Goal: Task Accomplishment & Management: Manage account settings

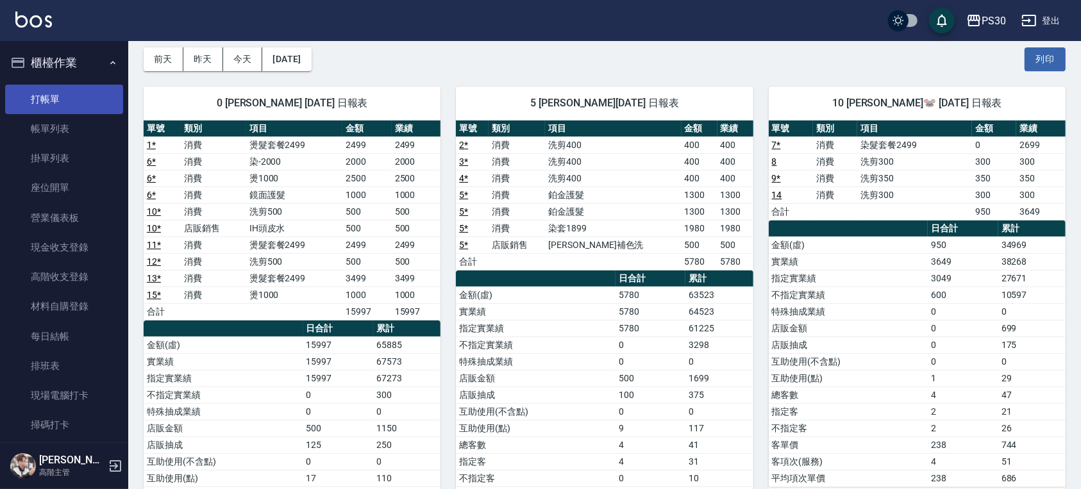
click at [57, 101] on link "打帳單" at bounding box center [64, 99] width 118 height 29
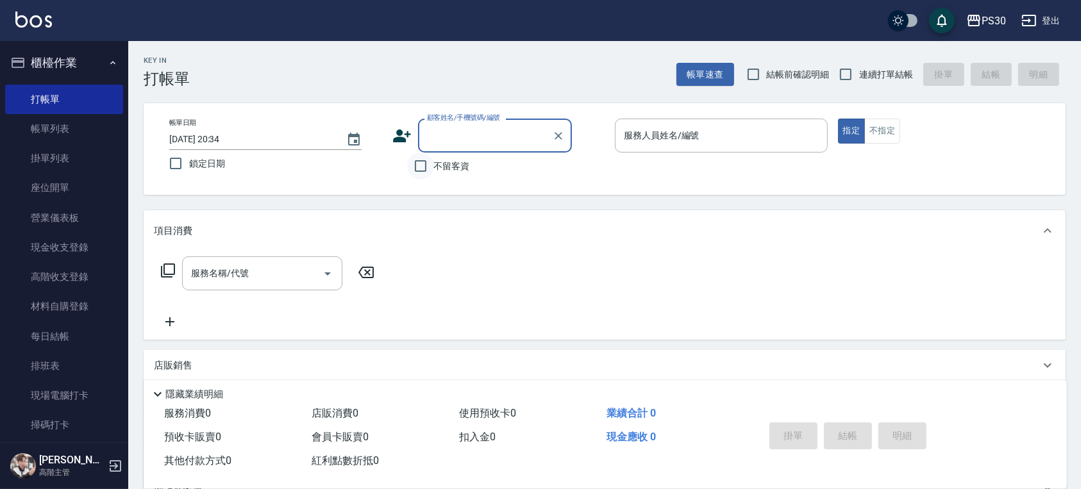
click at [418, 171] on input "不留客資" at bounding box center [420, 166] width 27 height 27
checkbox input "true"
click at [783, 78] on span "結帳前確認明細" at bounding box center [798, 74] width 63 height 13
click at [767, 78] on input "結帳前確認明細" at bounding box center [753, 74] width 27 height 27
checkbox input "true"
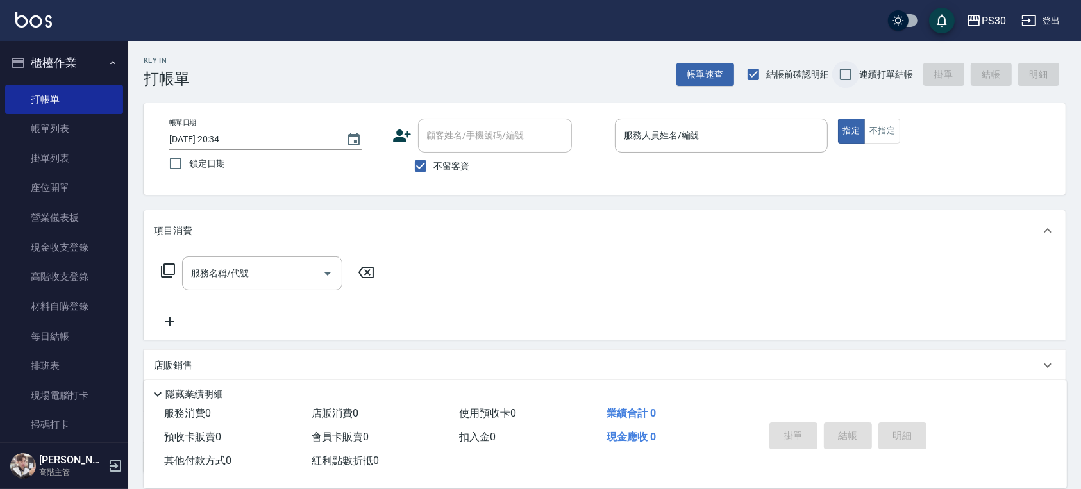
click at [859, 78] on input "連續打單結帳" at bounding box center [845, 74] width 27 height 27
checkbox input "true"
click at [720, 122] on div "服務人員姓名/編號" at bounding box center [721, 136] width 213 height 34
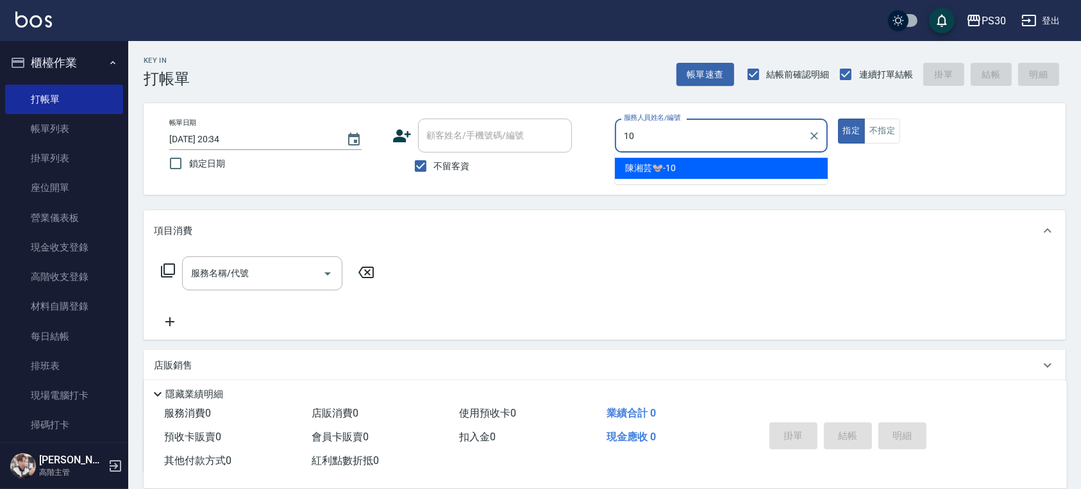
type input "[PERSON_NAME]🐭-10"
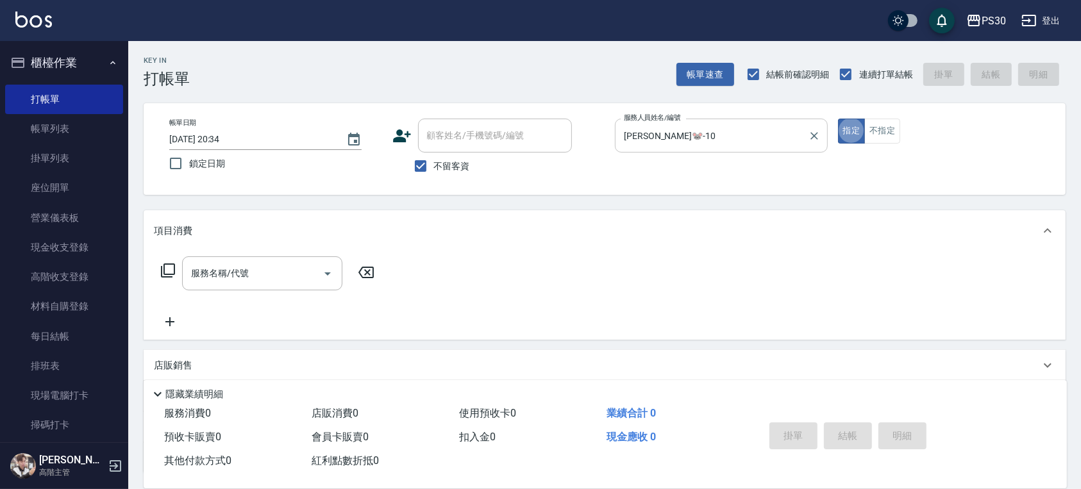
type button "true"
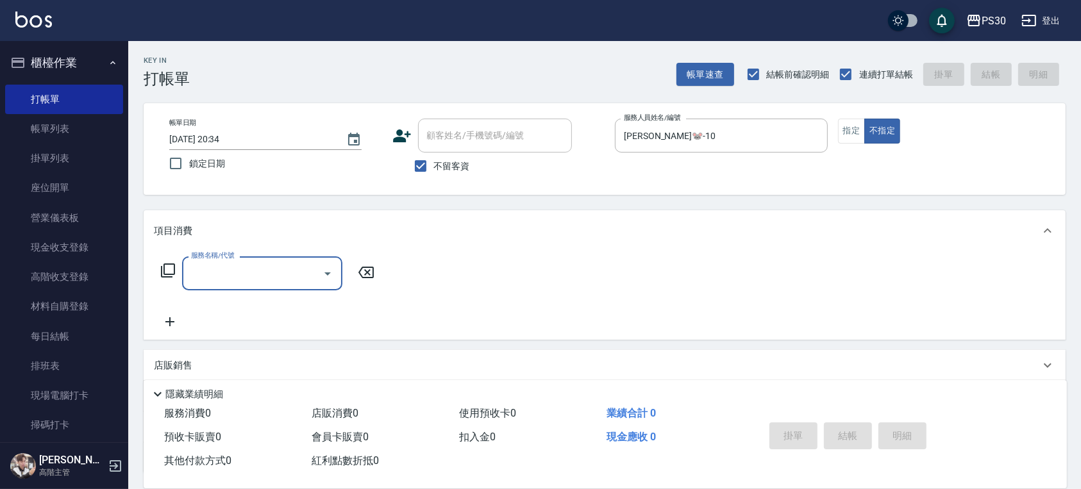
click at [252, 278] on input "服務名稱/代號" at bounding box center [253, 273] width 130 height 22
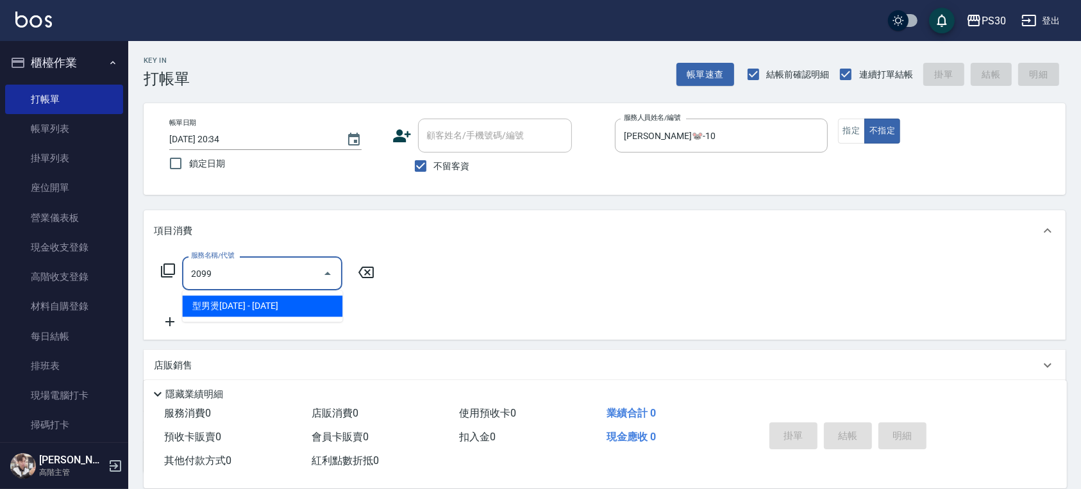
click at [261, 277] on input "2099" at bounding box center [253, 273] width 130 height 22
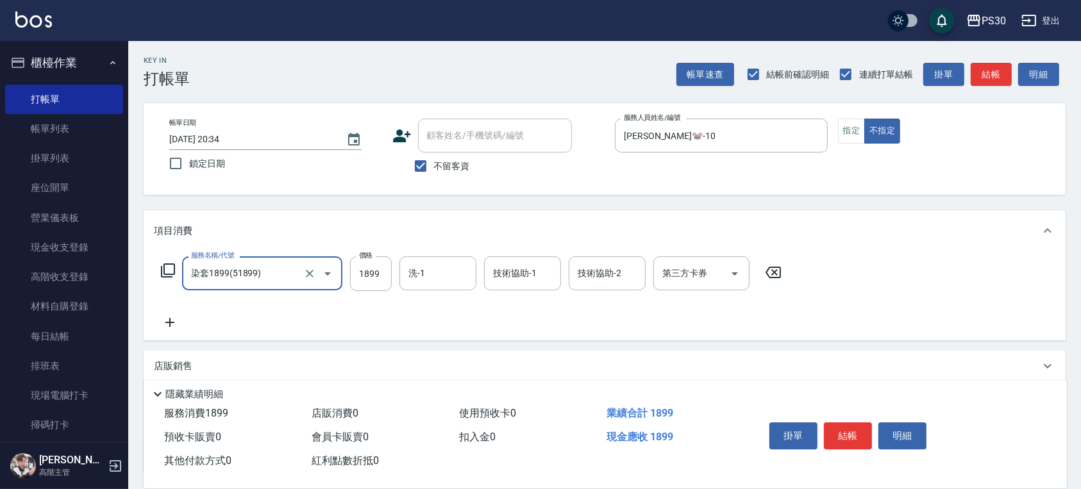
type input "染套1899(51899)"
type input "2099"
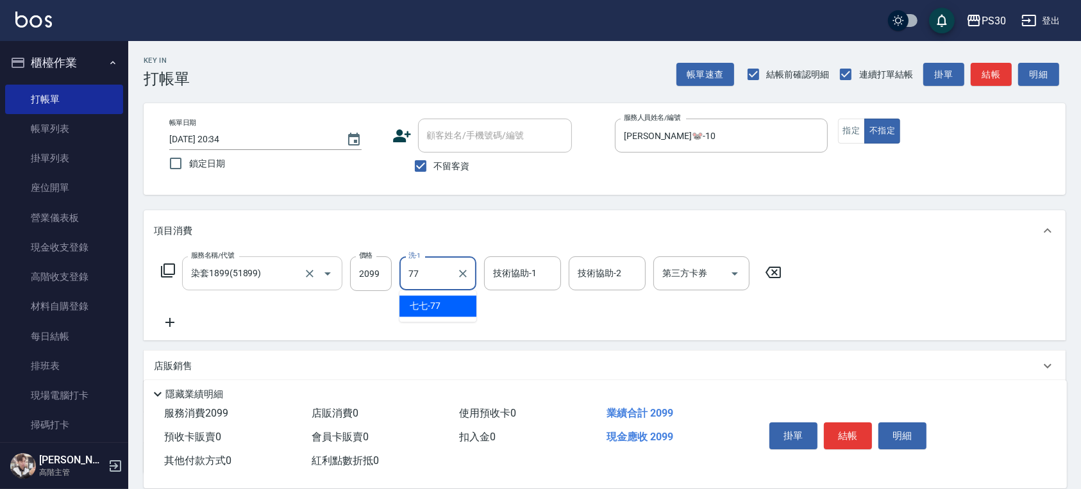
type input "七七-77"
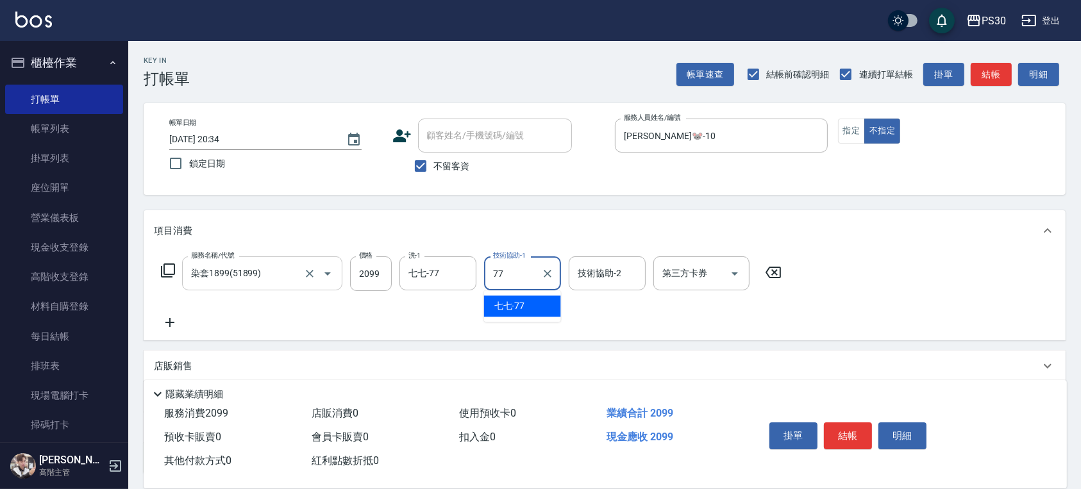
type input "七七-77"
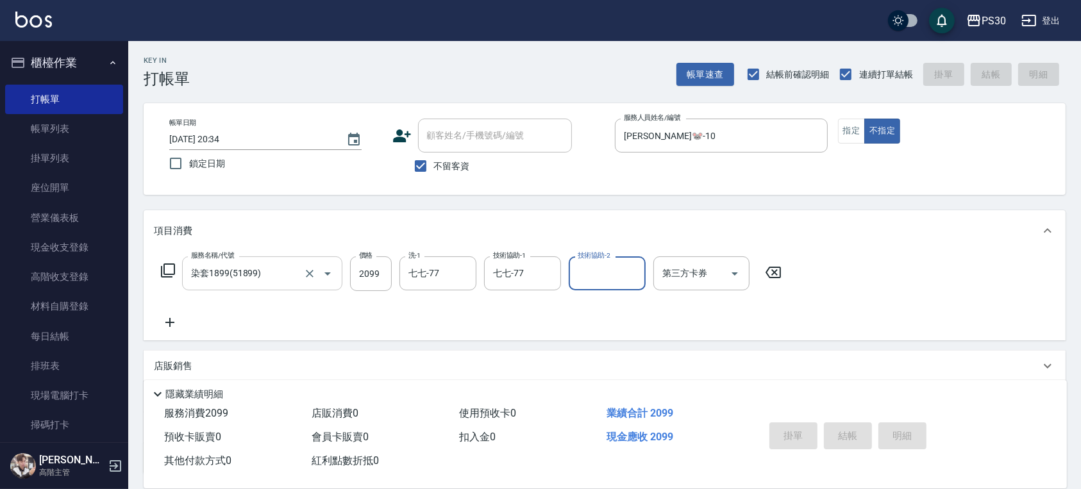
type input "[DATE] 20:35"
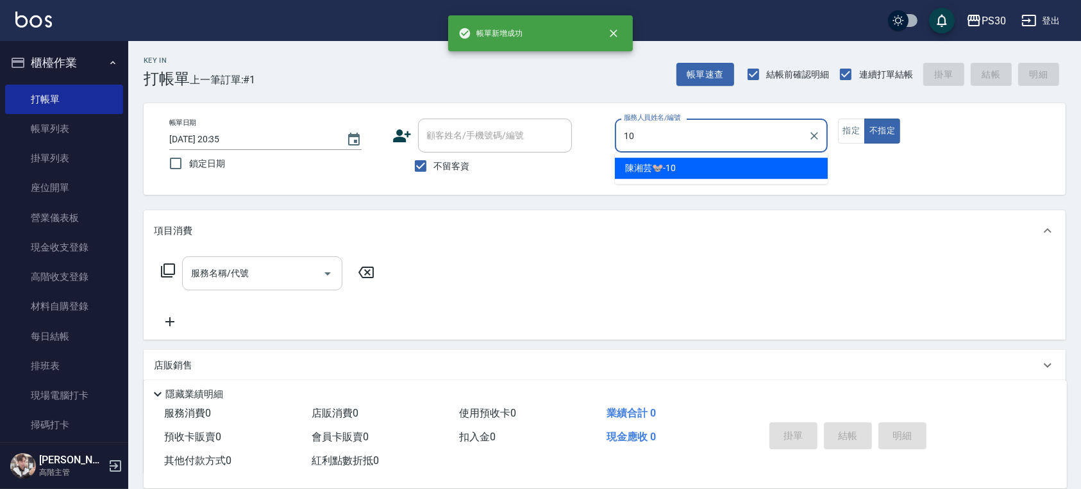
type input "[PERSON_NAME]🐭-10"
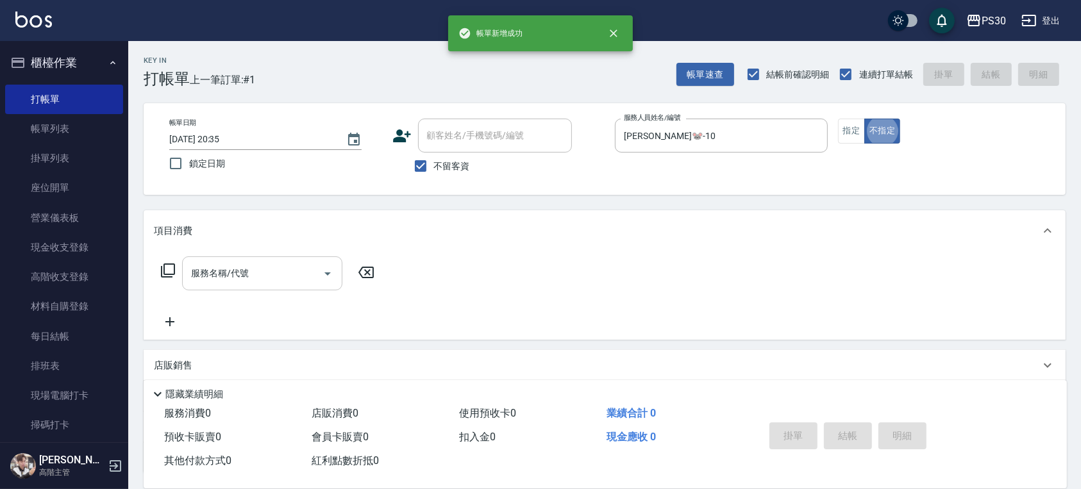
type button "false"
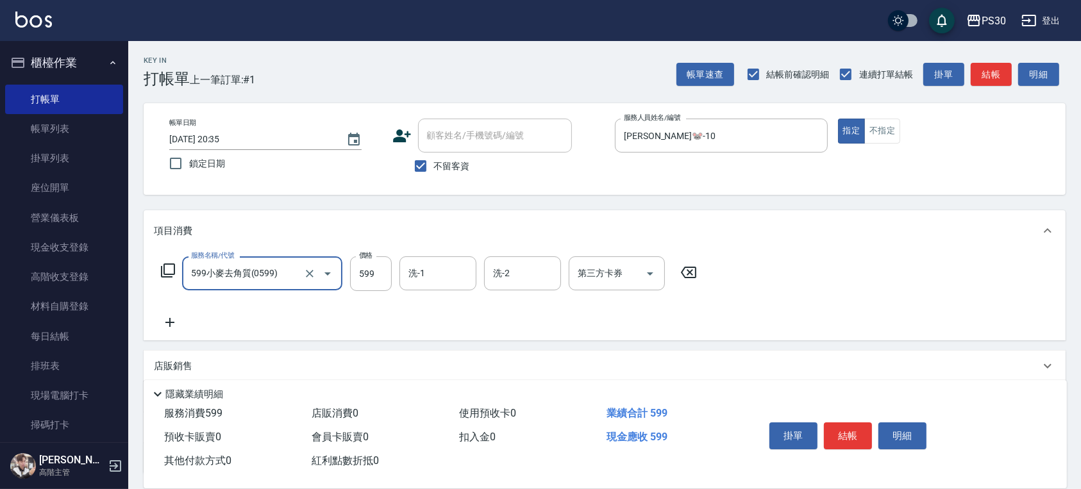
type input "599小麥去角質(0599)"
type input "799"
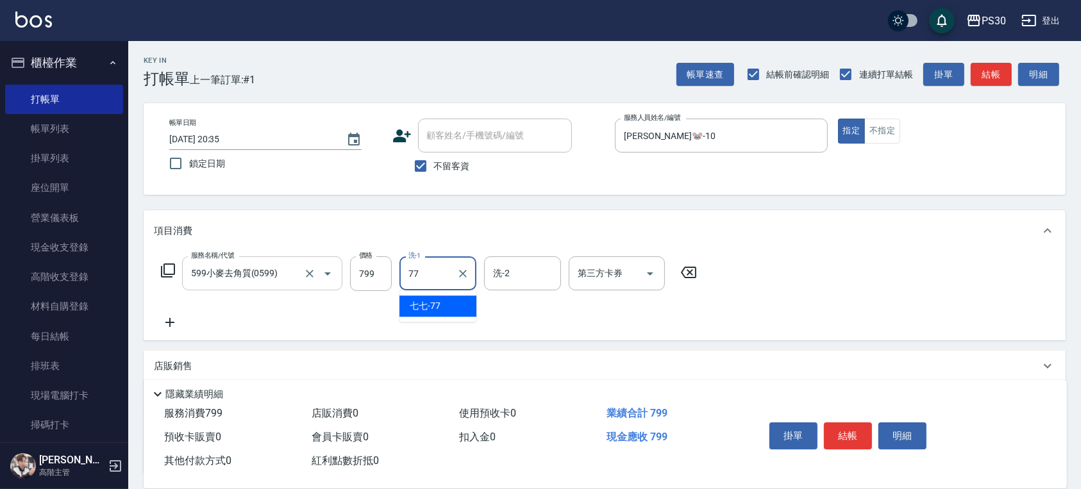
type input "七七-77"
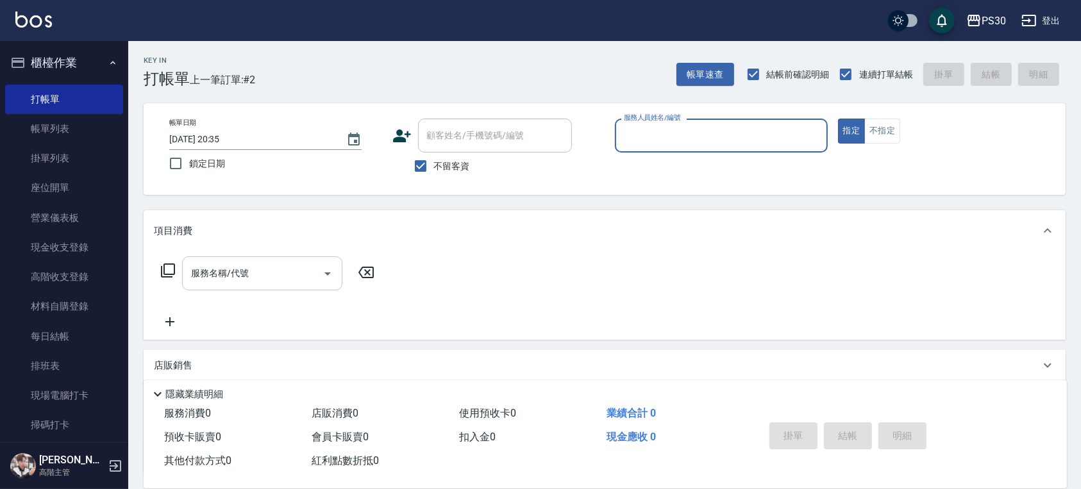
type input "4"
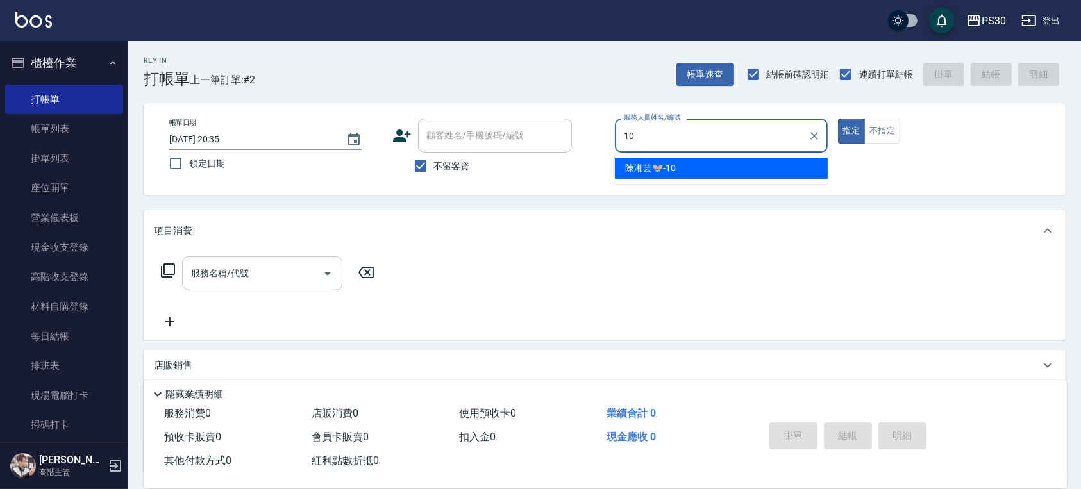
type input "[PERSON_NAME]🐭-10"
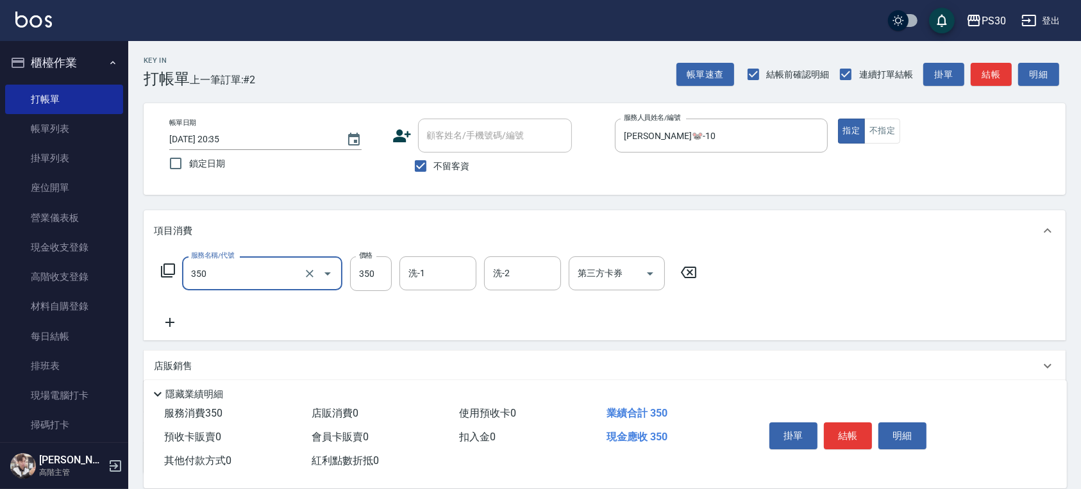
type input "洗剪350(350)"
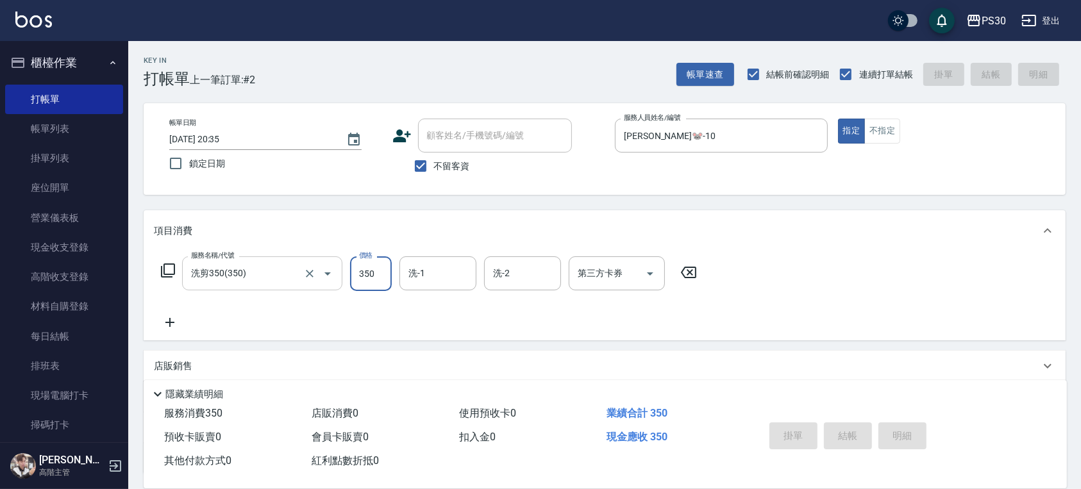
type input "[DATE] 20:36"
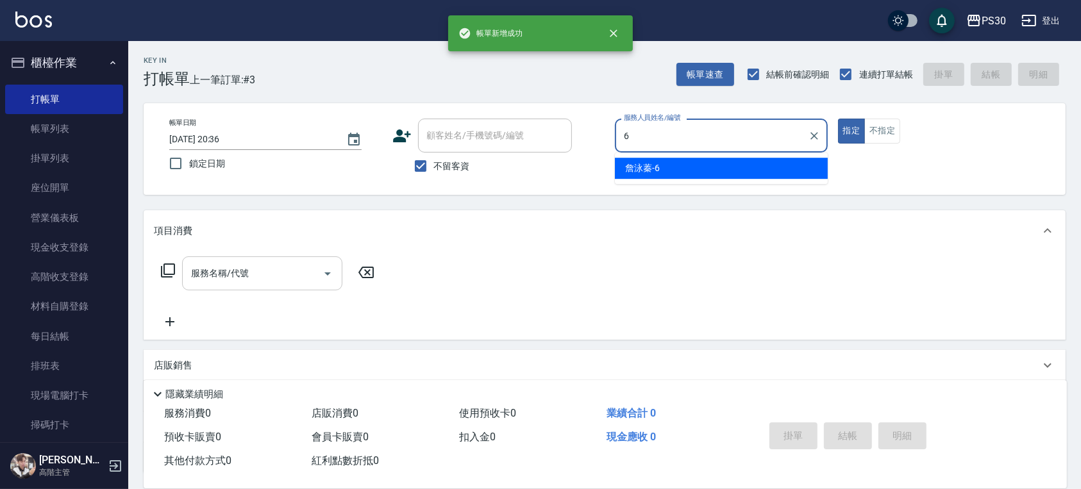
type input "[PERSON_NAME]-6"
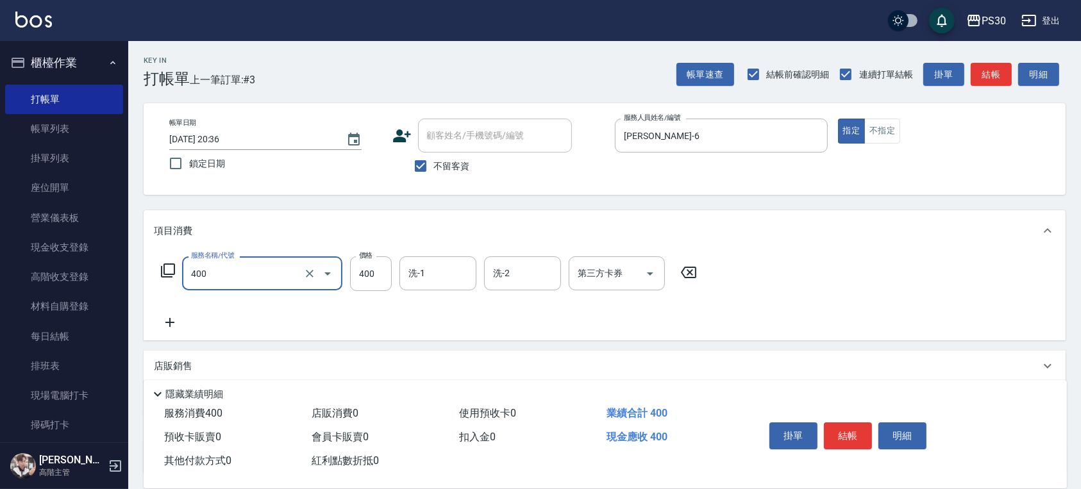
type input "洗剪400(400)"
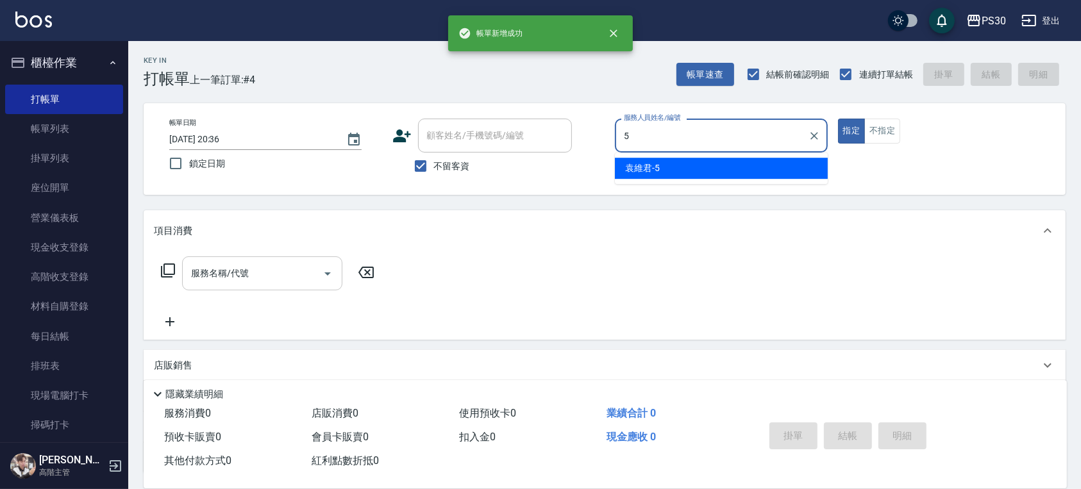
type input "[PERSON_NAME]-5"
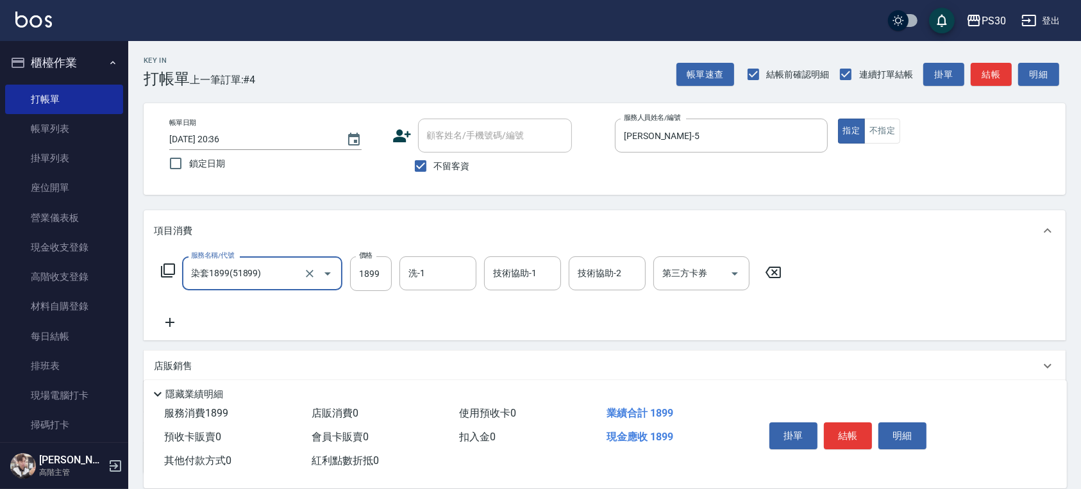
type input "染套1899(51899)"
click at [359, 303] on div "服務名稱/代號 染套1899(51899) 服務名稱/代號 價格 1899 價格 洗-1 洗-1 技術協助-1 技術協助-1 技術協助-2 技術協助-2 第三…" at bounding box center [471, 293] width 635 height 74
click at [362, 280] on input "1899" at bounding box center [371, 273] width 42 height 35
type input "2799"
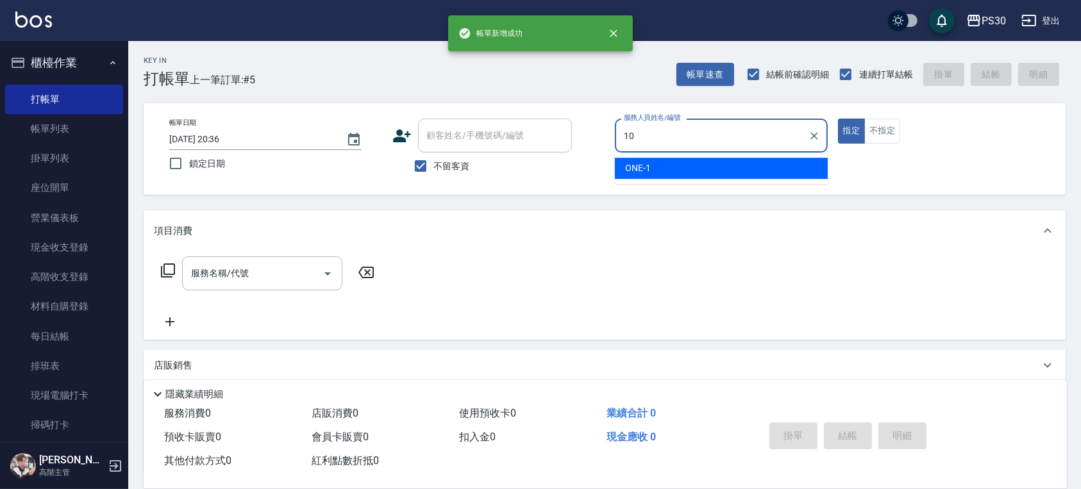
type input "[PERSON_NAME]🐭-10"
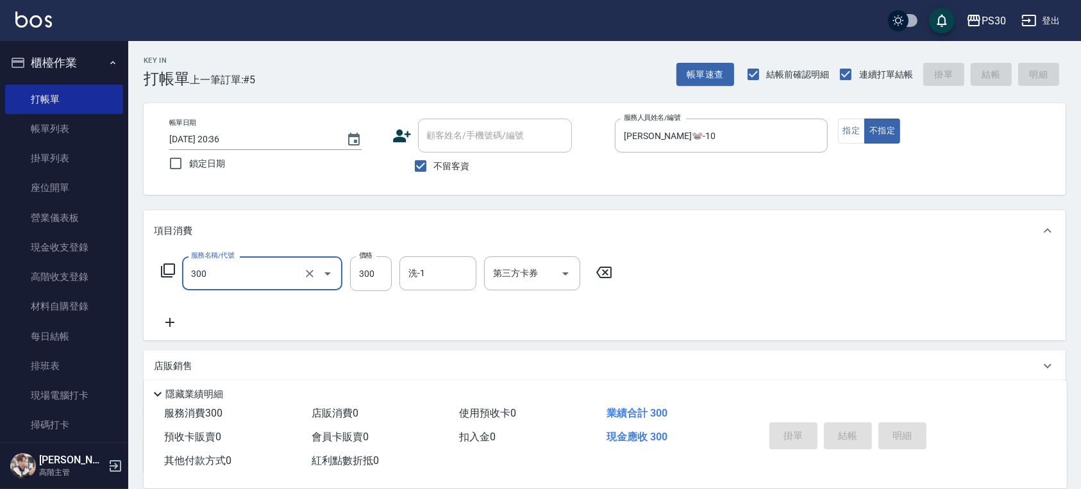
type input "300"
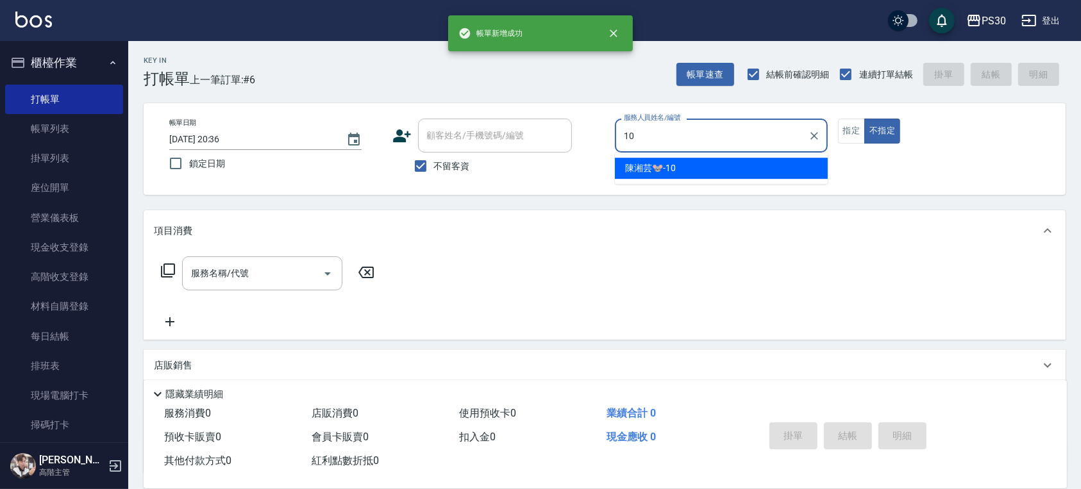
type input "[PERSON_NAME]🐭-10"
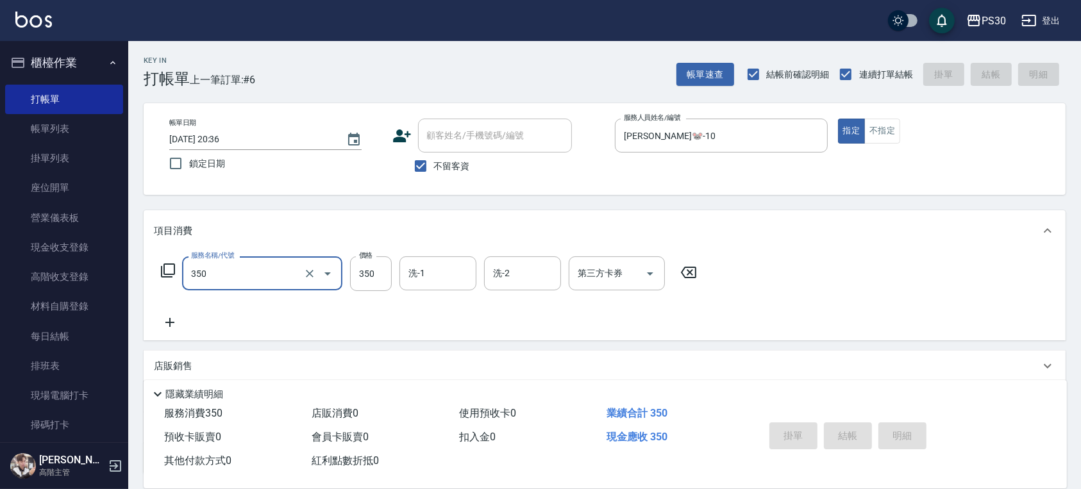
type input "350"
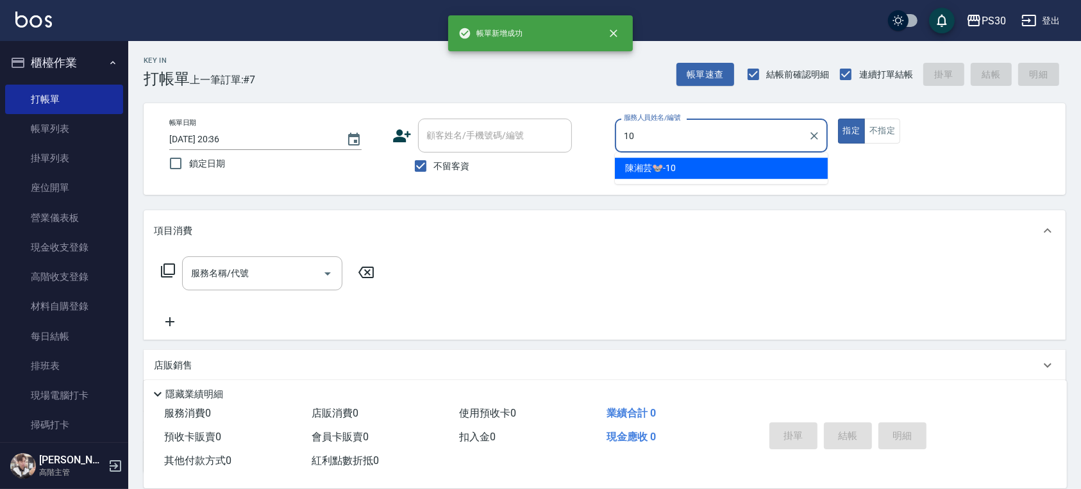
type input "[PERSON_NAME]🐭-10"
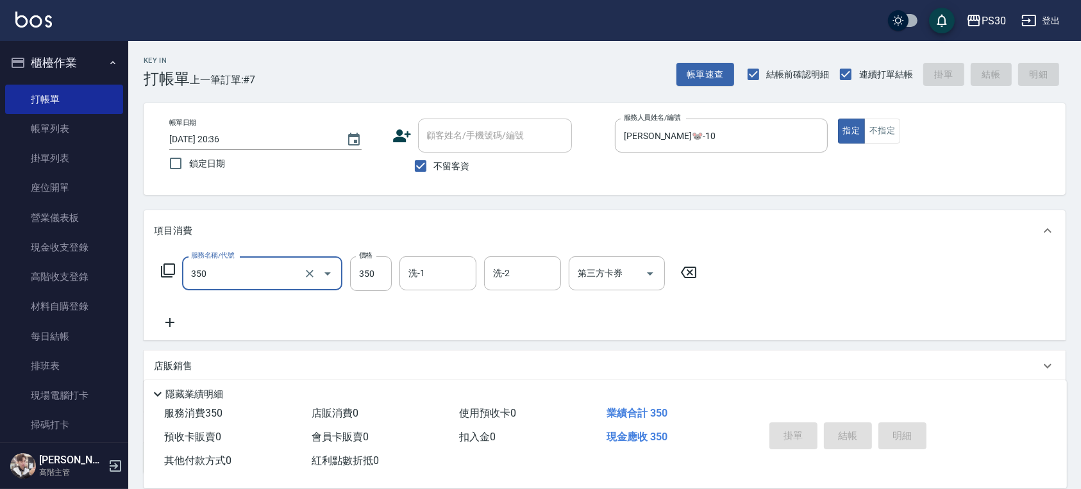
type input "350"
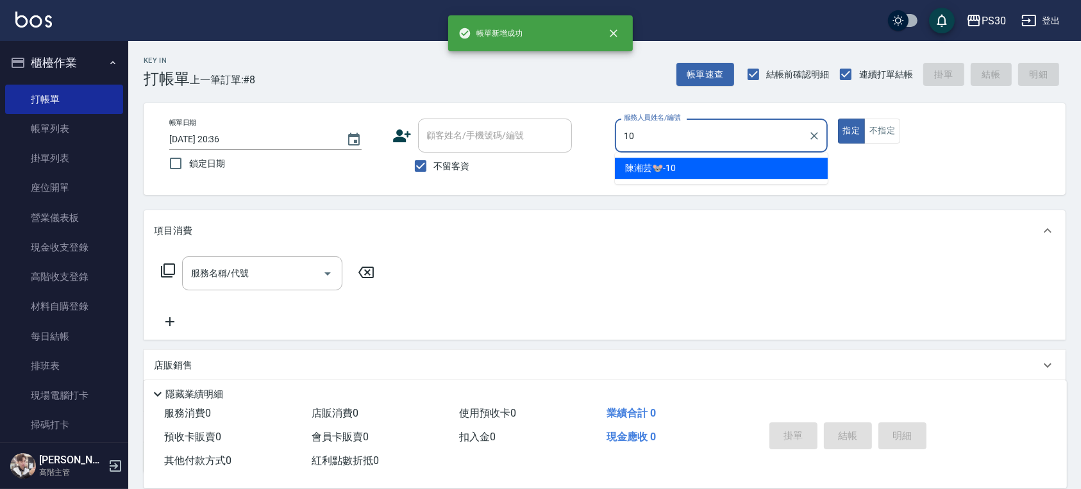
type input "[PERSON_NAME]🐭-10"
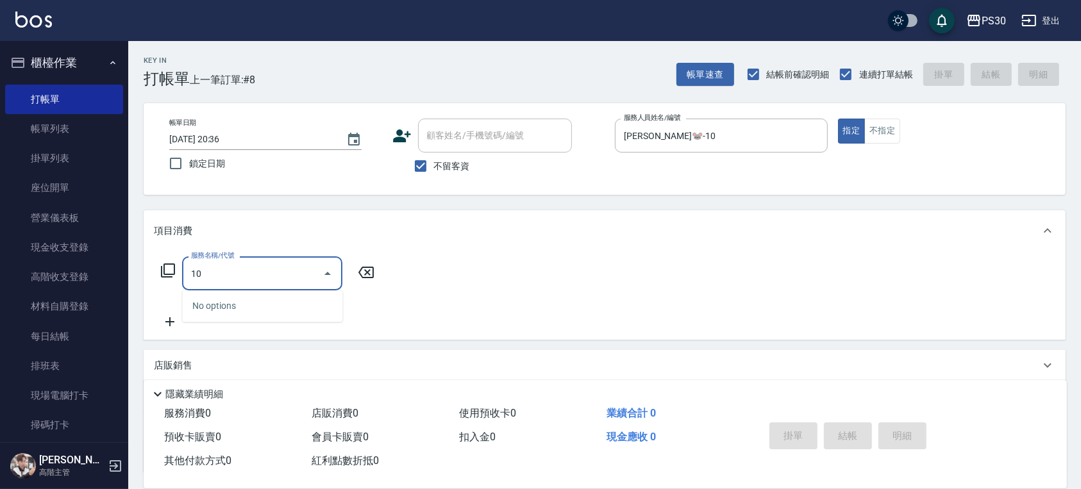
type input "1"
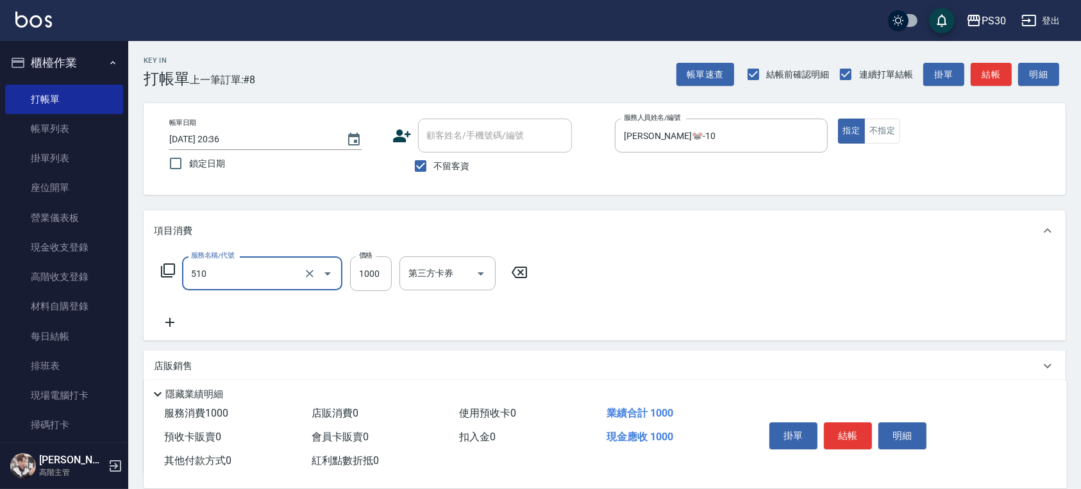
type input "染-1000(510)"
type input "1099"
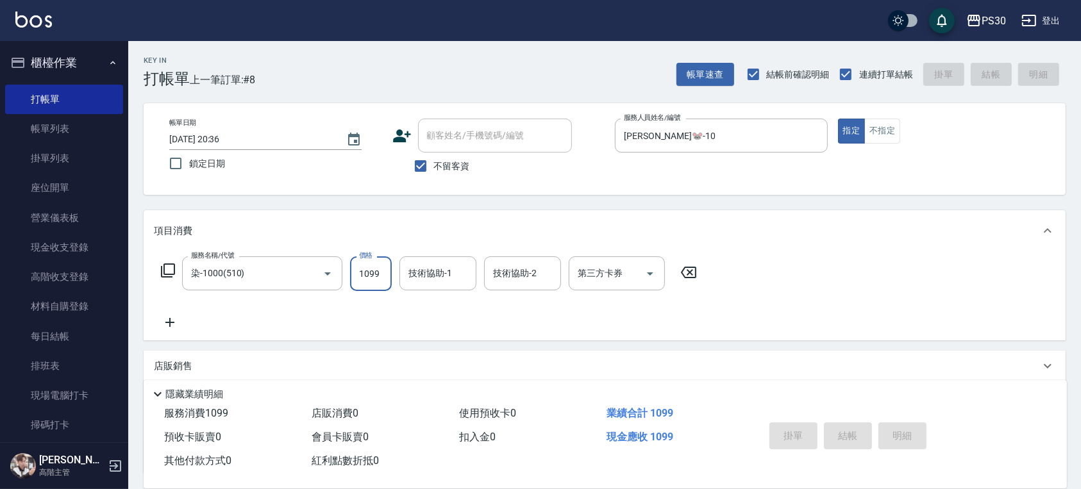
type input "[DATE] 20:37"
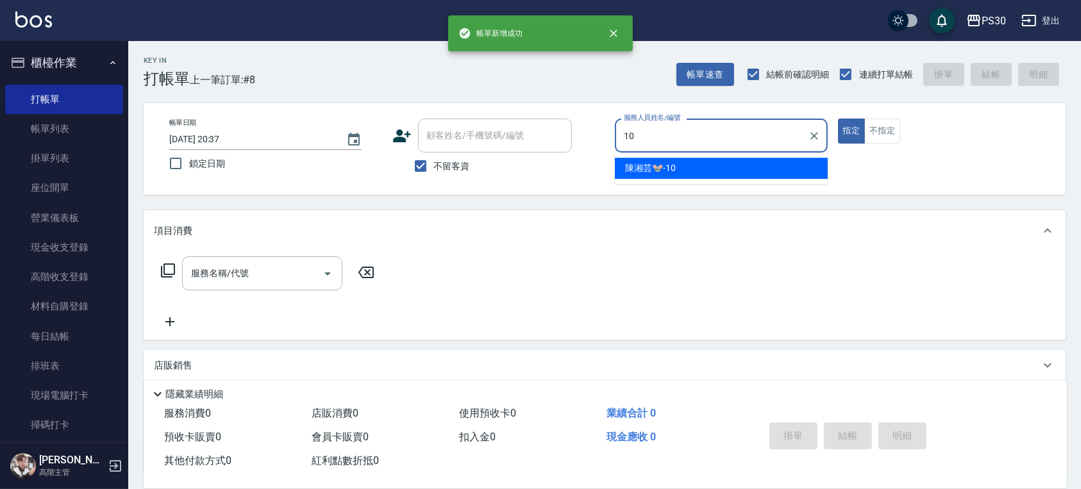
type input "[PERSON_NAME]🐭-10"
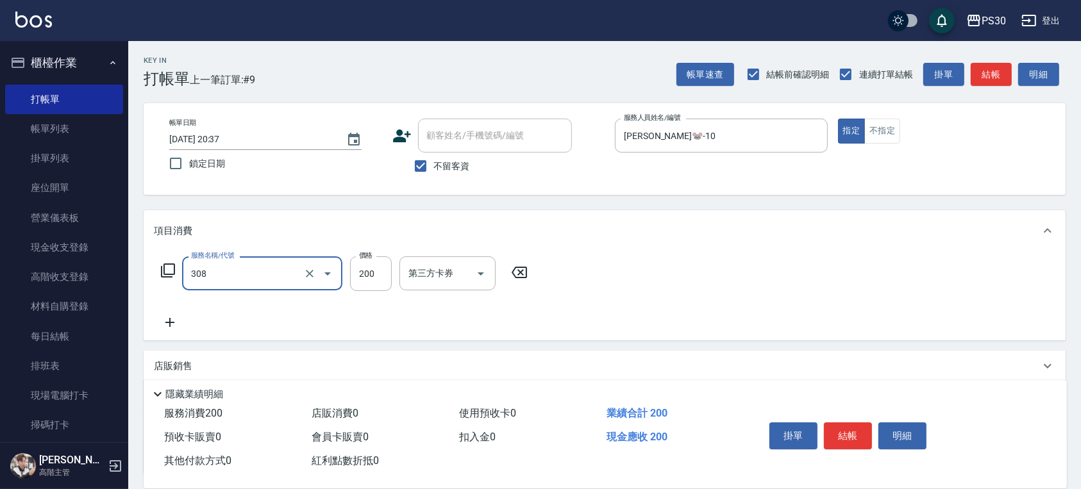
type input "剪髮200(308)"
type input "250"
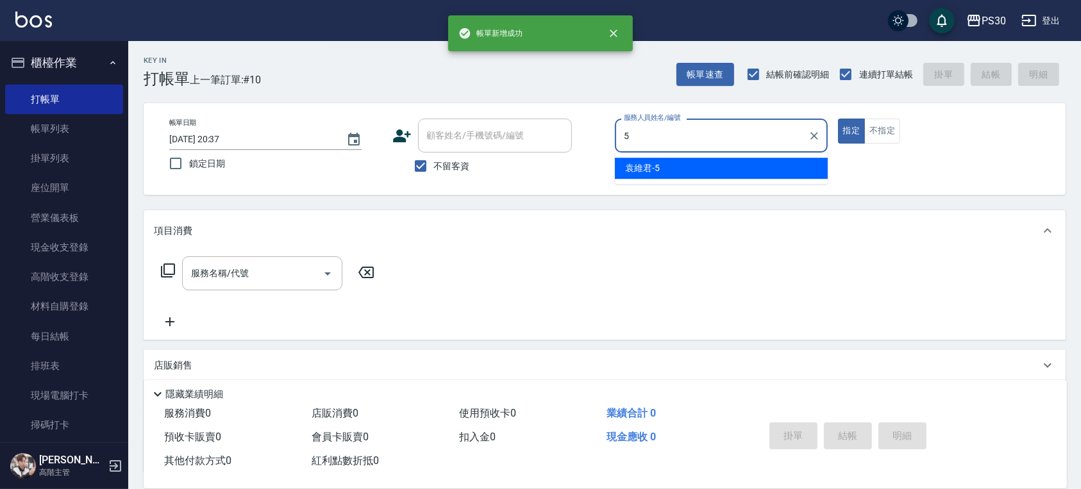
type input "[PERSON_NAME]-5"
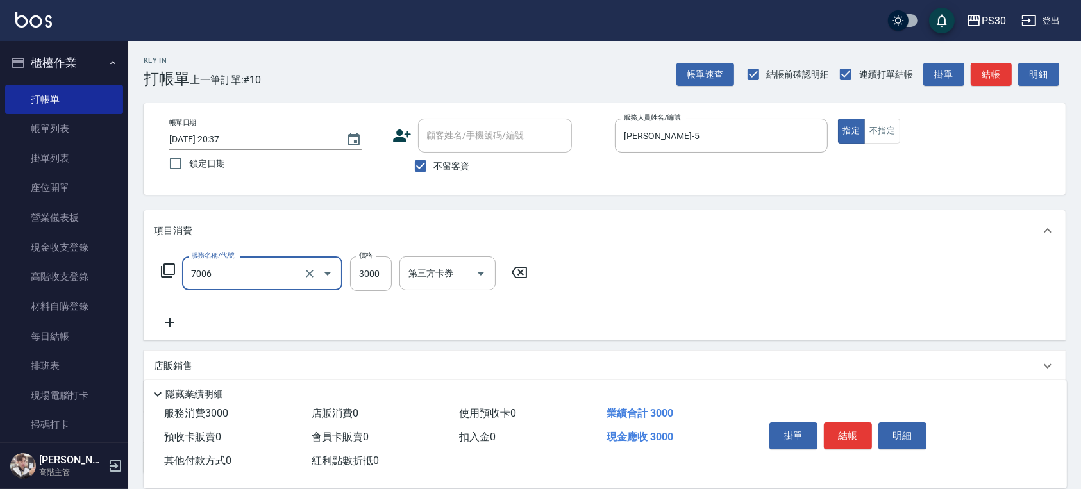
type input "重整(7006)"
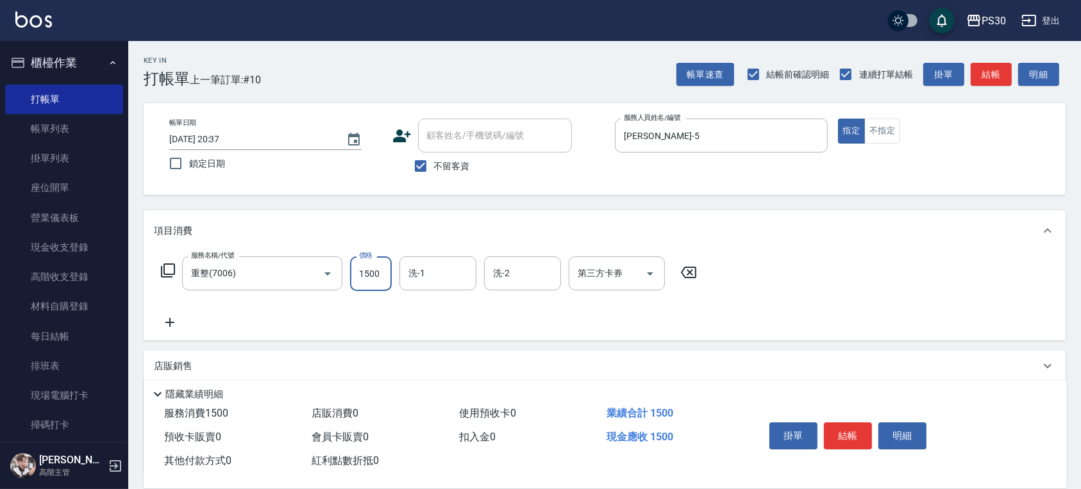
type input "1500"
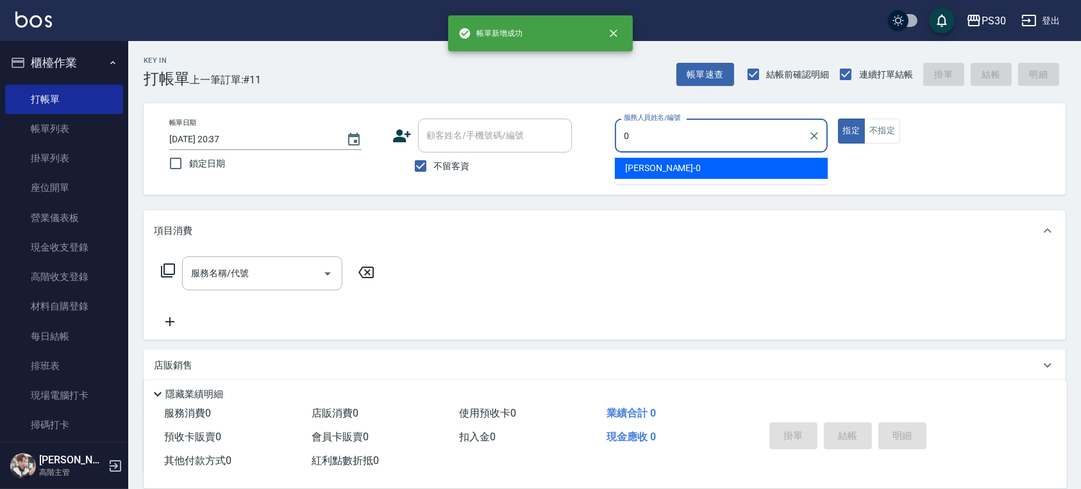
type input "[PERSON_NAME]-0"
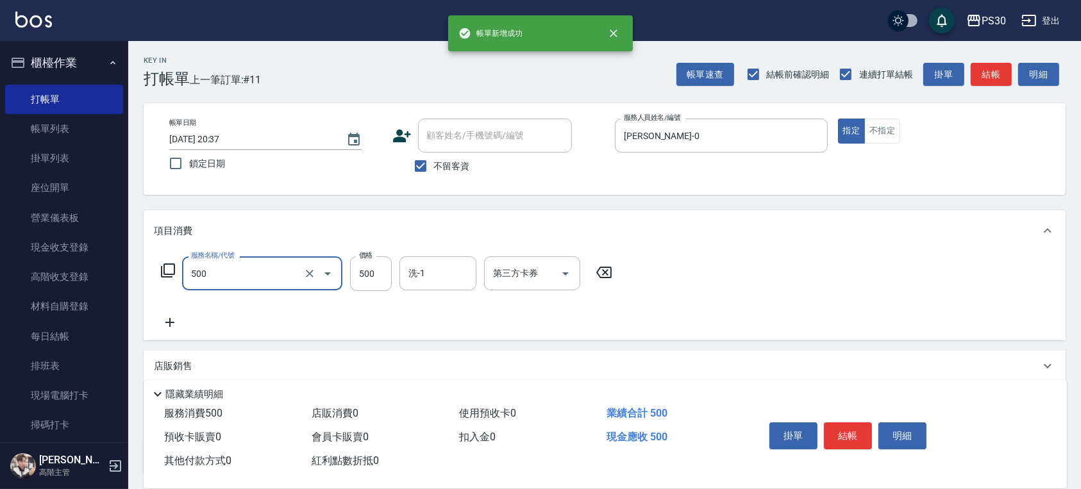
type input "洗剪500(500)"
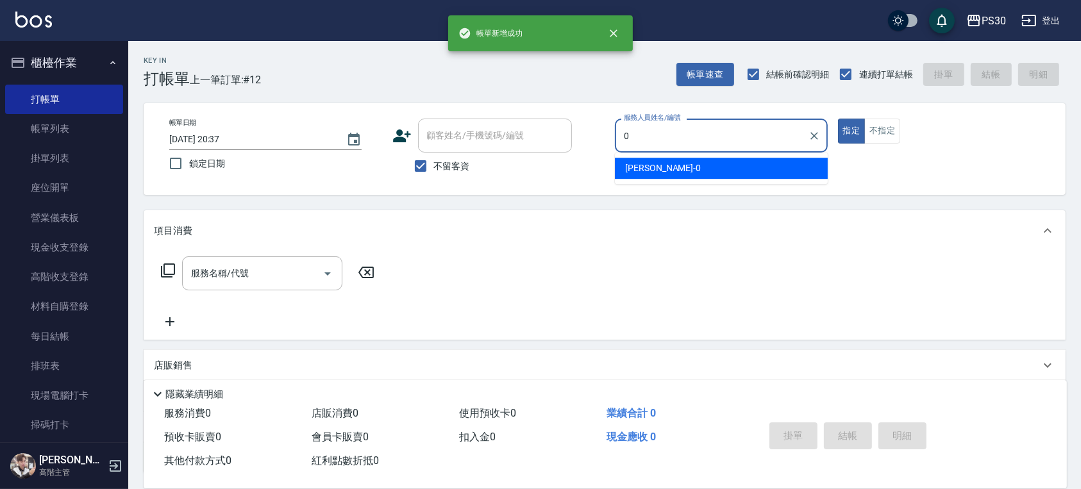
type input "[PERSON_NAME]-0"
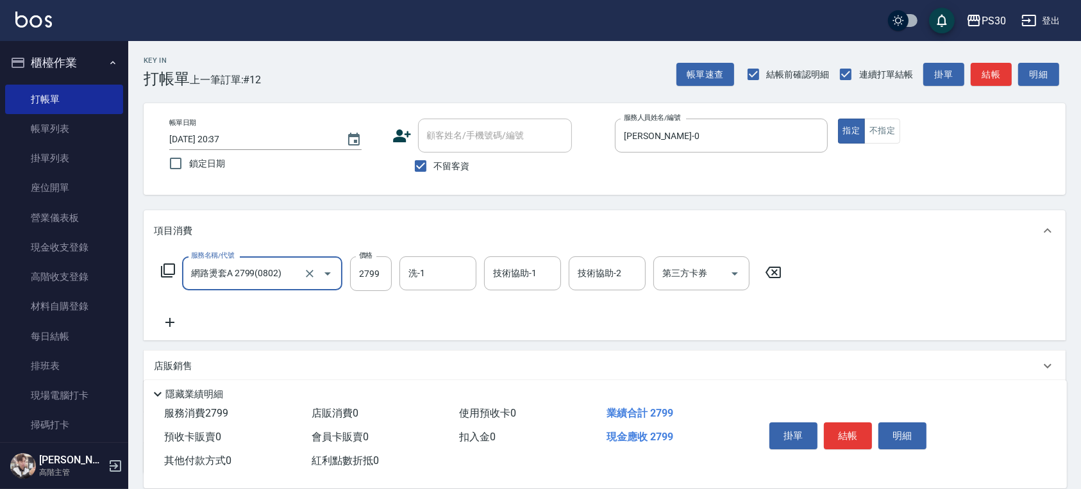
type input "網路燙套A 2799(0802)"
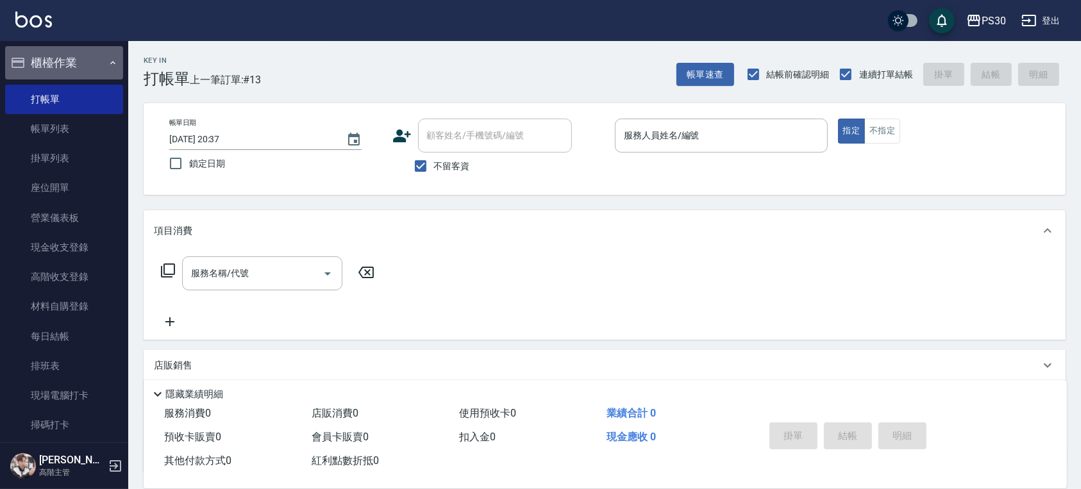
click at [69, 56] on button "櫃檯作業" at bounding box center [64, 62] width 118 height 33
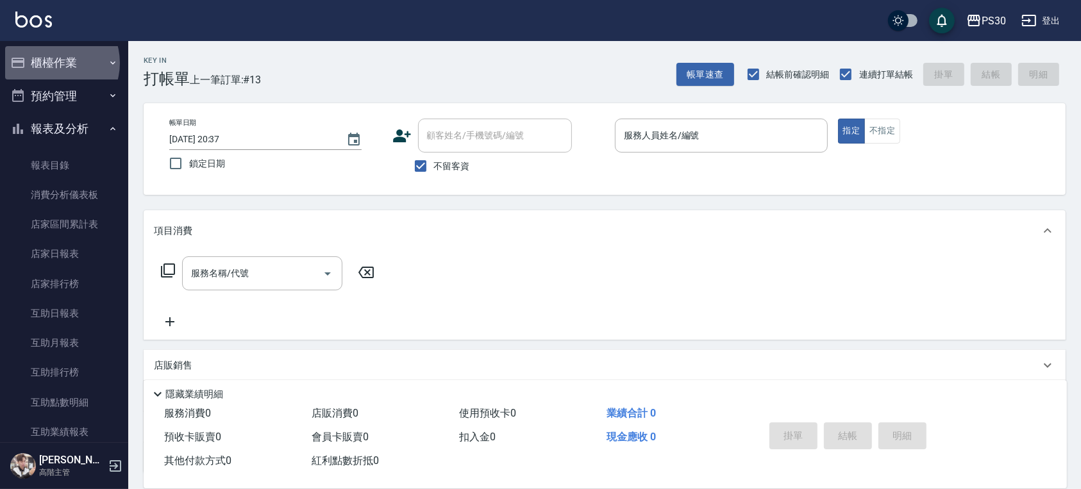
click at [54, 63] on button "櫃檯作業" at bounding box center [64, 62] width 118 height 33
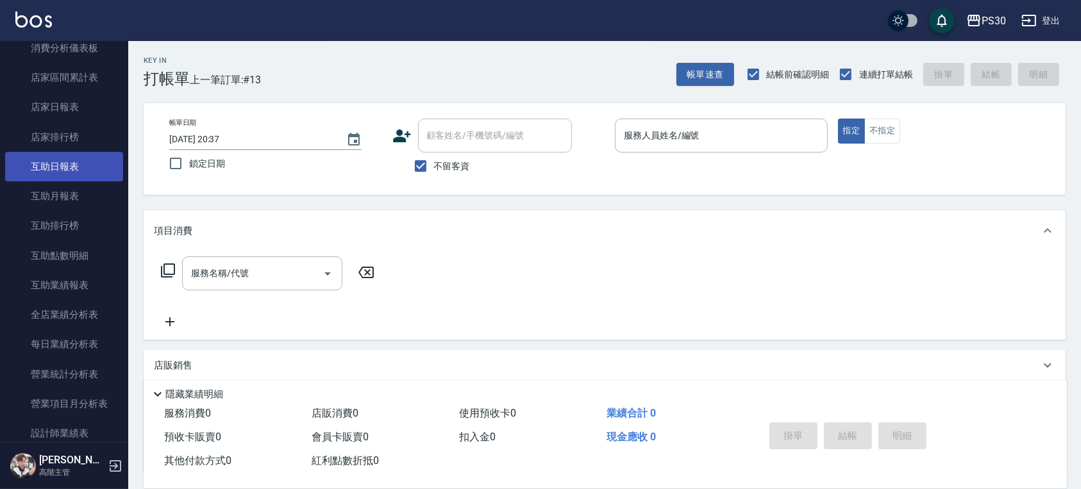
scroll to position [256, 0]
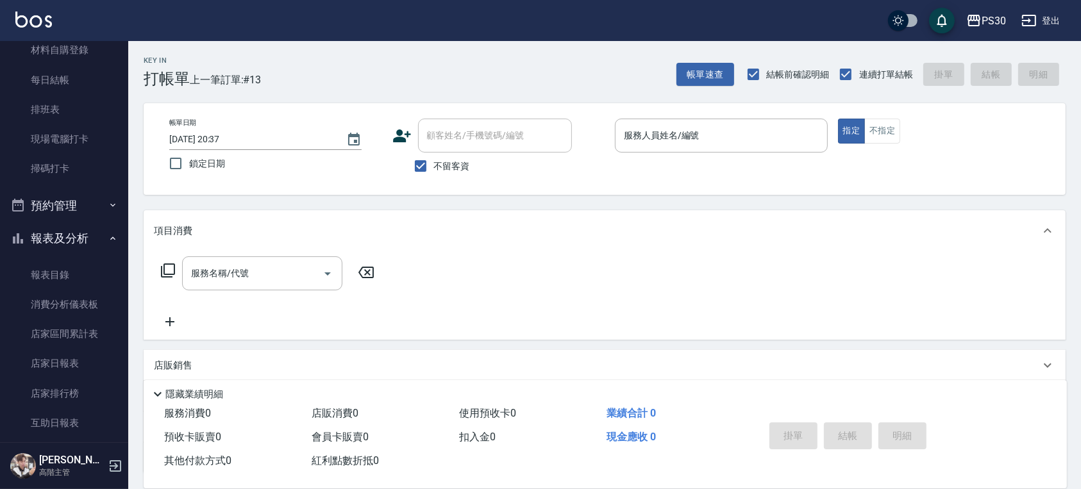
click at [77, 241] on button "報表及分析" at bounding box center [64, 238] width 118 height 33
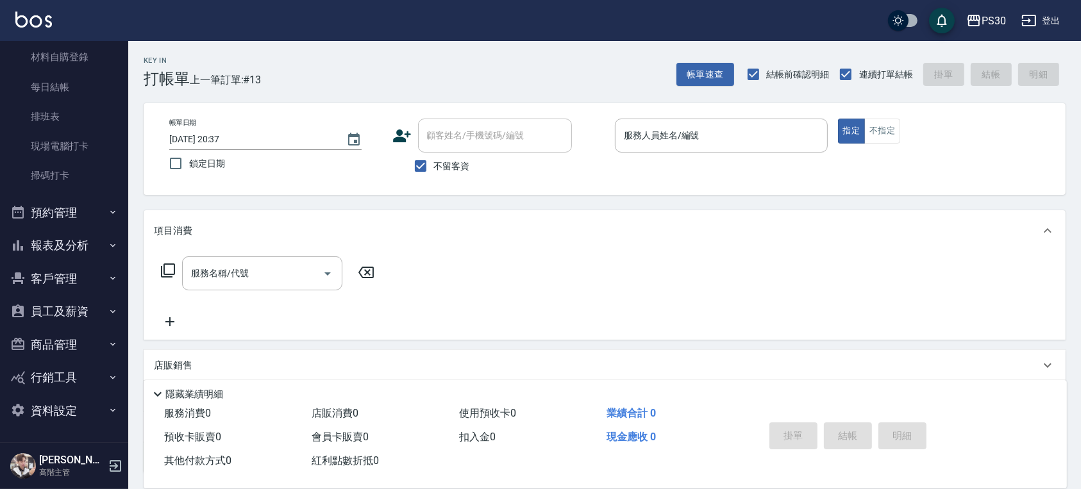
scroll to position [249, 0]
click at [40, 324] on button "員工及薪資" at bounding box center [64, 311] width 118 height 33
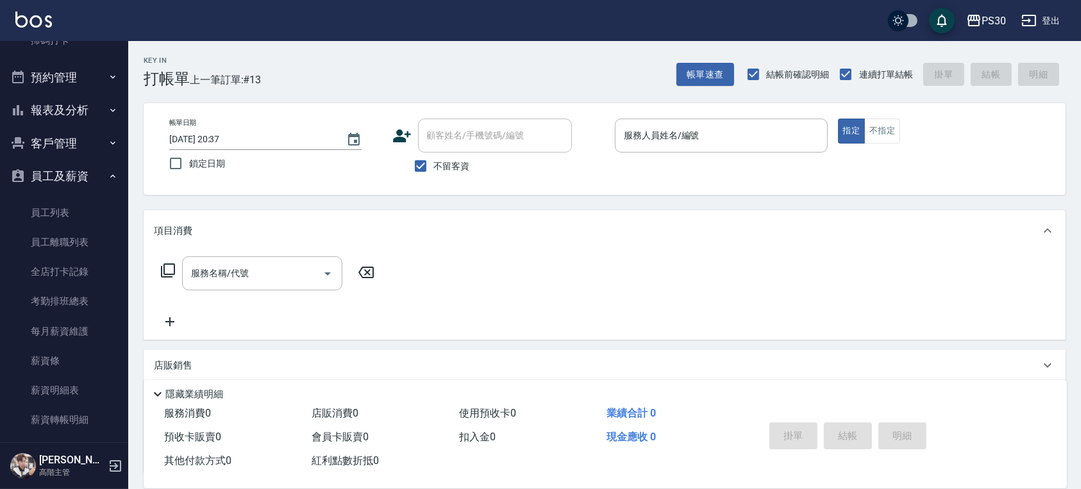
scroll to position [421, 0]
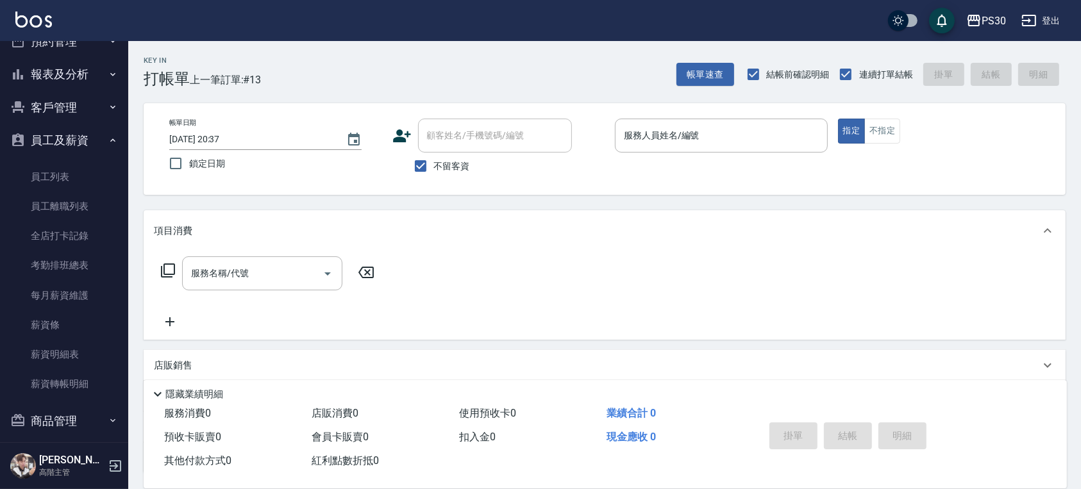
click at [92, 131] on button "員工及薪資" at bounding box center [64, 140] width 118 height 33
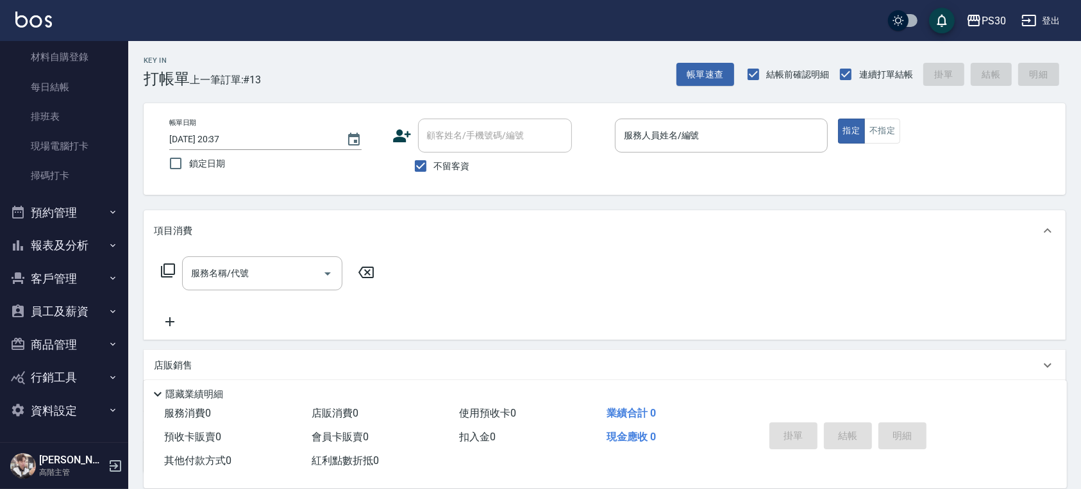
scroll to position [249, 0]
click at [76, 303] on button "員工及薪資" at bounding box center [64, 311] width 118 height 33
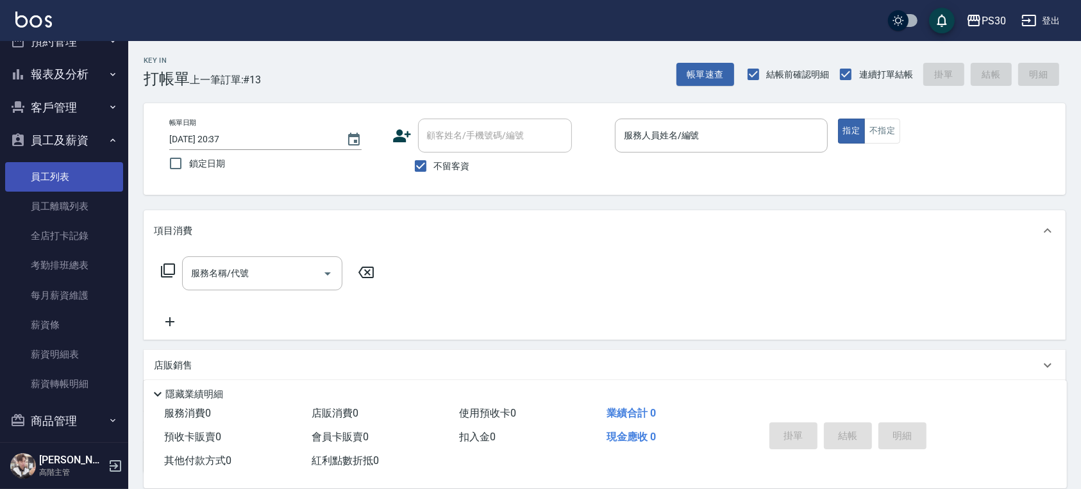
click at [80, 187] on link "員工列表" at bounding box center [64, 176] width 118 height 29
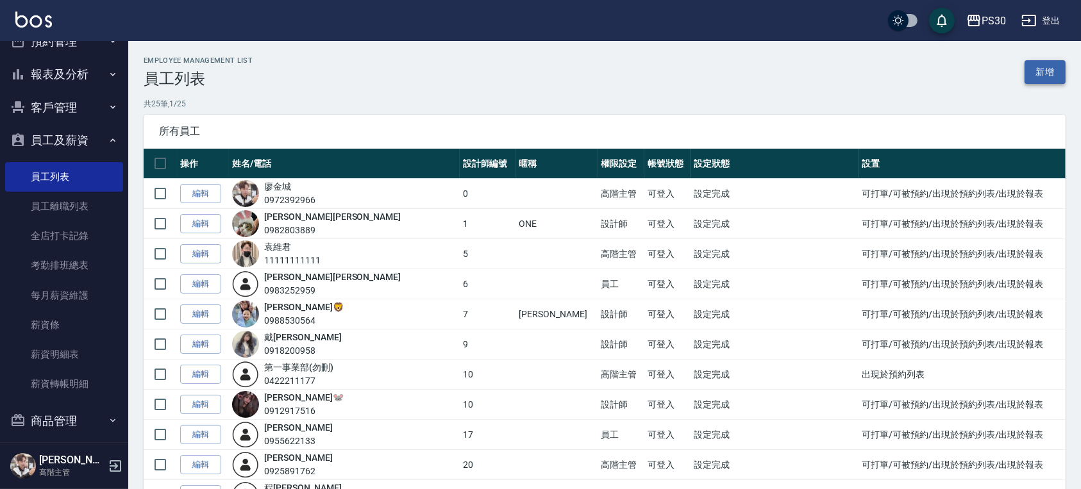
click at [1046, 67] on link "新增" at bounding box center [1045, 72] width 41 height 24
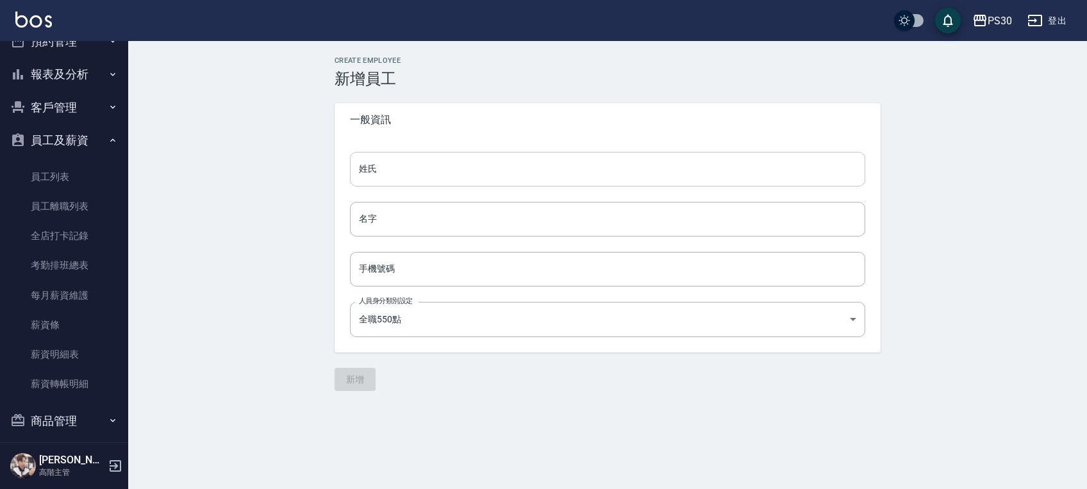
click at [415, 171] on input "姓氏" at bounding box center [607, 169] width 515 height 35
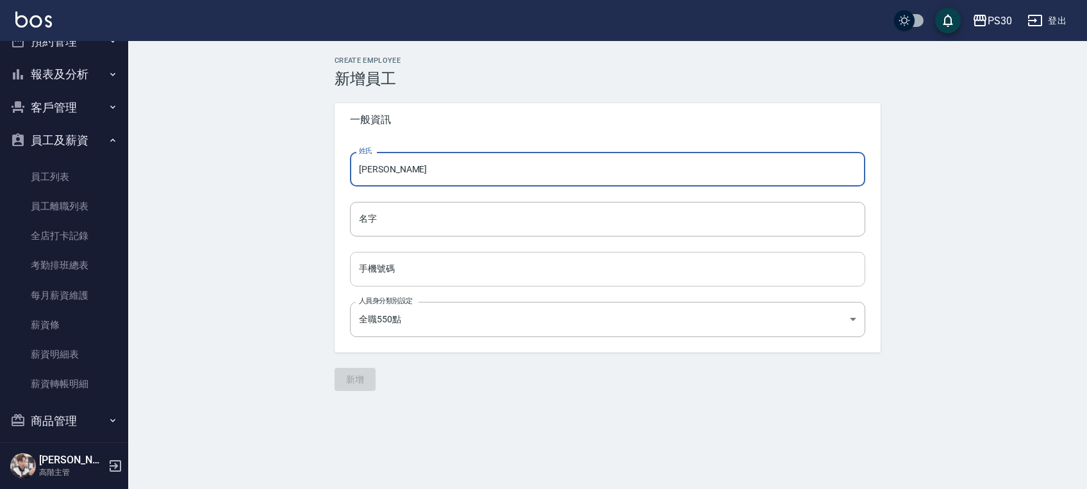
type input "[PERSON_NAME]"
click at [426, 267] on input "手機號碼" at bounding box center [607, 269] width 515 height 35
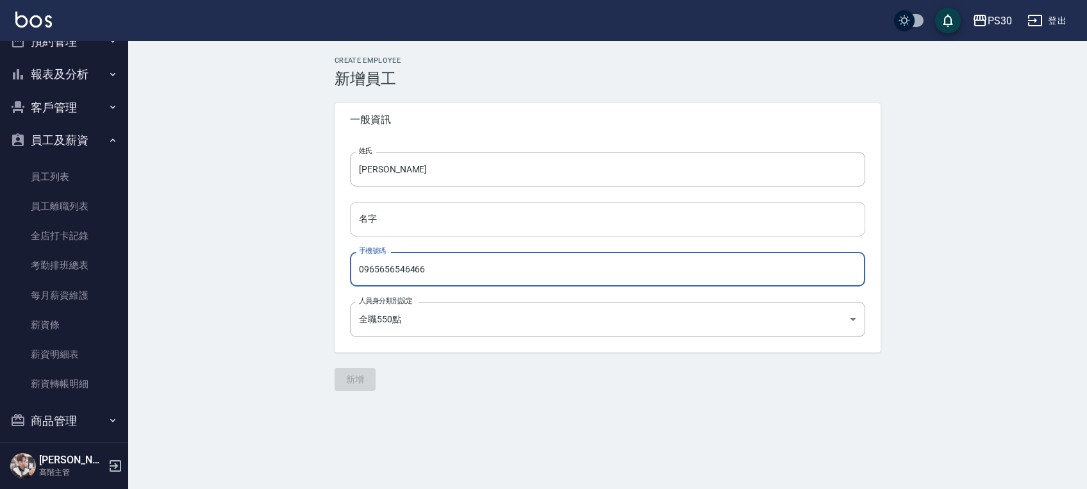
type input "0965656546466"
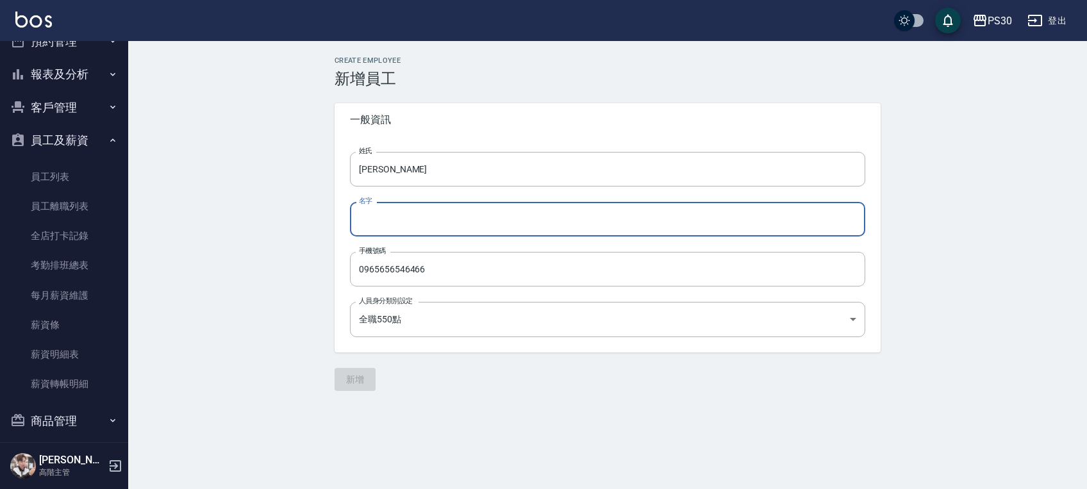
click at [446, 228] on input "名字" at bounding box center [607, 219] width 515 height 35
click at [282, 261] on div "Create Employee 新增員工 一般資訊 姓氏 伊伊 姓氏 名字 名字 手機號碼 0965656546466 手機號碼 人員身分類別設定 全職550…" at bounding box center [607, 223] width 959 height 365
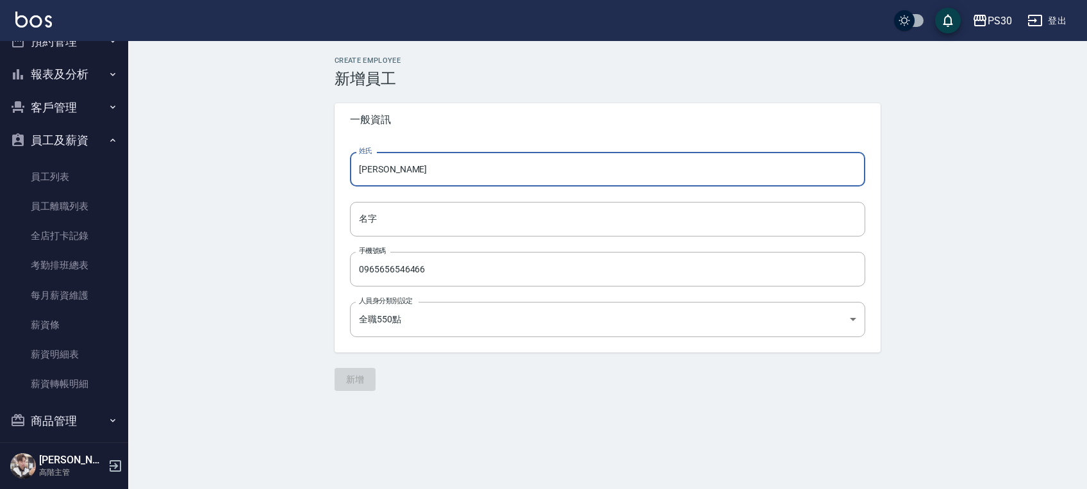
drag, startPoint x: 381, startPoint y: 176, endPoint x: 349, endPoint y: 172, distance: 32.2
click at [349, 172] on div "姓氏 伊伊 姓氏 名字 名字 手機號碼 0965656546466 手機號碼 人員身分類別設定 全職550點 eeef412e-ce2d-4c52-9863-…" at bounding box center [608, 245] width 546 height 216
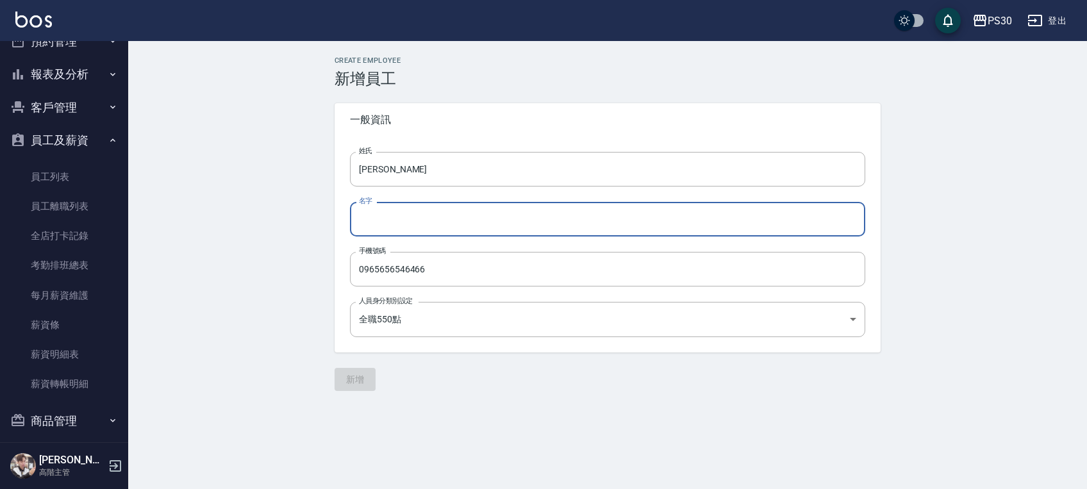
click at [370, 229] on input "名字" at bounding box center [607, 219] width 515 height 35
paste input "[PERSON_NAME]"
type input "[PERSON_NAME]"
click at [359, 387] on button "新增" at bounding box center [355, 380] width 41 height 24
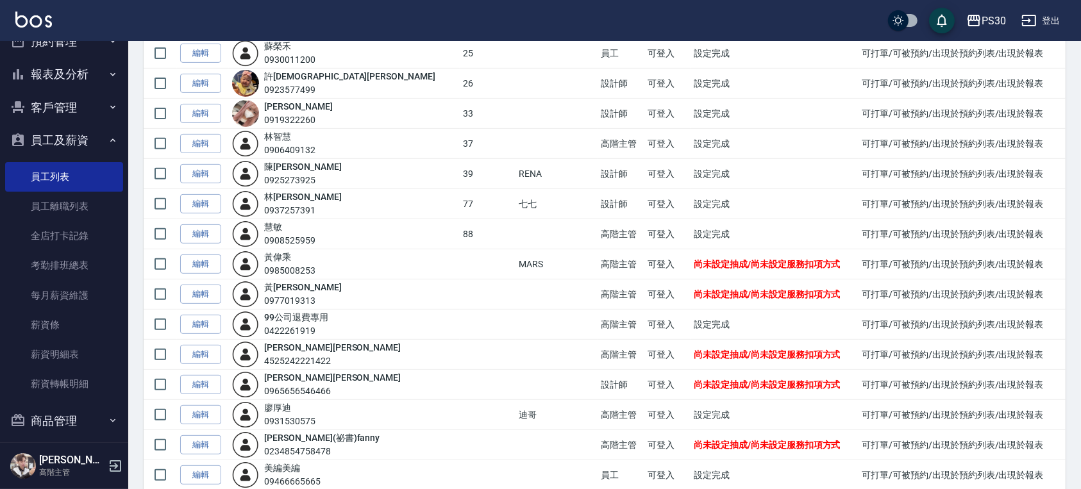
scroll to position [521, 0]
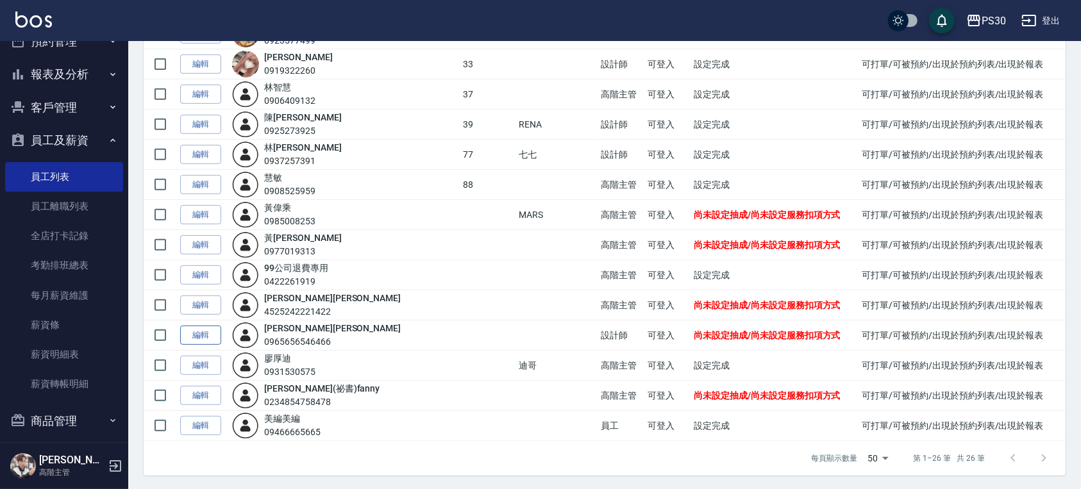
click at [208, 333] on link "編輯" at bounding box center [200, 336] width 41 height 20
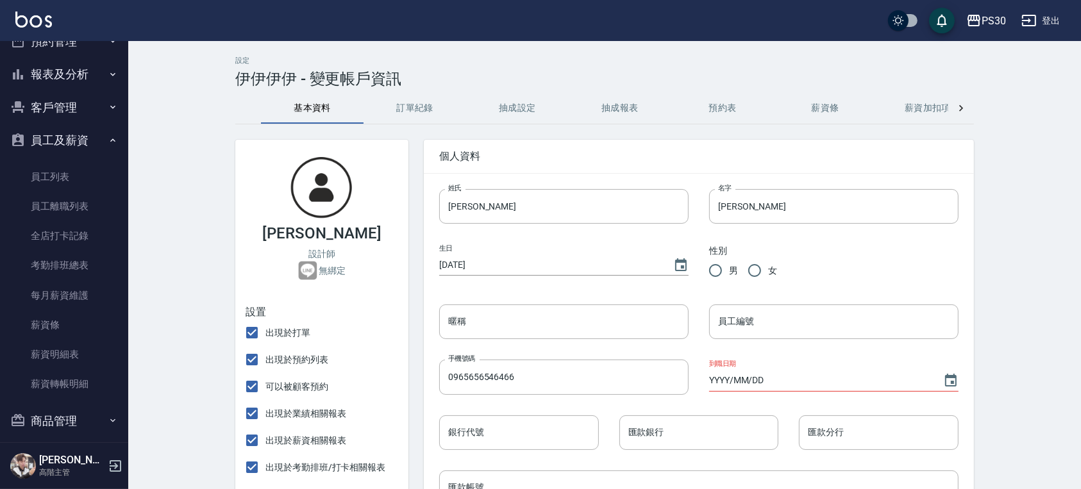
click at [524, 108] on button "抽成設定" at bounding box center [517, 108] width 103 height 31
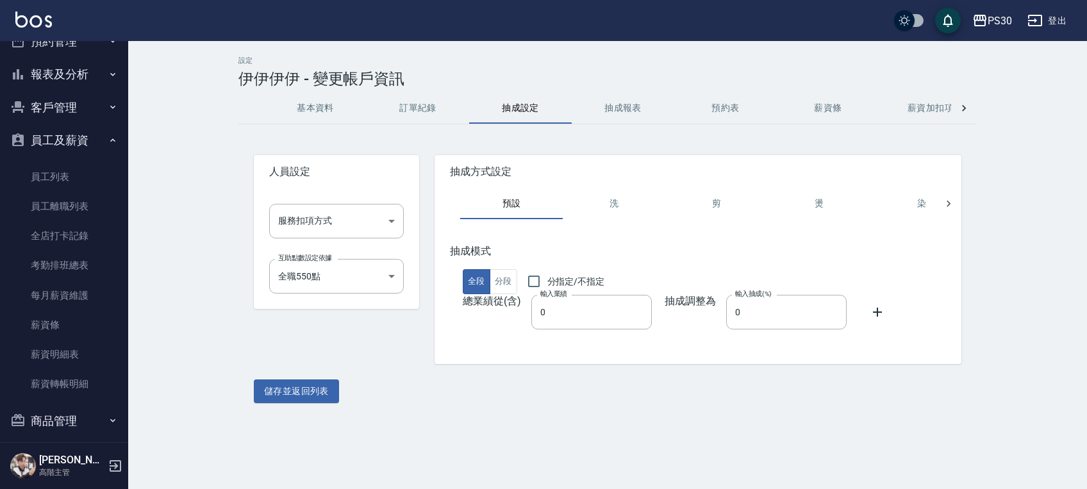
click at [314, 113] on button "基本資料" at bounding box center [315, 108] width 103 height 31
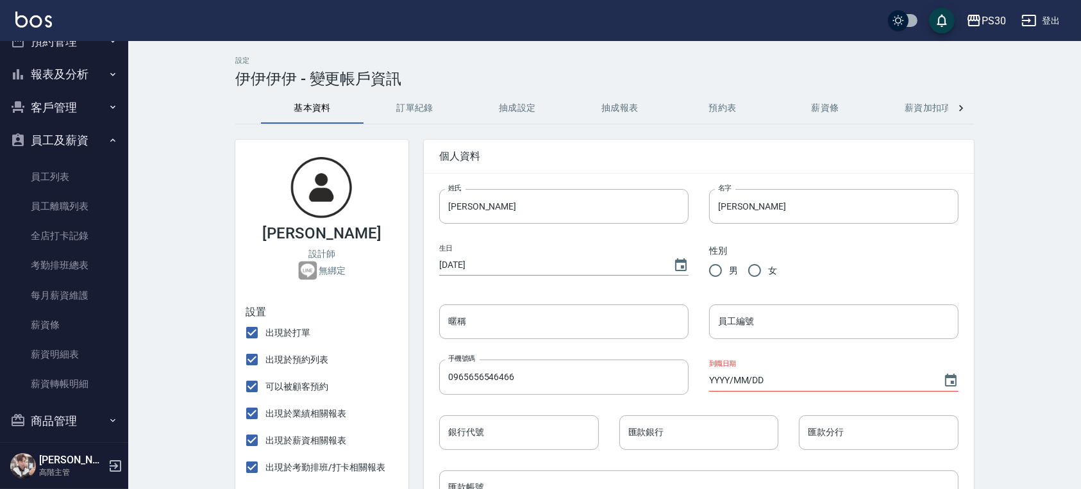
click at [423, 101] on button "訂單紀錄" at bounding box center [415, 108] width 103 height 31
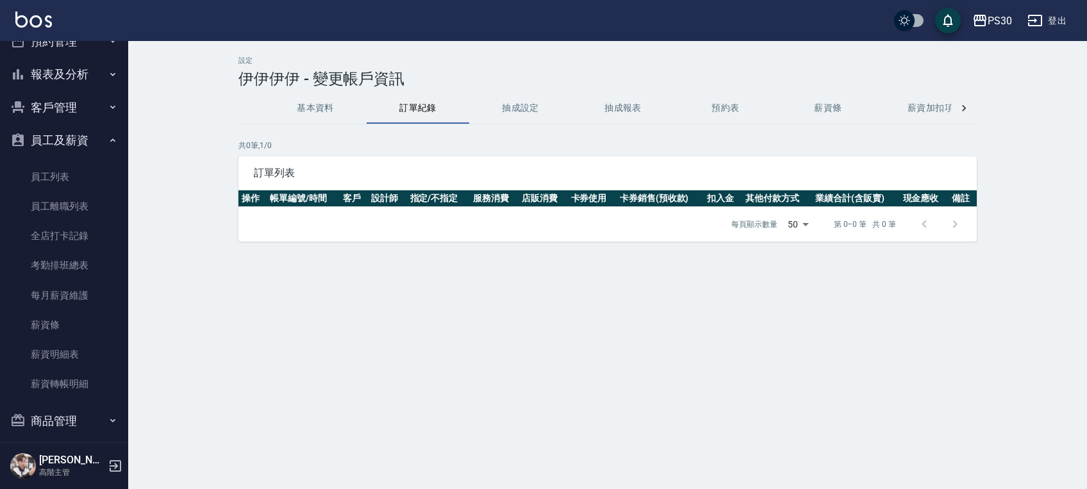
click at [321, 108] on button "基本資料" at bounding box center [315, 108] width 103 height 31
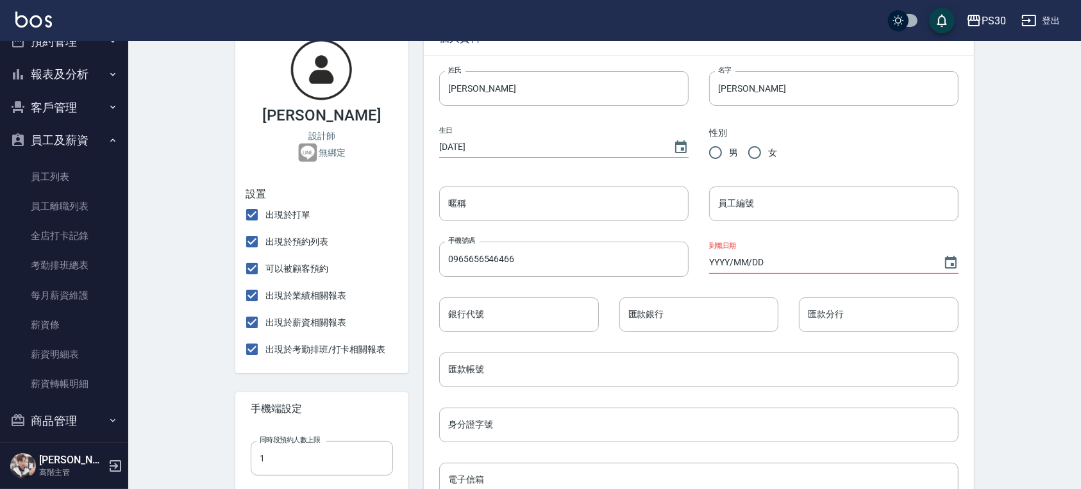
scroll to position [21, 0]
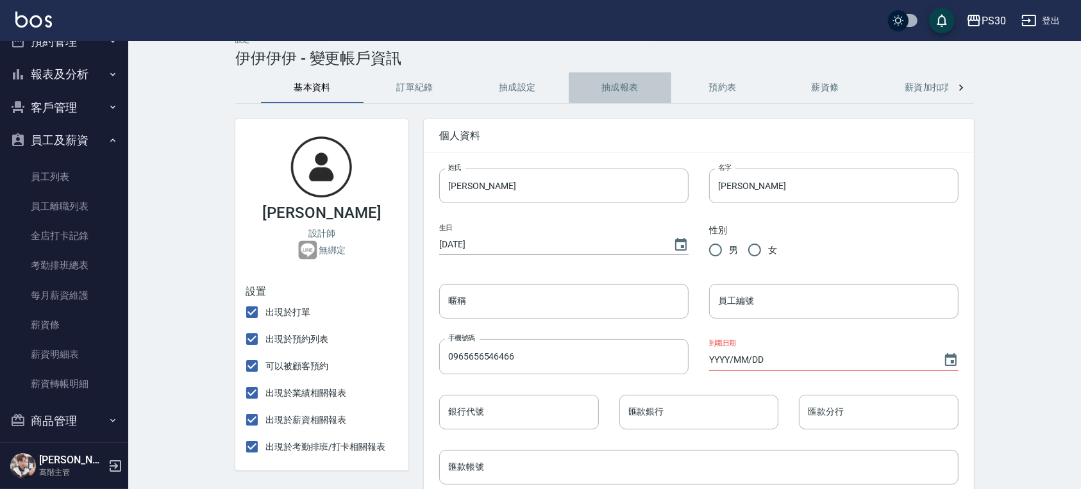
click at [603, 90] on button "抽成報表" at bounding box center [620, 87] width 103 height 31
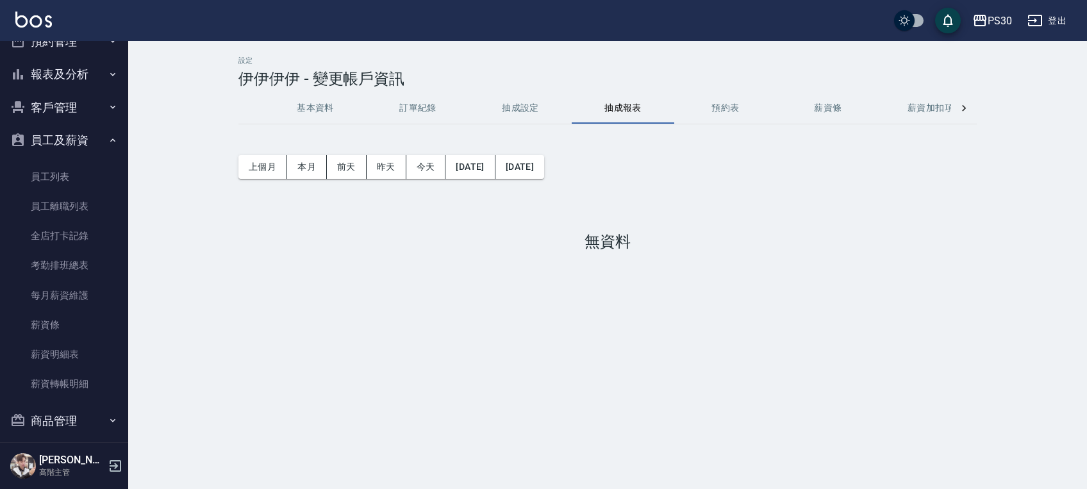
click at [529, 105] on button "抽成設定" at bounding box center [520, 108] width 103 height 31
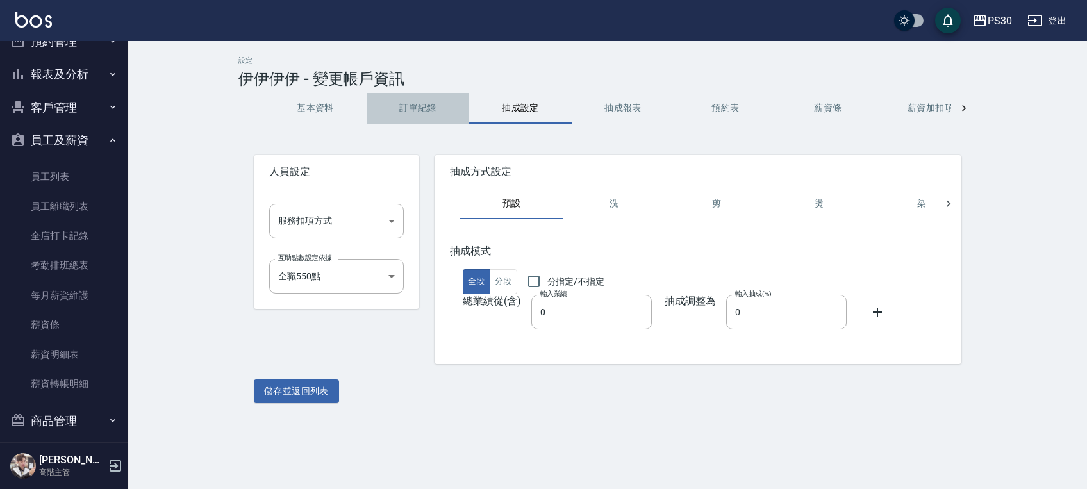
click at [442, 105] on button "訂單紀錄" at bounding box center [418, 108] width 103 height 31
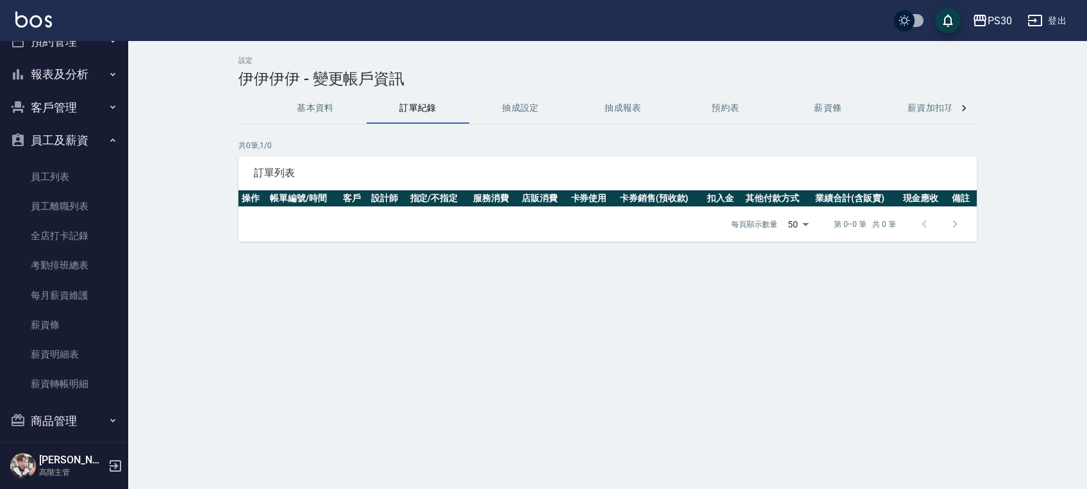
click at [622, 112] on button "抽成報表" at bounding box center [623, 108] width 103 height 31
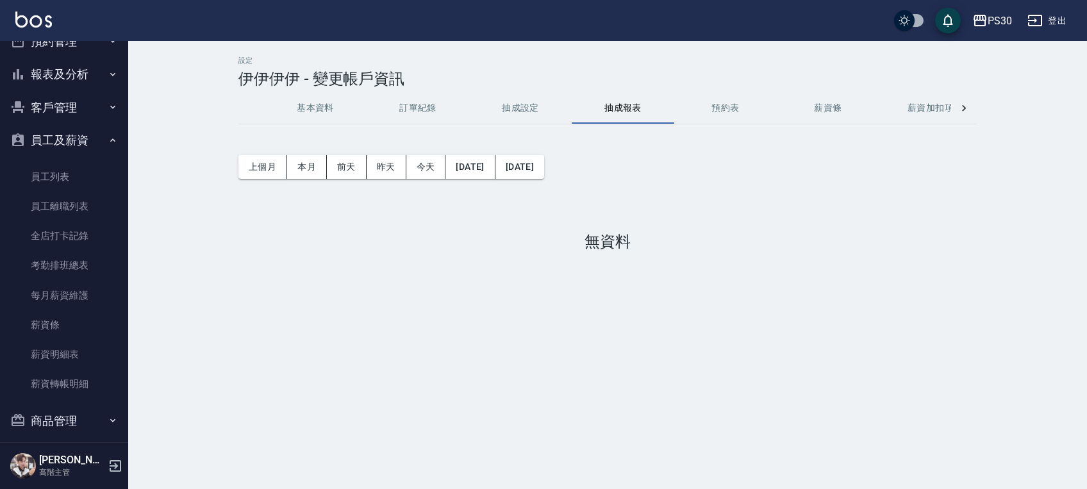
click at [733, 103] on button "預約表" at bounding box center [726, 108] width 103 height 31
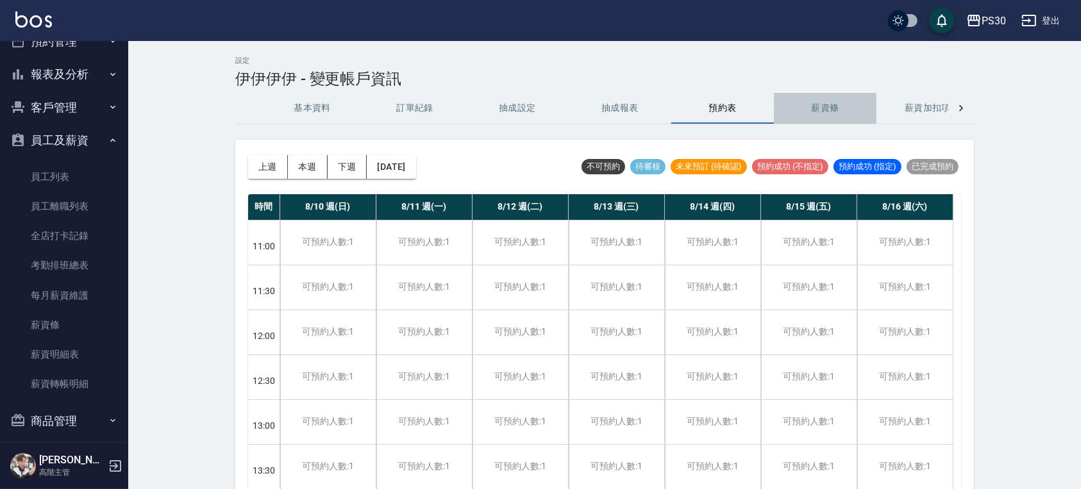
click at [822, 105] on button "薪資條" at bounding box center [825, 108] width 103 height 31
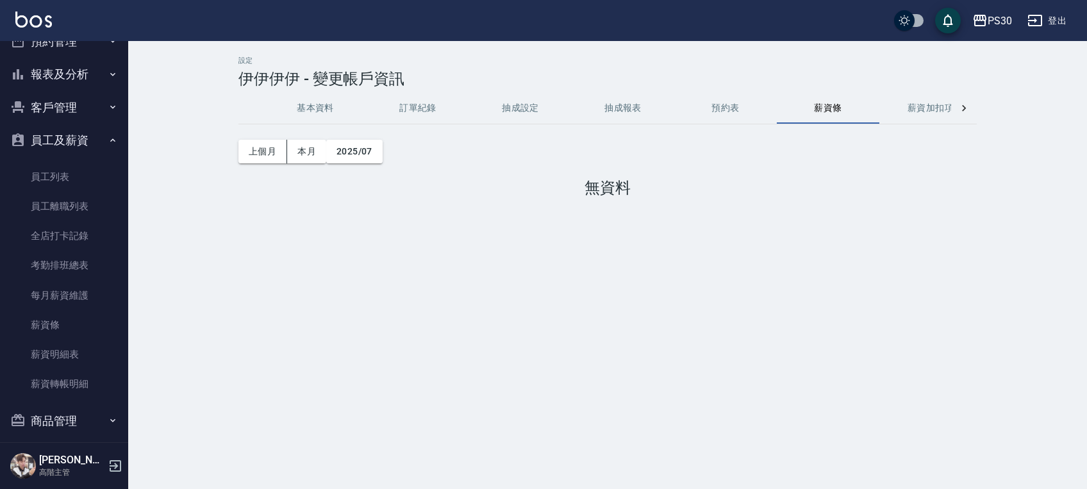
click at [427, 113] on button "訂單紀錄" at bounding box center [418, 108] width 103 height 31
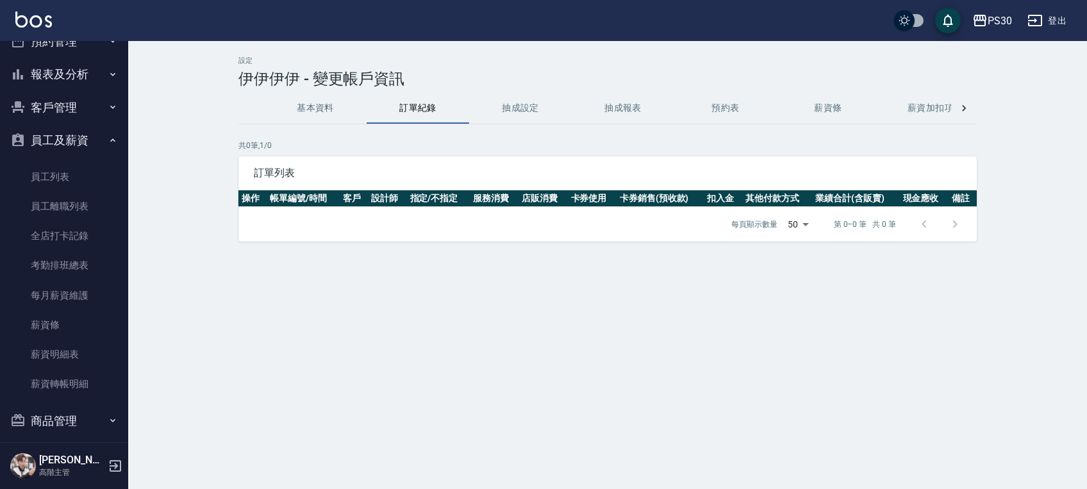
click at [318, 103] on button "基本資料" at bounding box center [315, 108] width 103 height 31
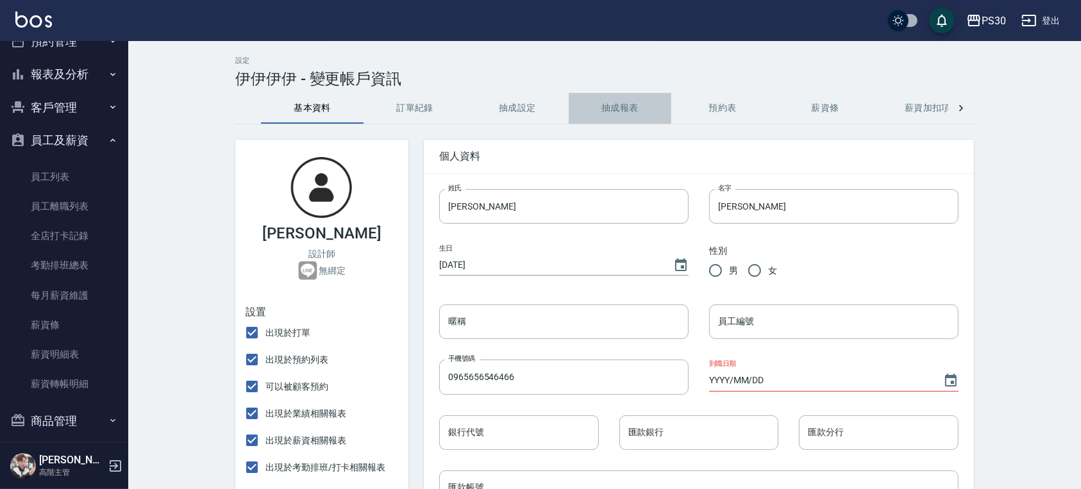
click at [623, 110] on button "抽成報表" at bounding box center [620, 108] width 103 height 31
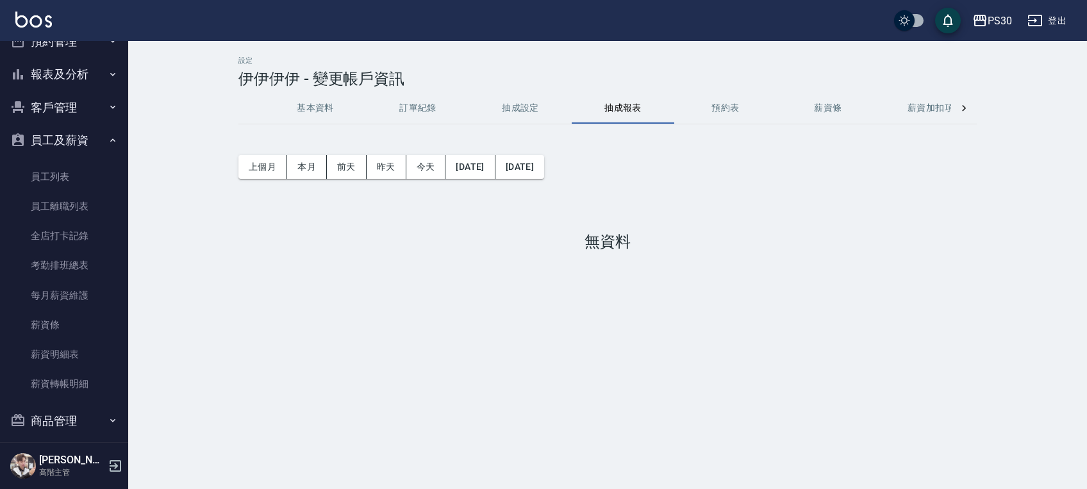
click at [532, 99] on button "抽成設定" at bounding box center [520, 108] width 103 height 31
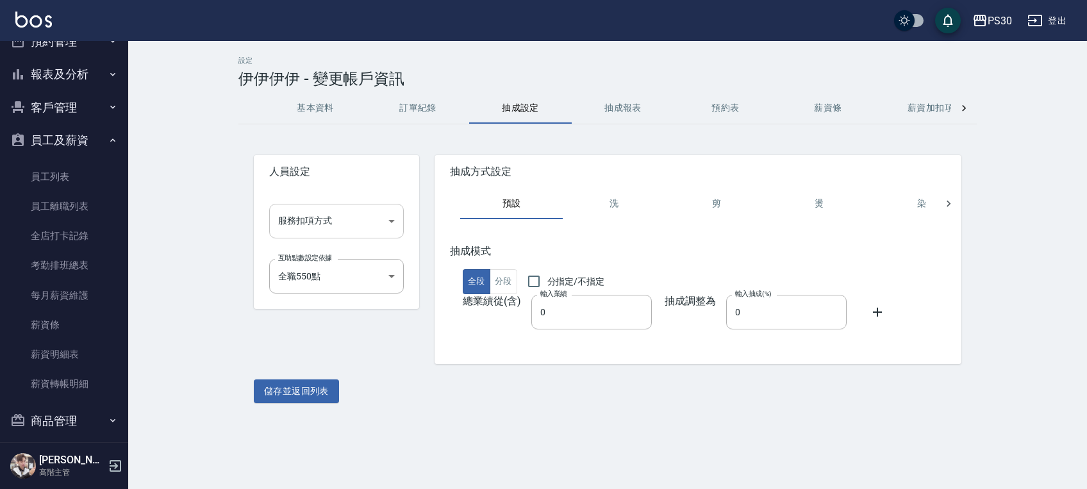
click at [319, 224] on body "PS30 登出 櫃檯作業 打帳單 帳單列表 掛單列表 座位開單 營業儀表板 現金收支登錄 高階收支登錄 材料自購登錄 每日結帳 排班表 現場電腦打卡 掃碼打卡…" at bounding box center [543, 244] width 1087 height 489
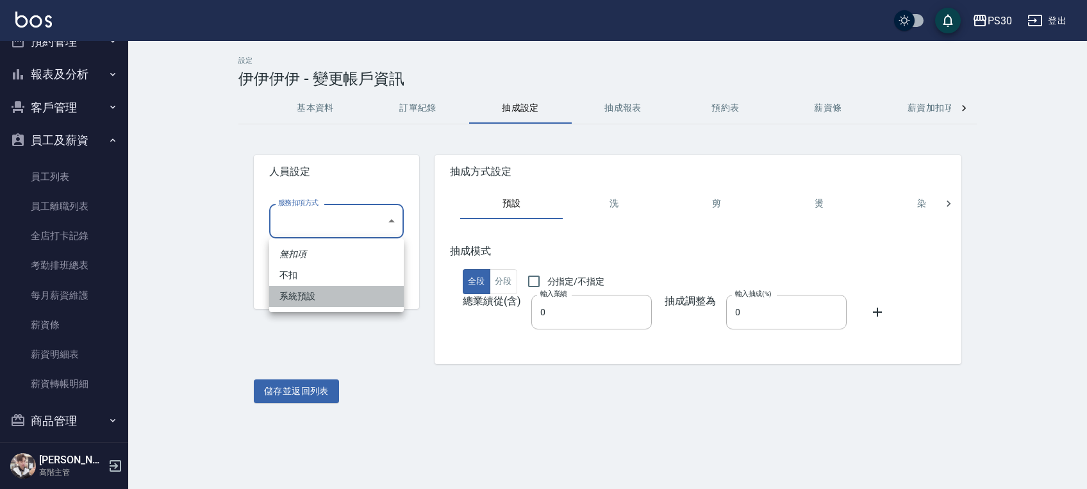
click at [326, 295] on li "系統預設" at bounding box center [336, 296] width 135 height 21
type input "系統預設"
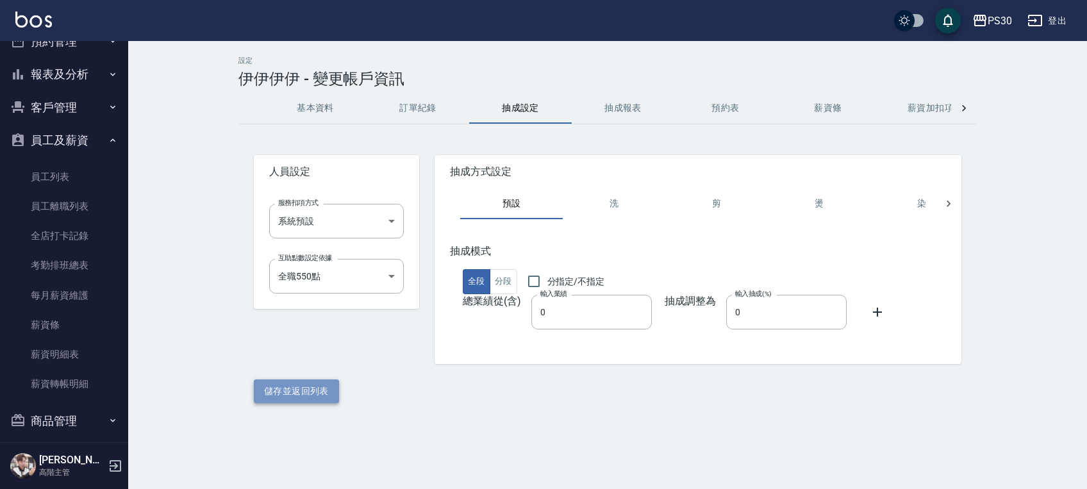
click at [308, 397] on button "儲存並返回列表" at bounding box center [296, 392] width 85 height 24
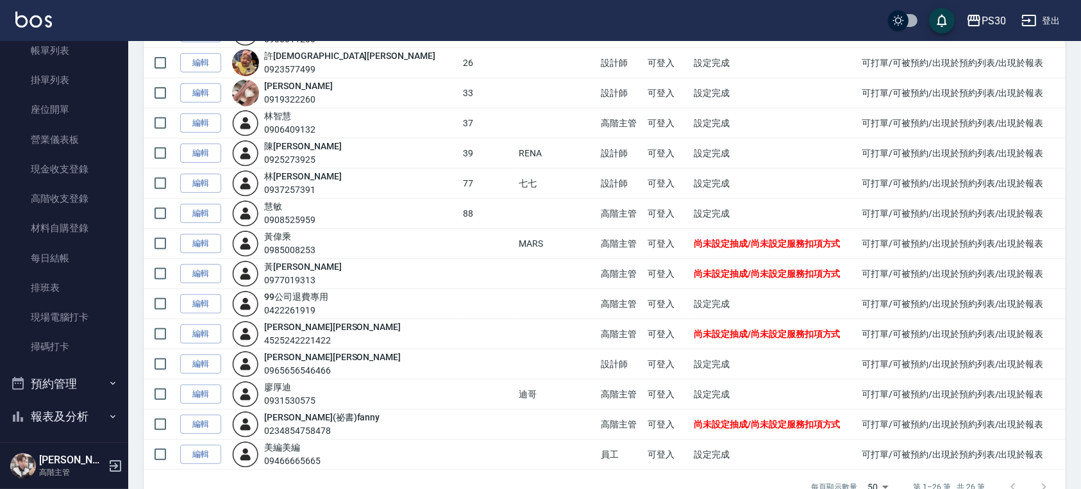
scroll to position [513, 0]
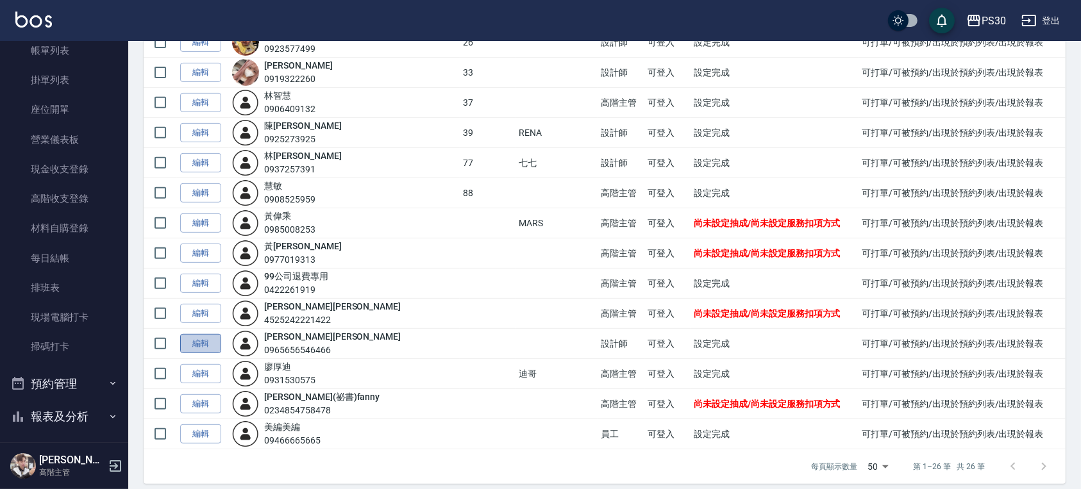
click at [210, 337] on link "編輯" at bounding box center [200, 344] width 41 height 20
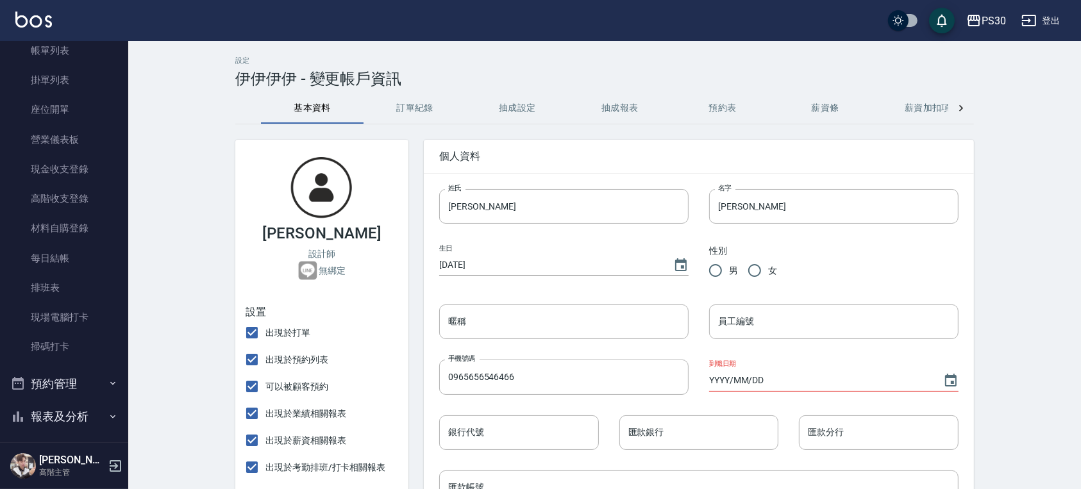
click at [528, 103] on button "抽成設定" at bounding box center [517, 108] width 103 height 31
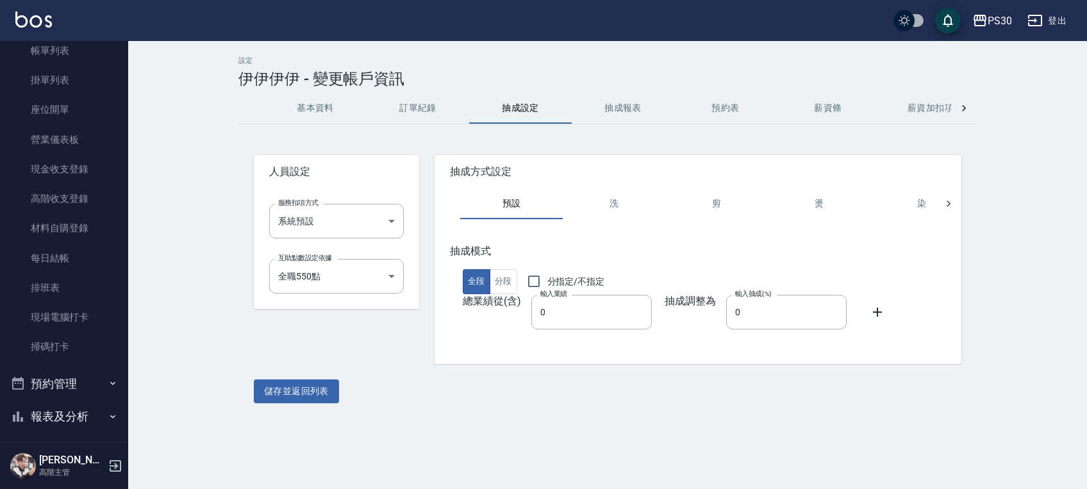
click at [617, 106] on button "抽成報表" at bounding box center [623, 108] width 103 height 31
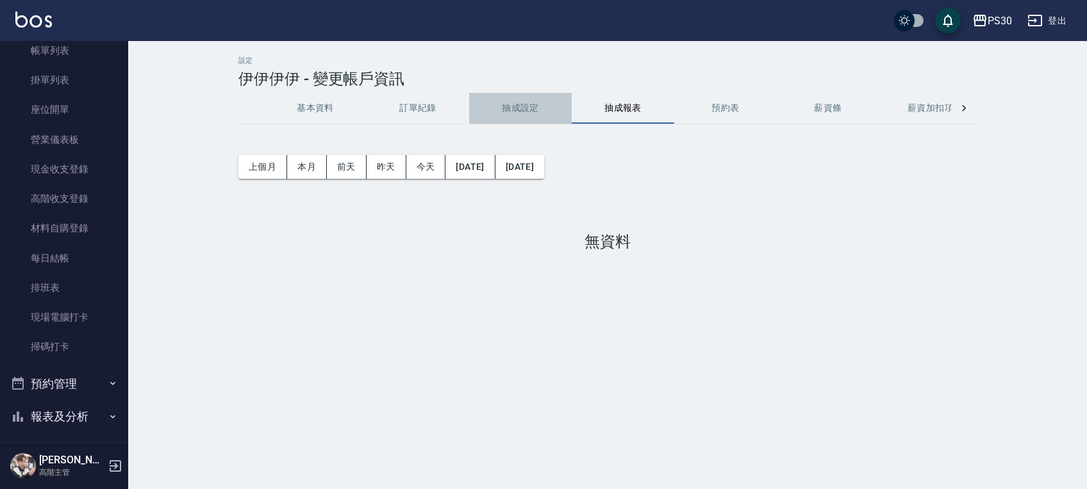
click at [508, 113] on button "抽成設定" at bounding box center [520, 108] width 103 height 31
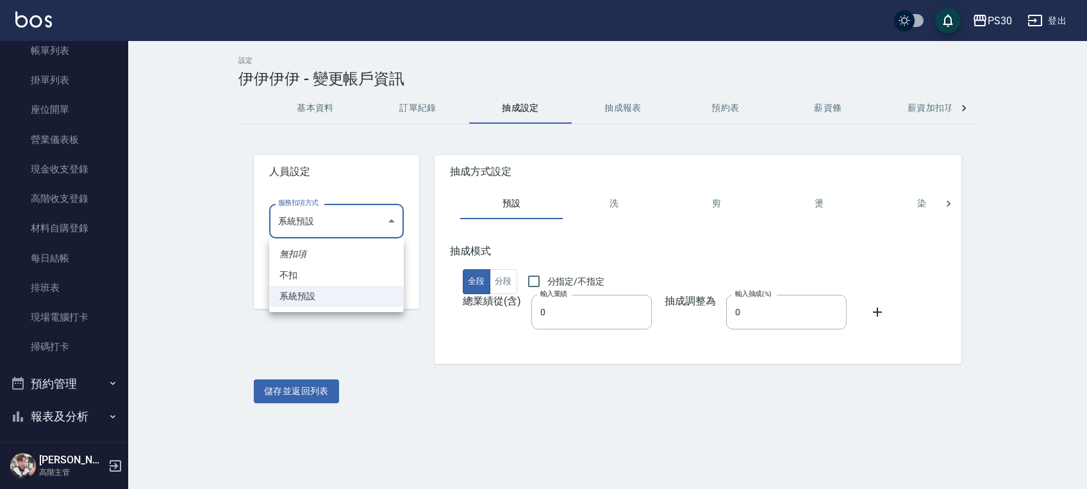
click at [339, 235] on body "PS30 登出 櫃檯作業 打帳單 帳單列表 掛單列表 座位開單 營業儀表板 現金收支登錄 高階收支登錄 材料自購登錄 每日結帳 排班表 現場電腦打卡 掃碼打卡…" at bounding box center [543, 244] width 1087 height 489
click at [339, 235] on div at bounding box center [543, 244] width 1087 height 489
click at [361, 287] on body "PS30 登出 櫃檯作業 打帳單 帳單列表 掛單列表 座位開單 營業儀表板 現金收支登錄 高階收支登錄 材料自購登錄 每日結帳 排班表 現場電腦打卡 掃碼打卡…" at bounding box center [543, 244] width 1087 height 489
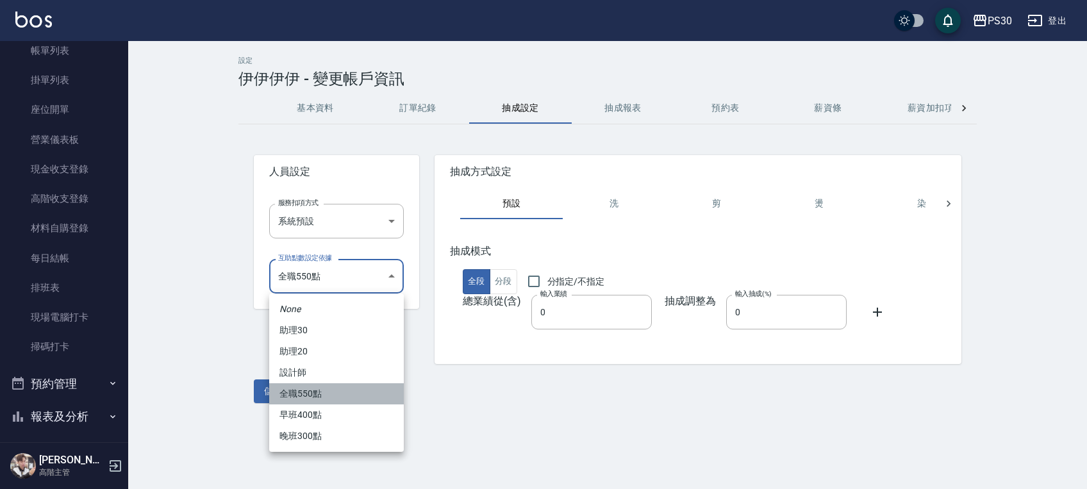
click at [335, 394] on li "全職550點" at bounding box center [336, 393] width 135 height 21
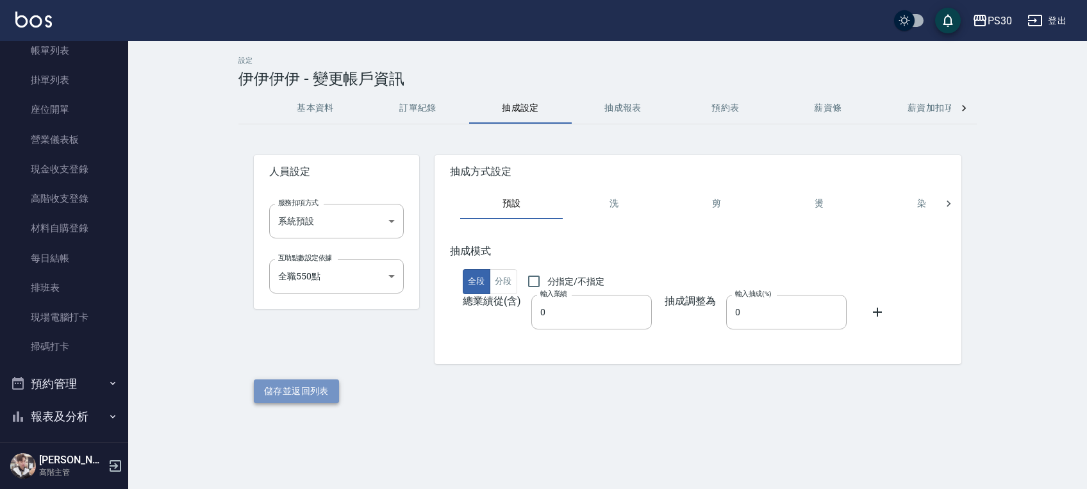
click at [304, 395] on button "儲存並返回列表" at bounding box center [296, 392] width 85 height 24
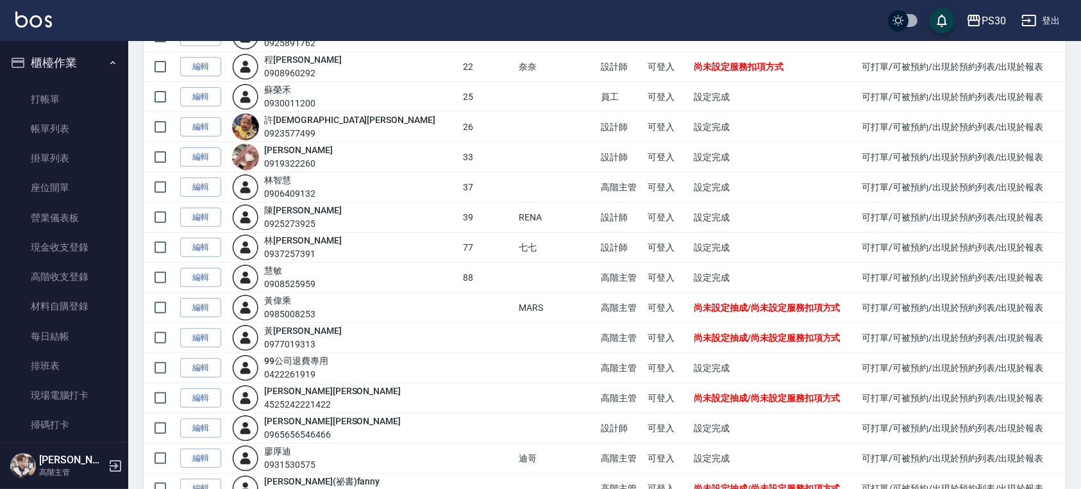
scroll to position [521, 0]
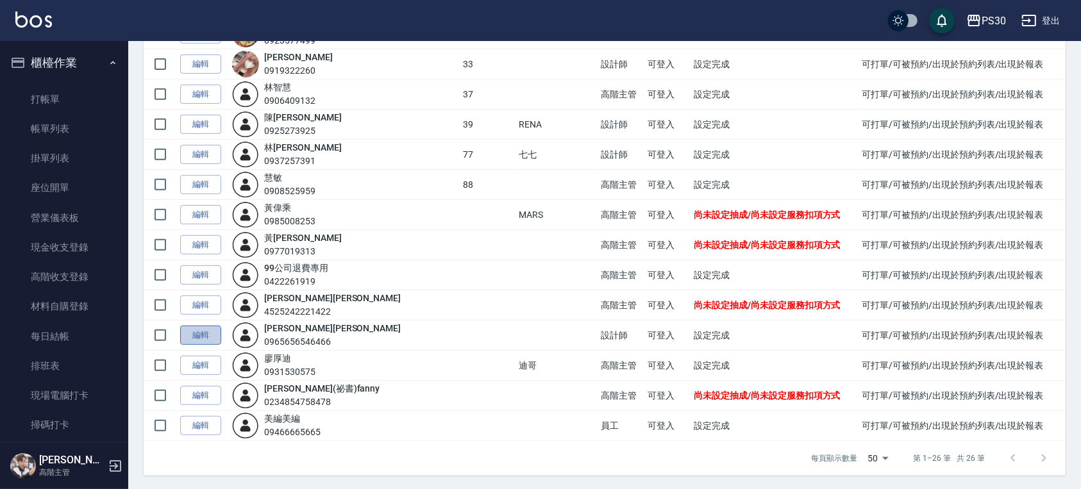
click at [198, 335] on link "編輯" at bounding box center [200, 336] width 41 height 20
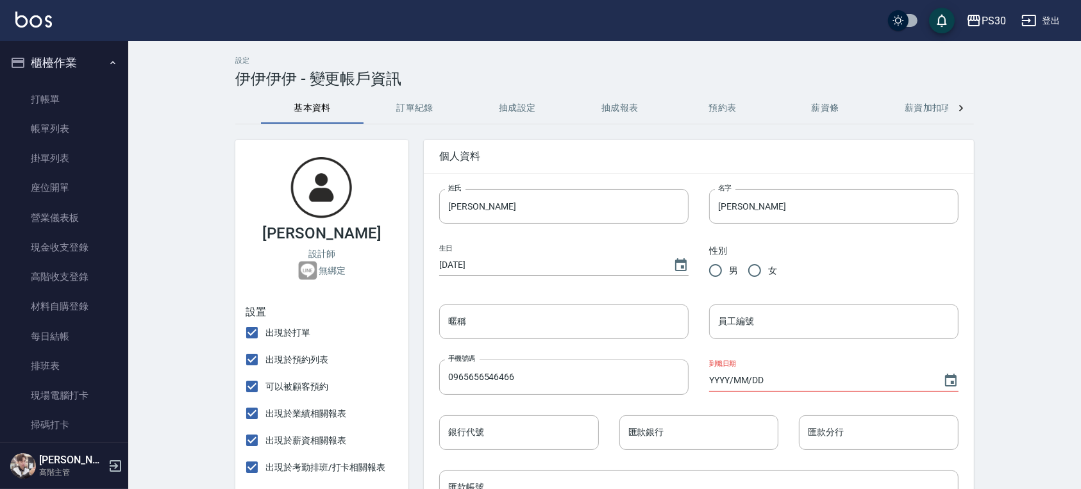
click at [429, 101] on button "訂單紀錄" at bounding box center [415, 108] width 103 height 31
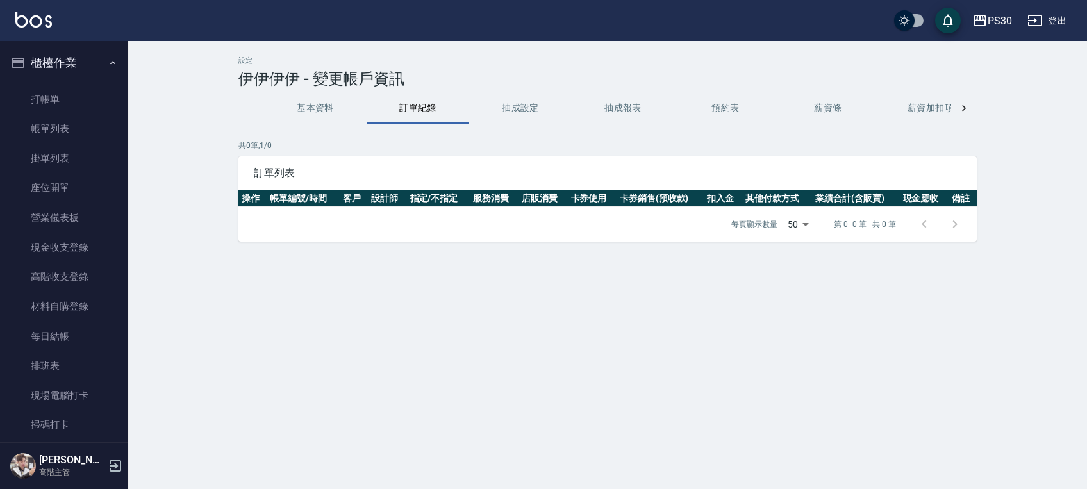
click at [308, 113] on button "基本資料" at bounding box center [315, 108] width 103 height 31
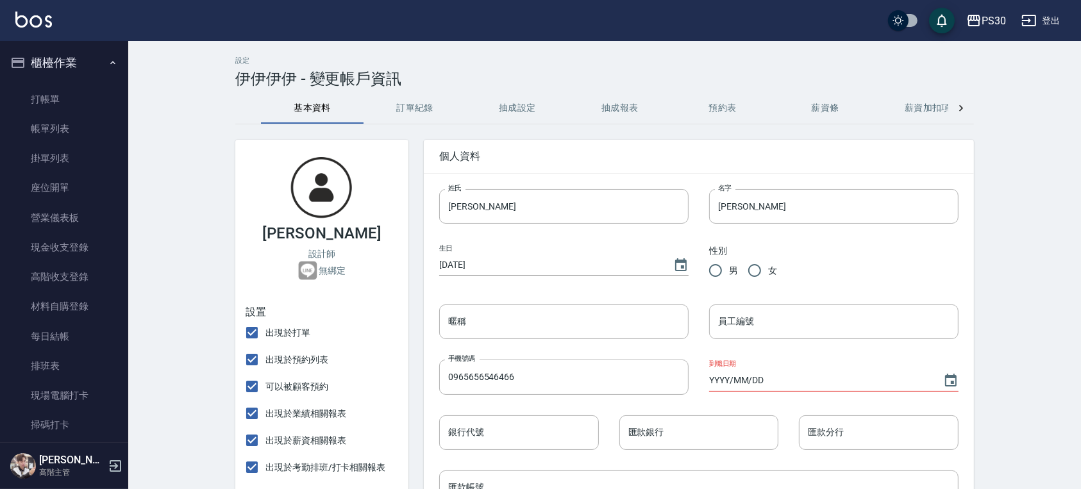
click at [945, 108] on button "薪資加扣項" at bounding box center [927, 108] width 103 height 31
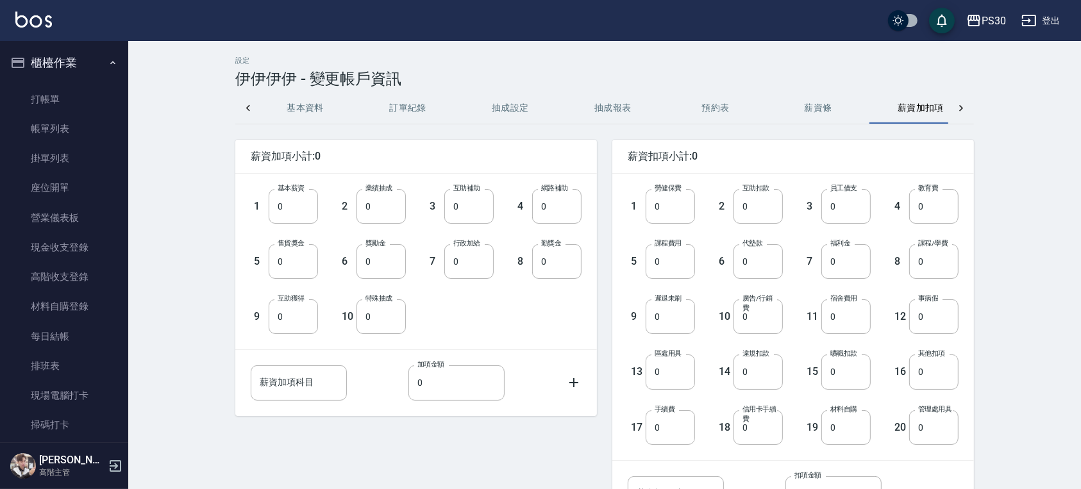
scroll to position [0, 31]
click at [945, 108] on button "薪資加扣項" at bounding box center [897, 108] width 103 height 31
click at [951, 106] on div at bounding box center [961, 108] width 26 height 31
click at [955, 104] on div "基本資料 訂單紀錄 抽成設定 抽成報表 預約表 薪資條 薪資加扣項 密碼與安全 打卡紀錄" at bounding box center [604, 108] width 739 height 31
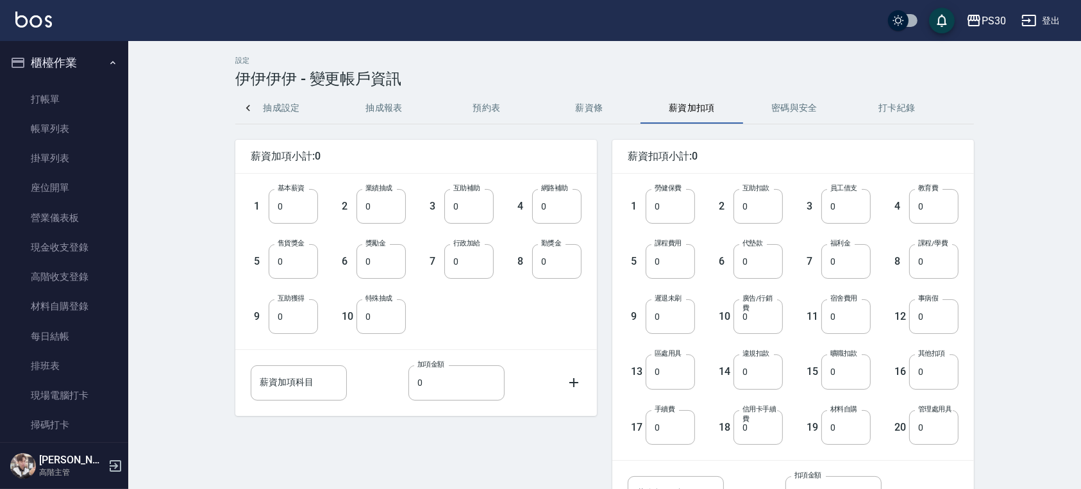
click at [254, 108] on icon at bounding box center [248, 108] width 13 height 13
click at [334, 110] on button "基本資料" at bounding box center [312, 108] width 103 height 31
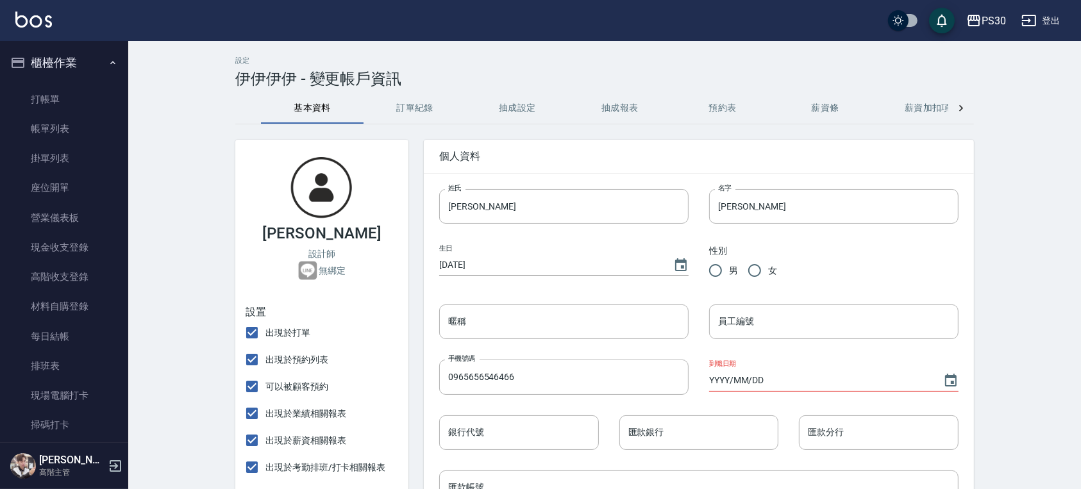
click at [757, 274] on input "女" at bounding box center [754, 270] width 27 height 27
radio input "true"
click at [758, 325] on input "員工編號" at bounding box center [833, 322] width 249 height 35
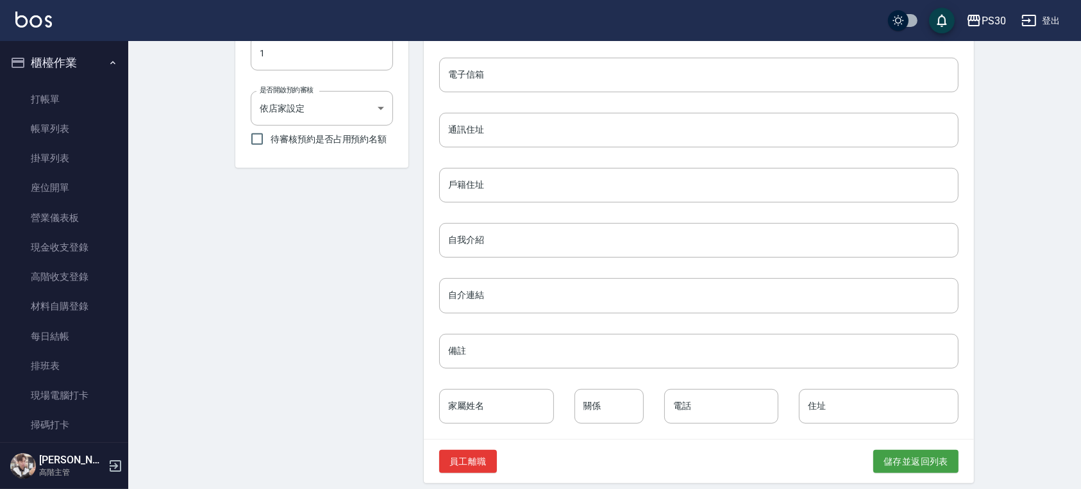
scroll to position [533, 0]
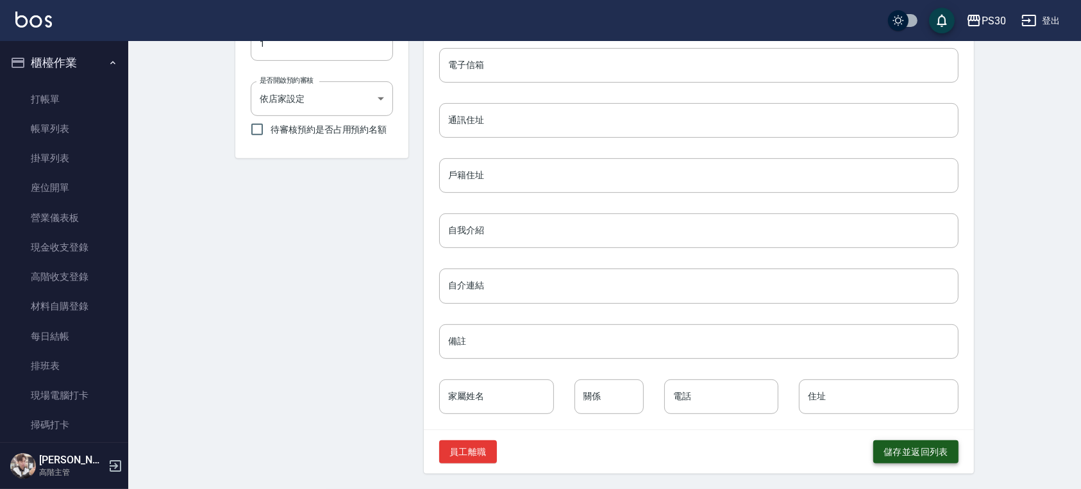
type input "11"
click at [886, 448] on button "儲存並返回列表" at bounding box center [915, 452] width 85 height 24
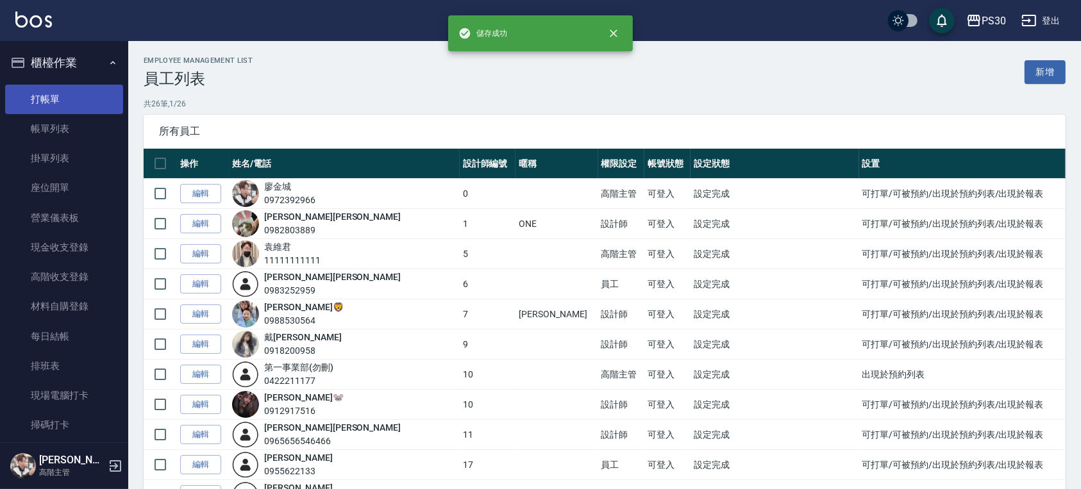
click at [87, 97] on link "打帳單" at bounding box center [64, 99] width 118 height 29
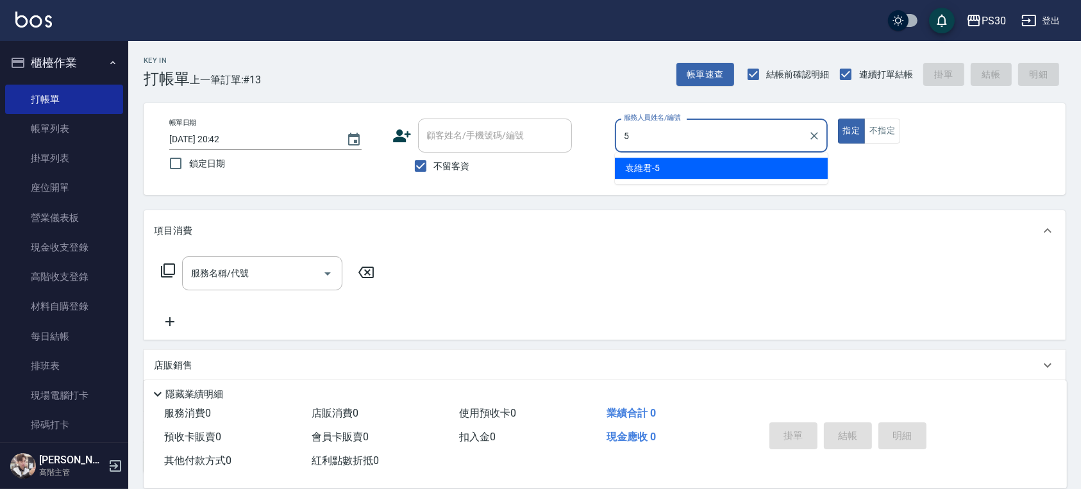
type input "[PERSON_NAME]-5"
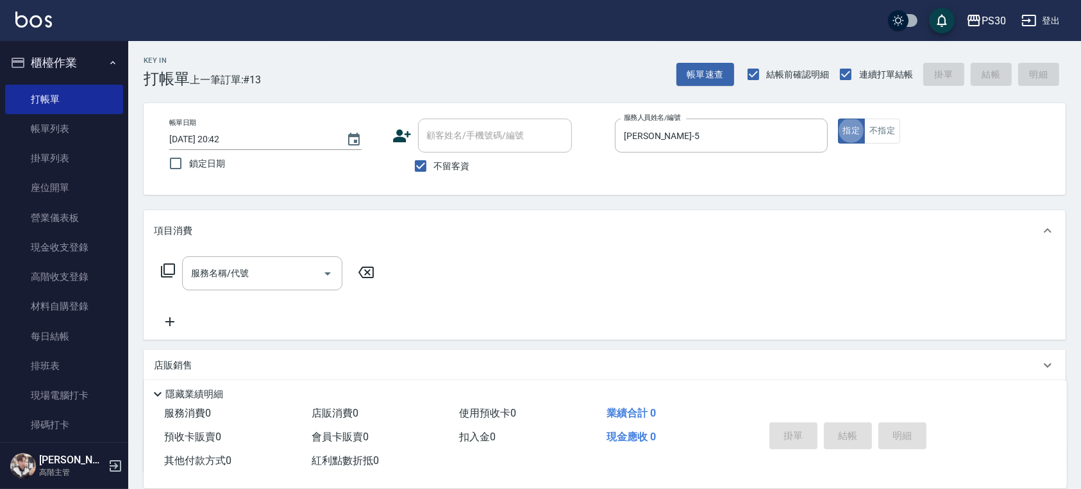
type button "true"
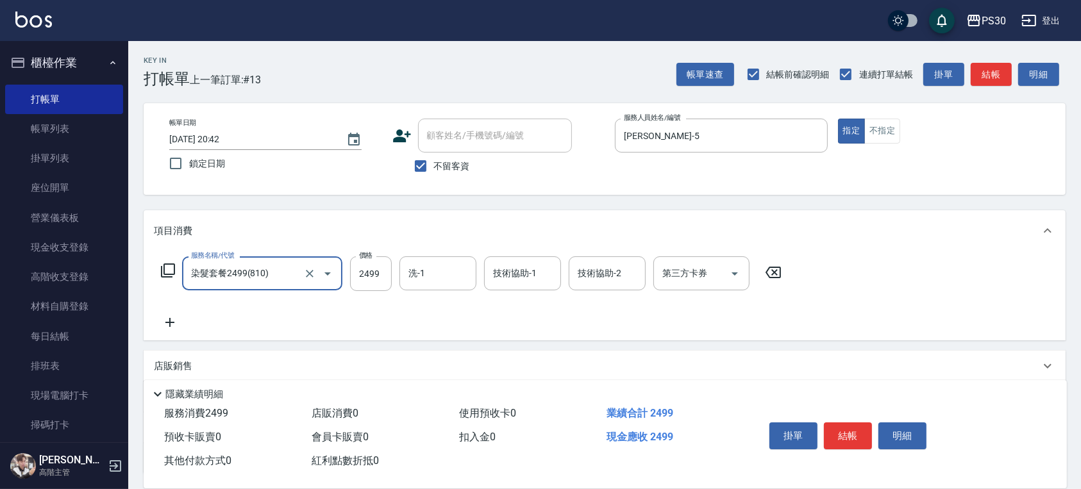
type input "染髮套餐2499(810)"
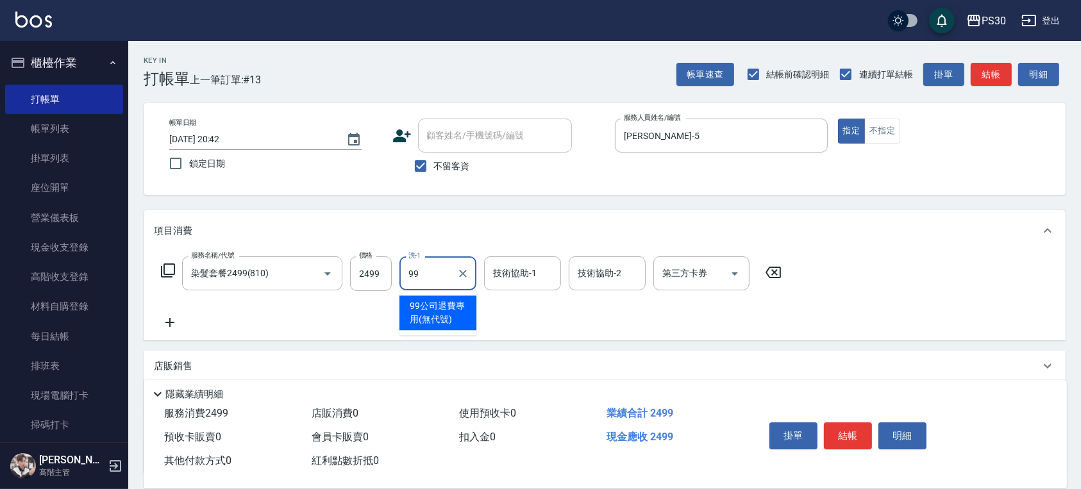
type input "9"
type input "[PERSON_NAME]-11"
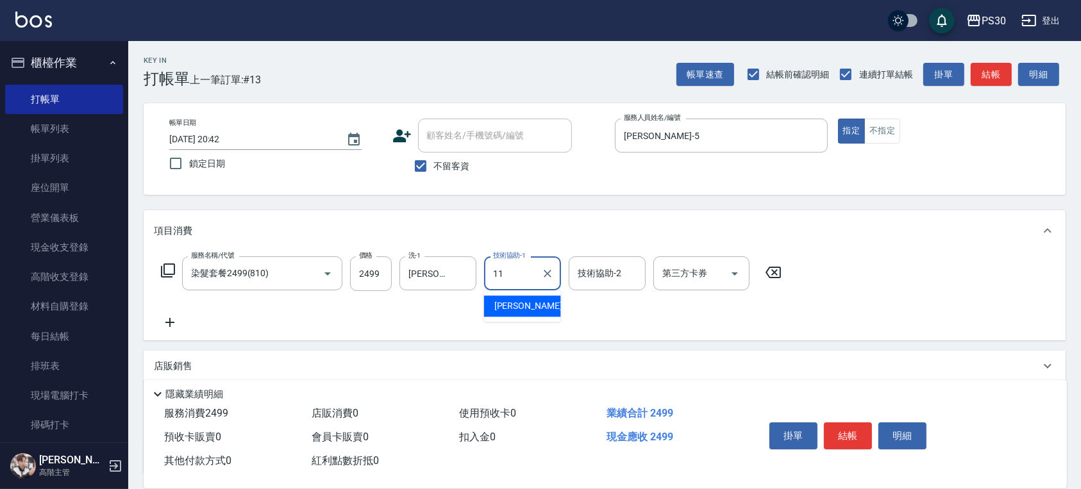
type input "[PERSON_NAME]-11"
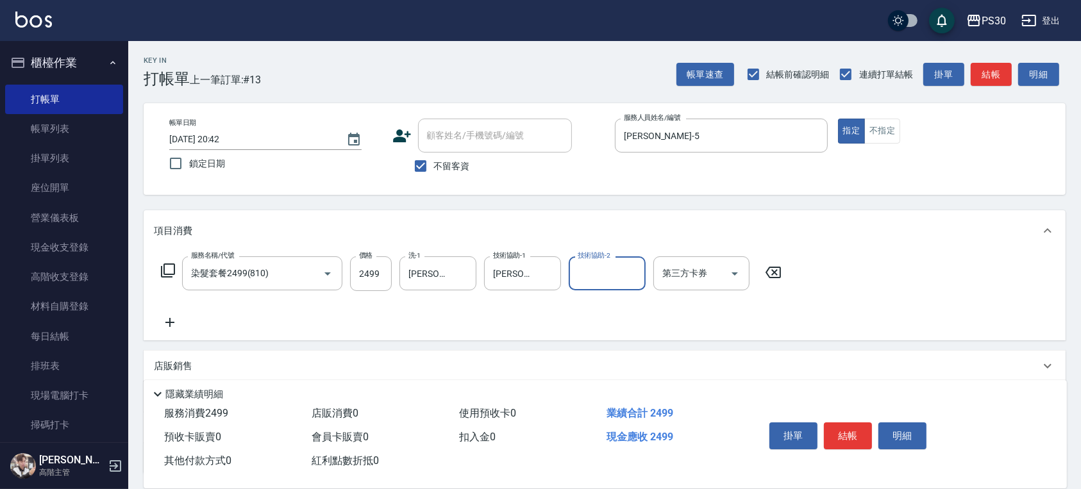
click at [178, 324] on icon at bounding box center [170, 322] width 32 height 15
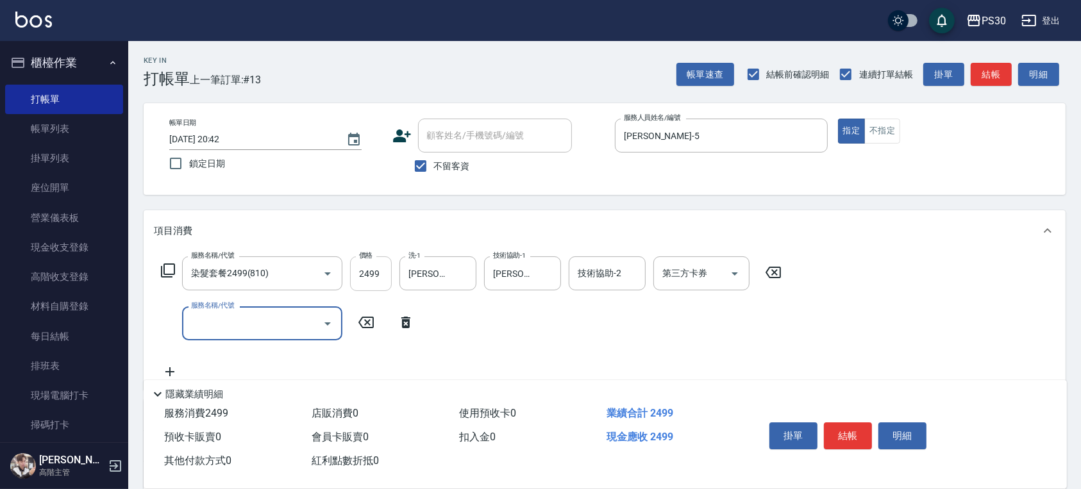
click at [364, 265] on input "2499" at bounding box center [371, 273] width 42 height 35
type input "1499"
type input "鏡面護髮(406)"
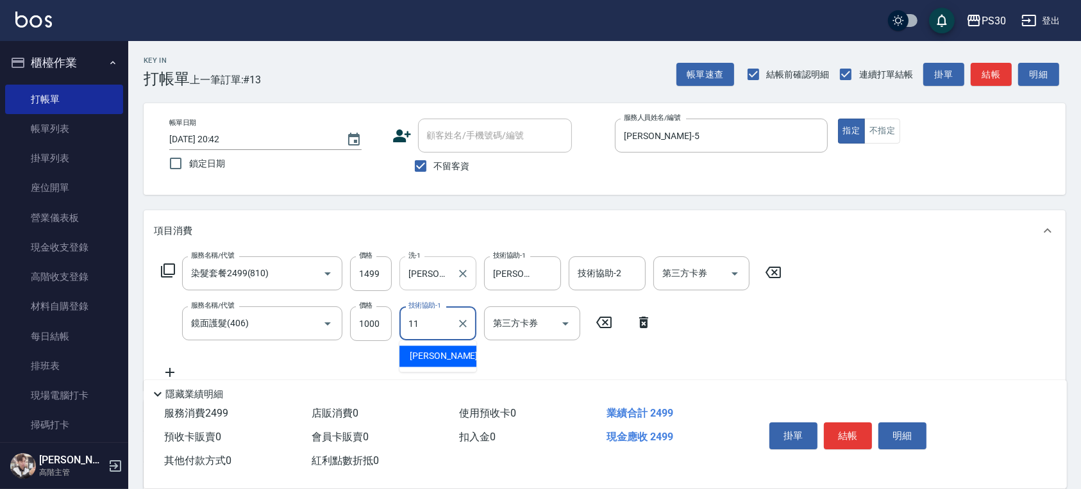
type input "[PERSON_NAME]-11"
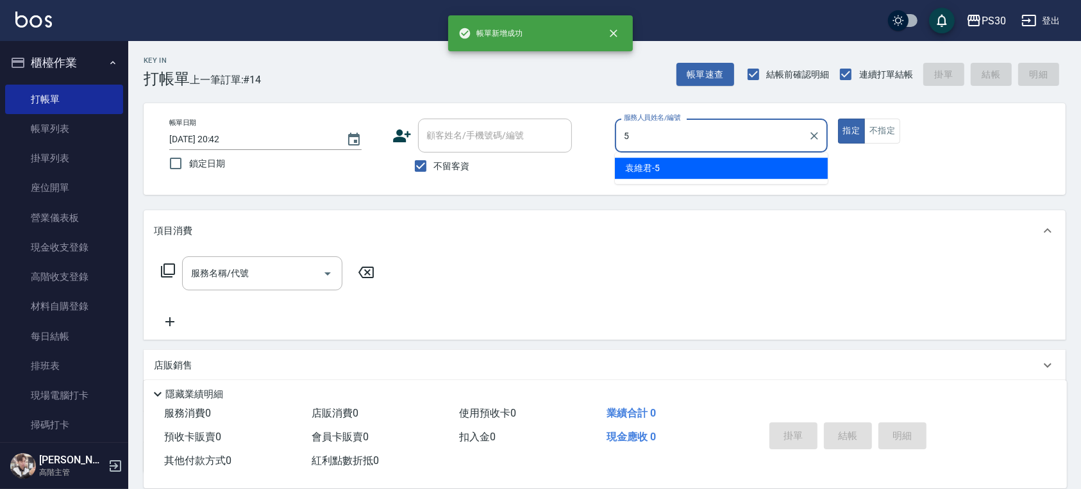
type input "[PERSON_NAME]-5"
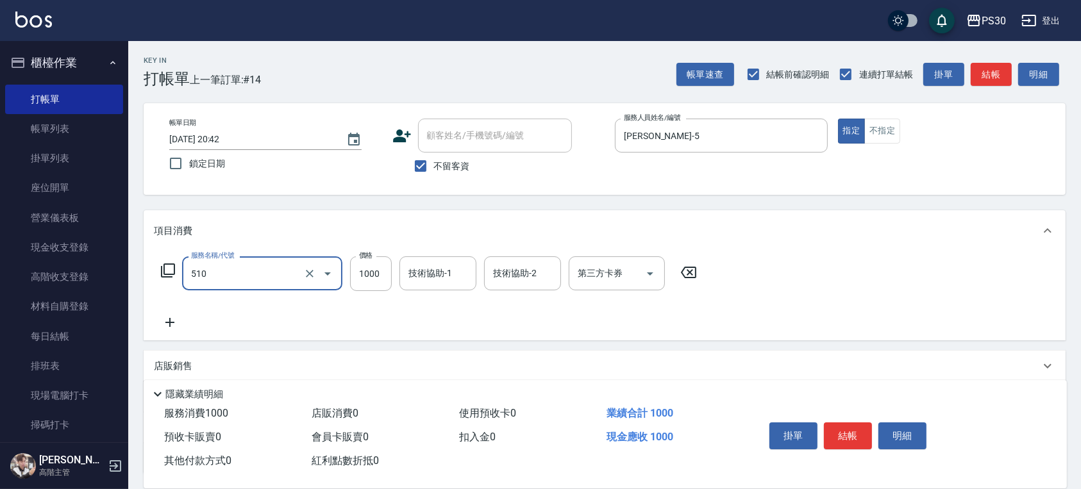
type input "染-1000(510)"
type input "1180"
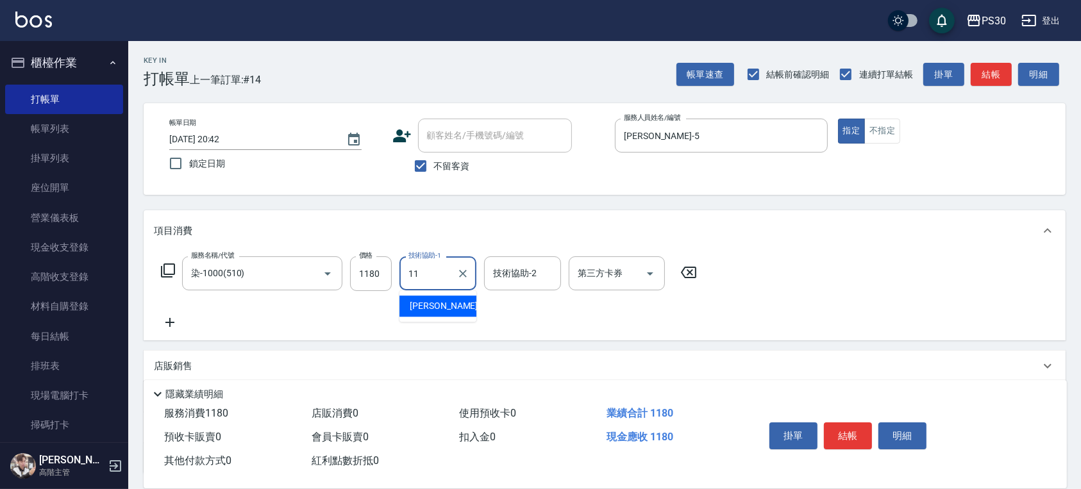
type input "[PERSON_NAME]-11"
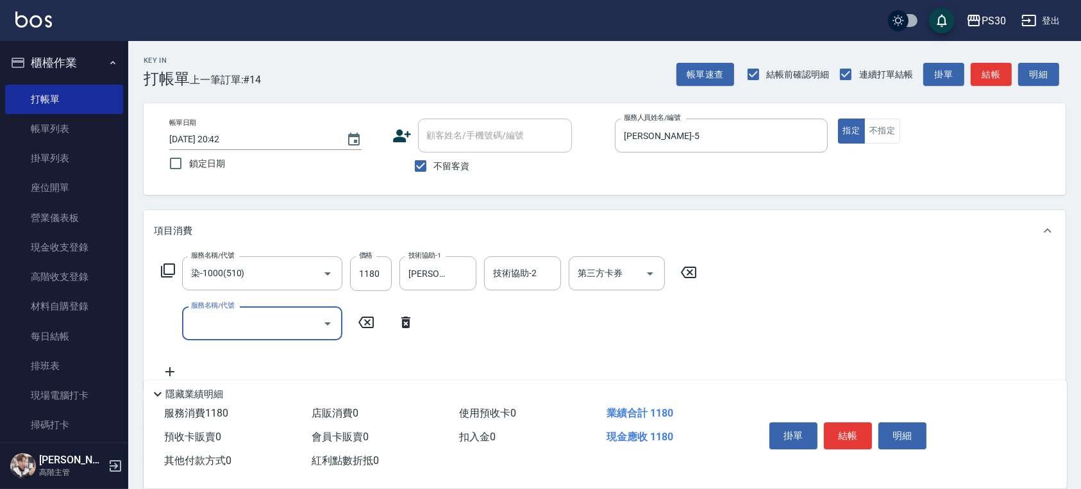
click at [280, 322] on input "服務名稱/代號" at bounding box center [253, 323] width 130 height 22
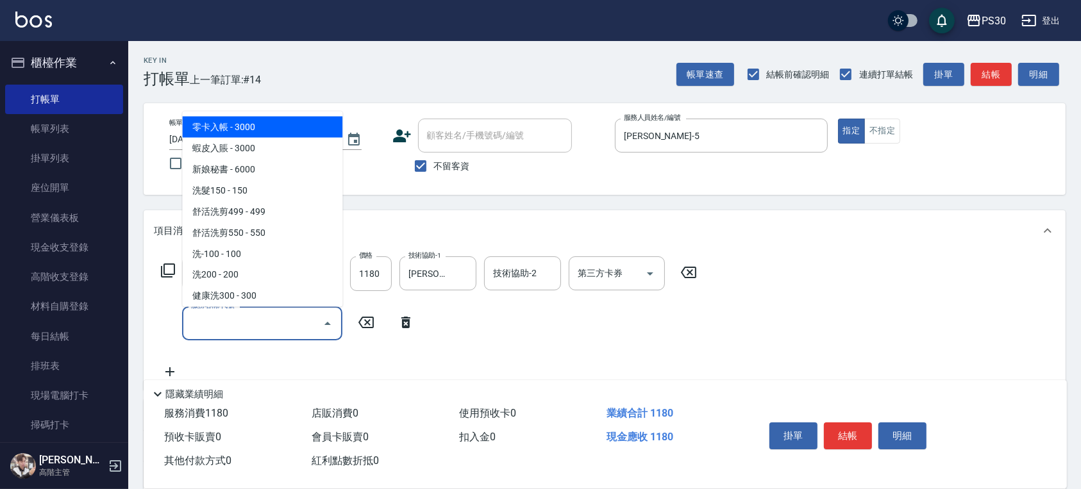
type input "4"
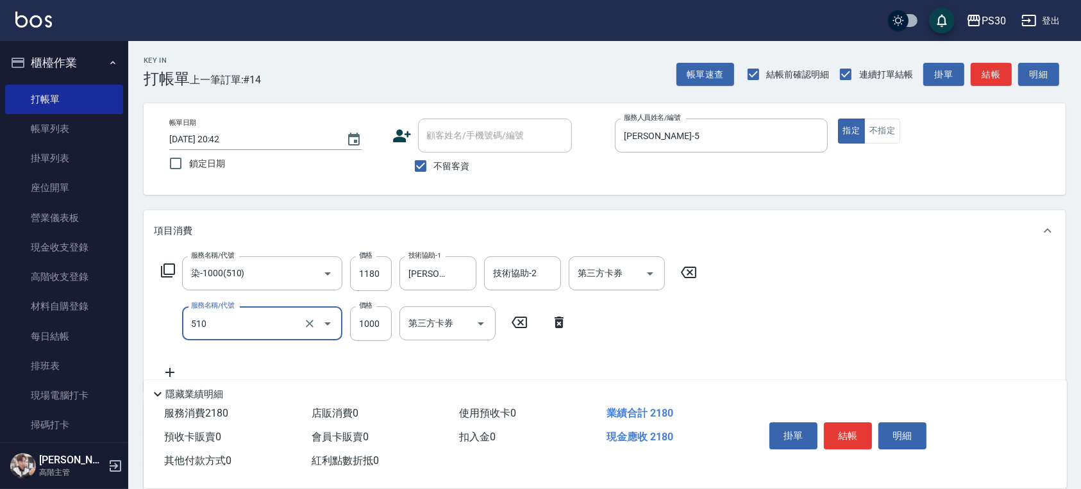
type input "染-1000(510)"
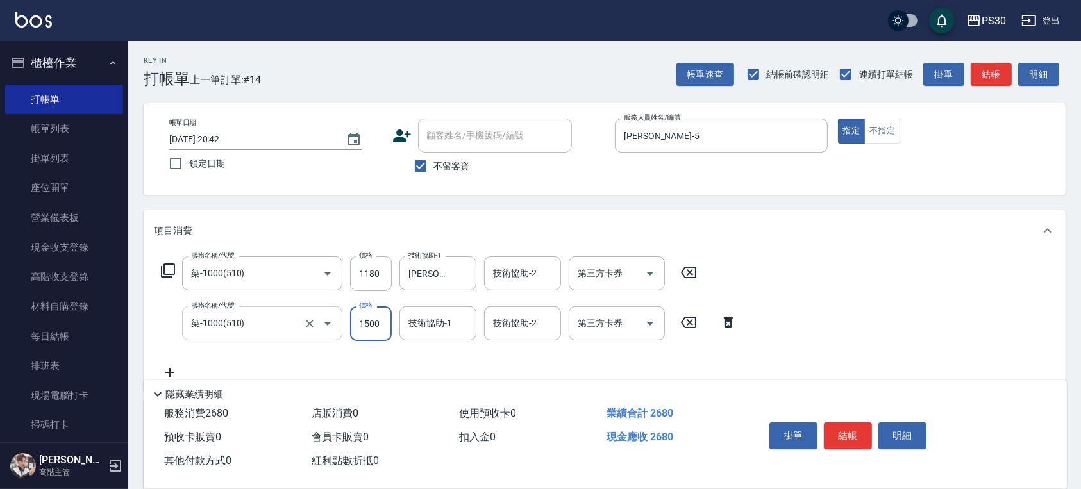
type input "1500"
click at [452, 314] on input "技術協助-1" at bounding box center [437, 323] width 65 height 22
type input "[PERSON_NAME]-11"
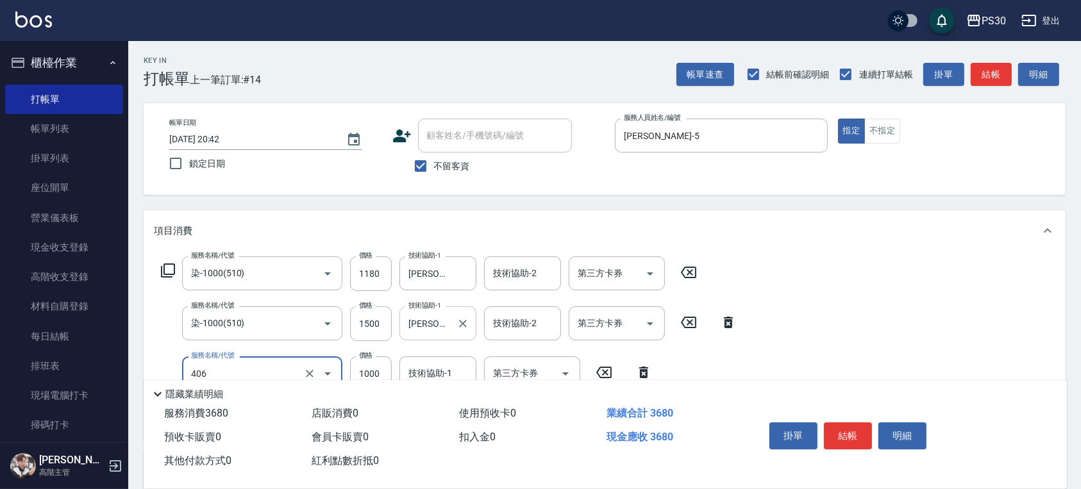
type input "鏡面護髮(406)"
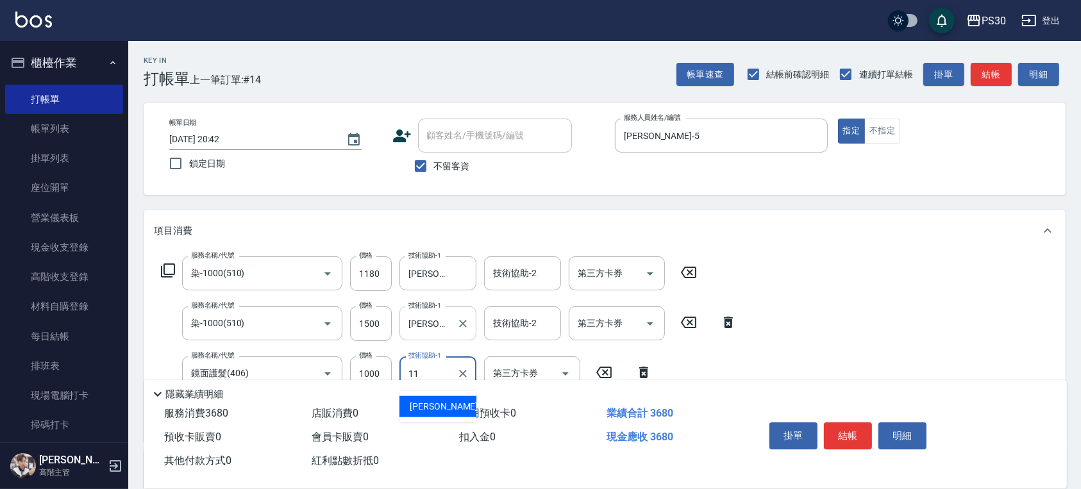
type input "[PERSON_NAME]-11"
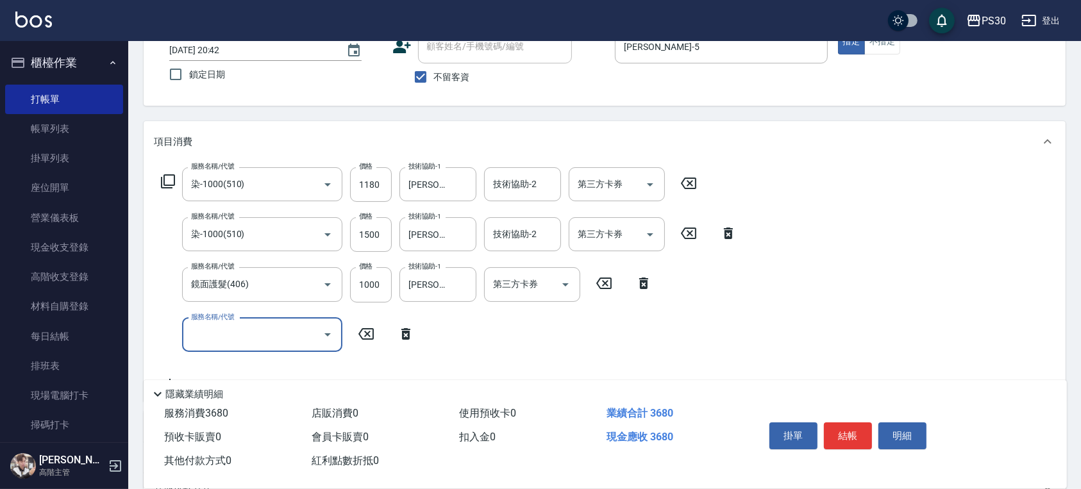
scroll to position [256, 0]
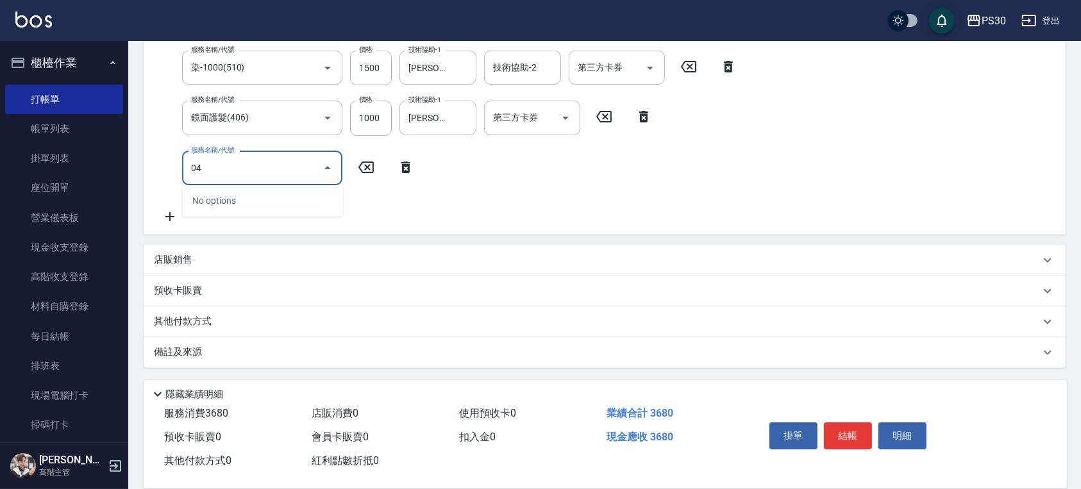
type input "0"
type input "舒活洗剪499(107)"
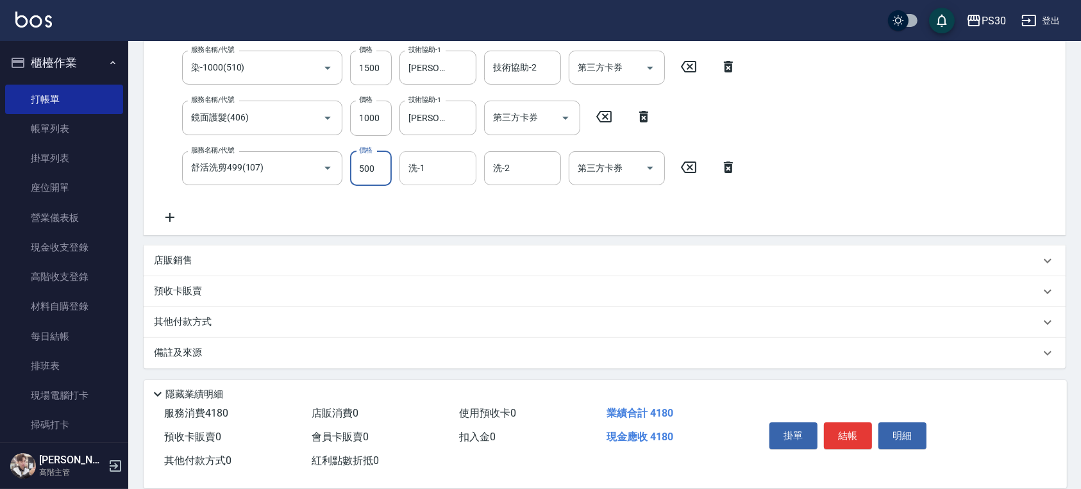
type input "500"
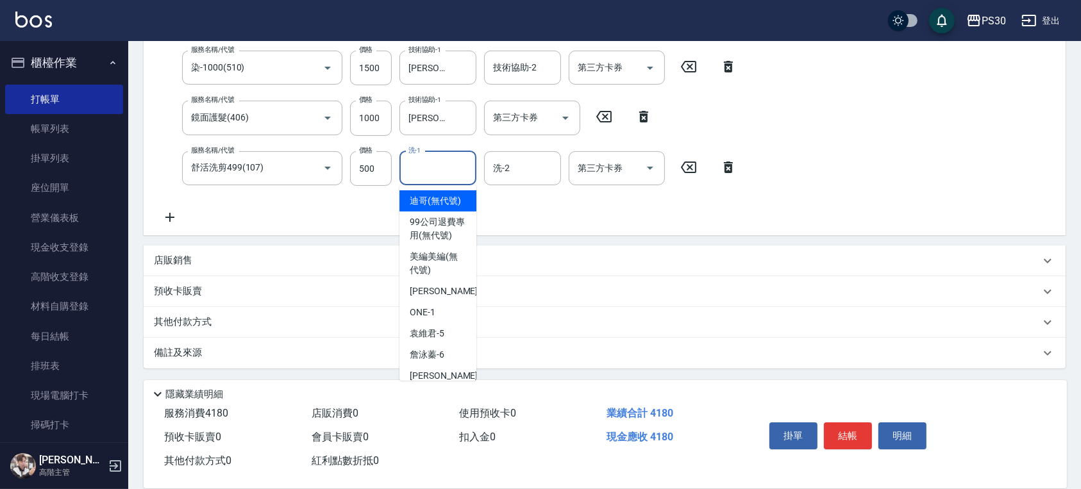
click at [444, 171] on input "洗-1" at bounding box center [437, 168] width 65 height 22
type input "[PERSON_NAME]-11"
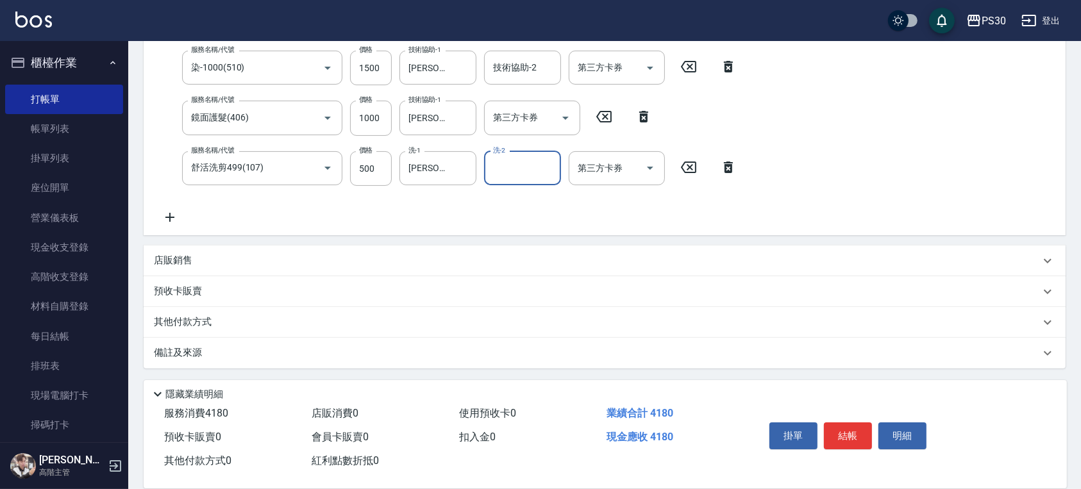
scroll to position [85, 0]
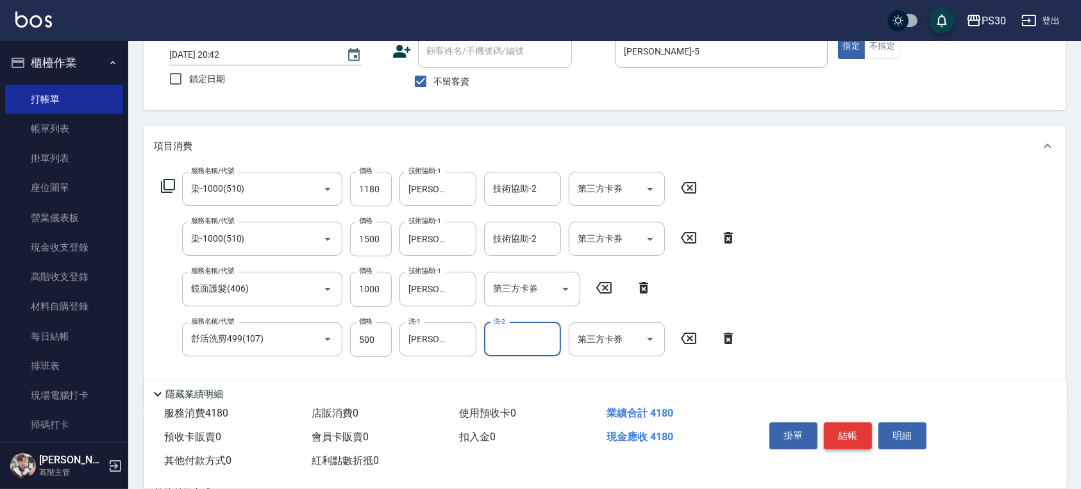
click at [848, 423] on button "結帳" at bounding box center [848, 436] width 48 height 27
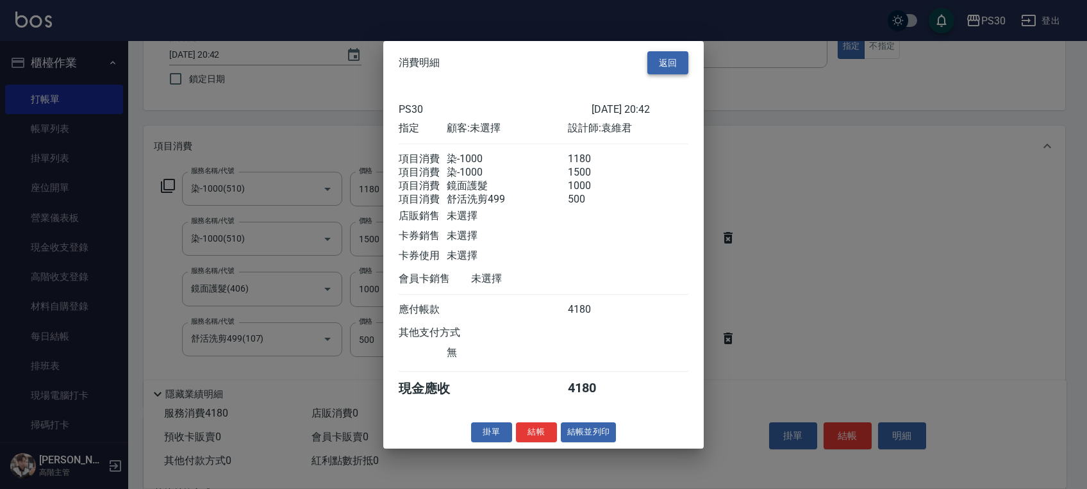
click at [660, 53] on button "返回" at bounding box center [668, 63] width 41 height 24
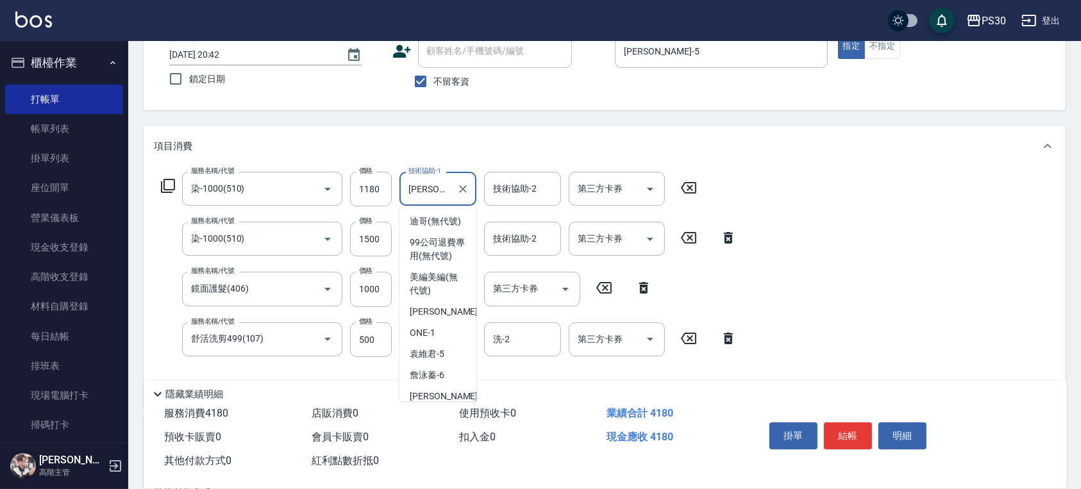
click at [435, 190] on input "[PERSON_NAME]-11" at bounding box center [428, 189] width 46 height 22
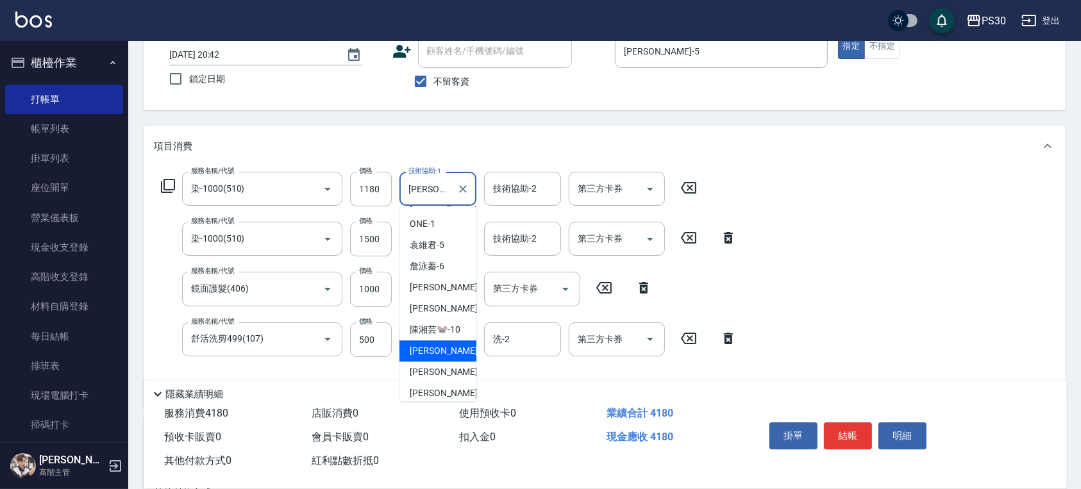
click at [435, 190] on input "[PERSON_NAME]-11" at bounding box center [428, 189] width 46 height 22
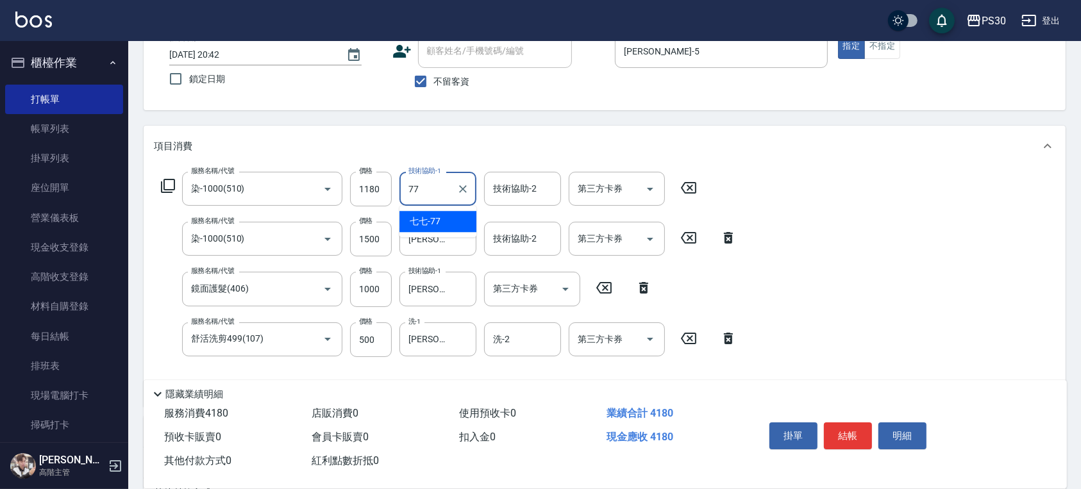
type input "七七-77"
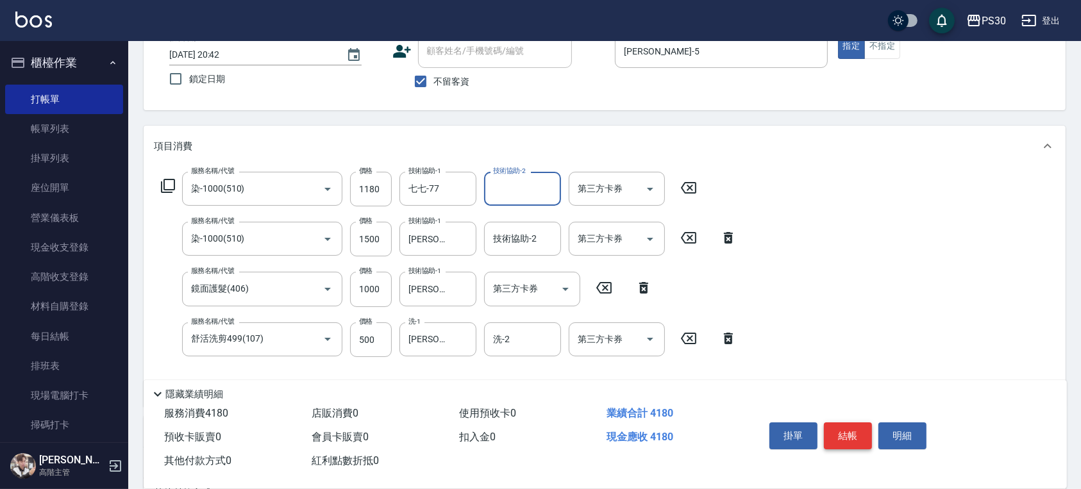
click at [848, 431] on button "結帳" at bounding box center [848, 436] width 48 height 27
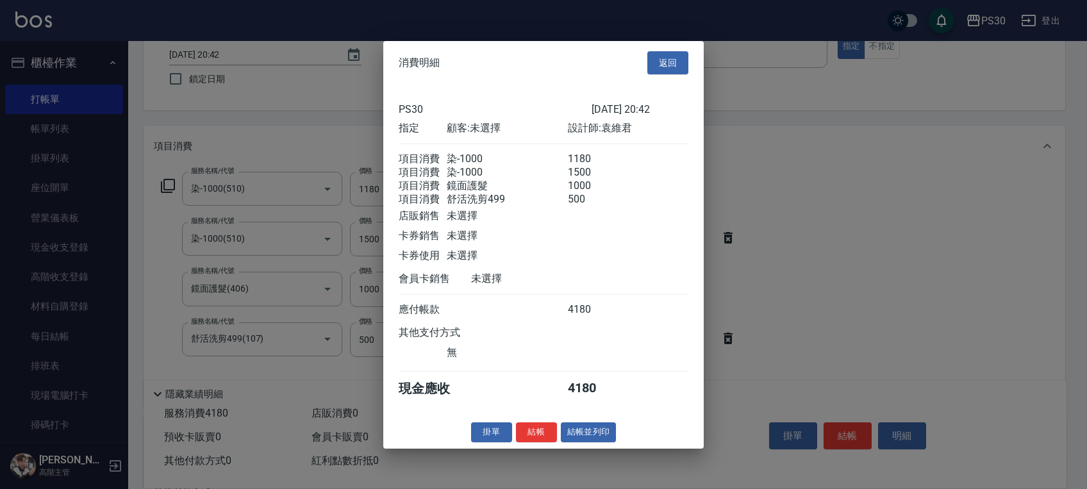
click at [532, 440] on button "結帳" at bounding box center [536, 433] width 41 height 20
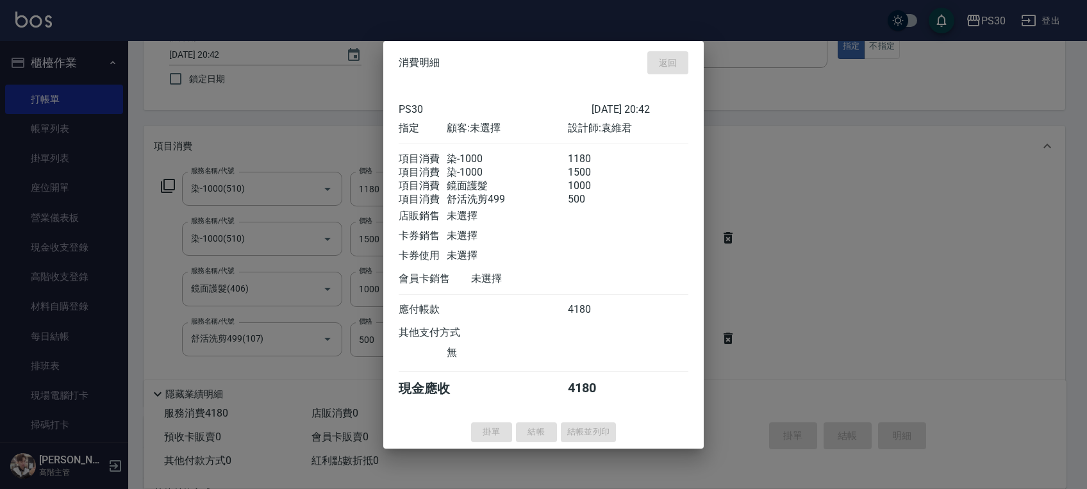
type input "[DATE] 20:43"
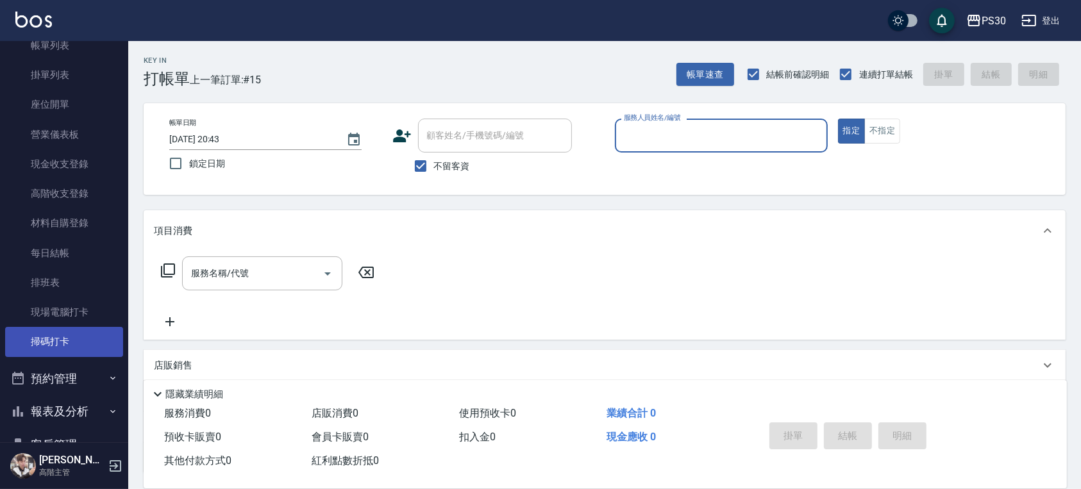
scroll to position [256, 0]
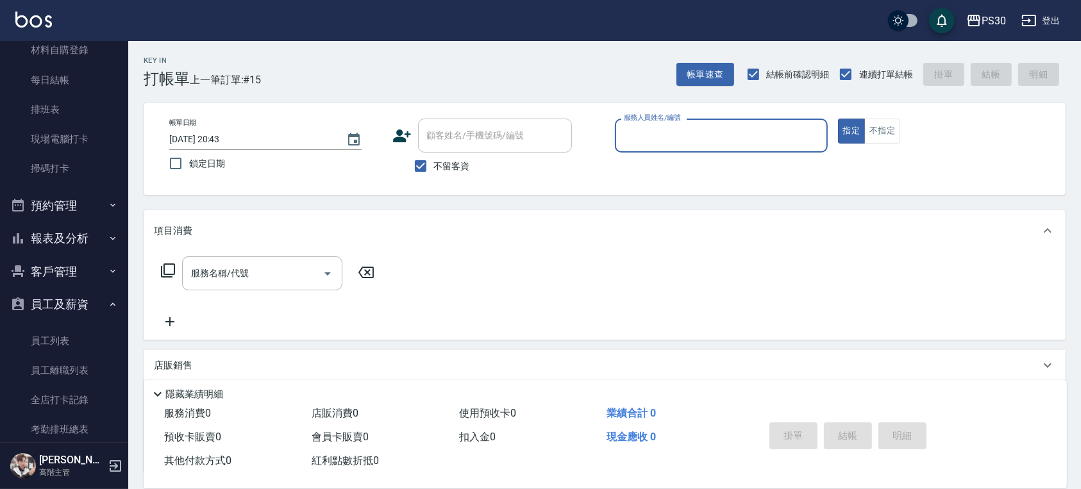
click at [65, 243] on button "報表及分析" at bounding box center [64, 238] width 118 height 33
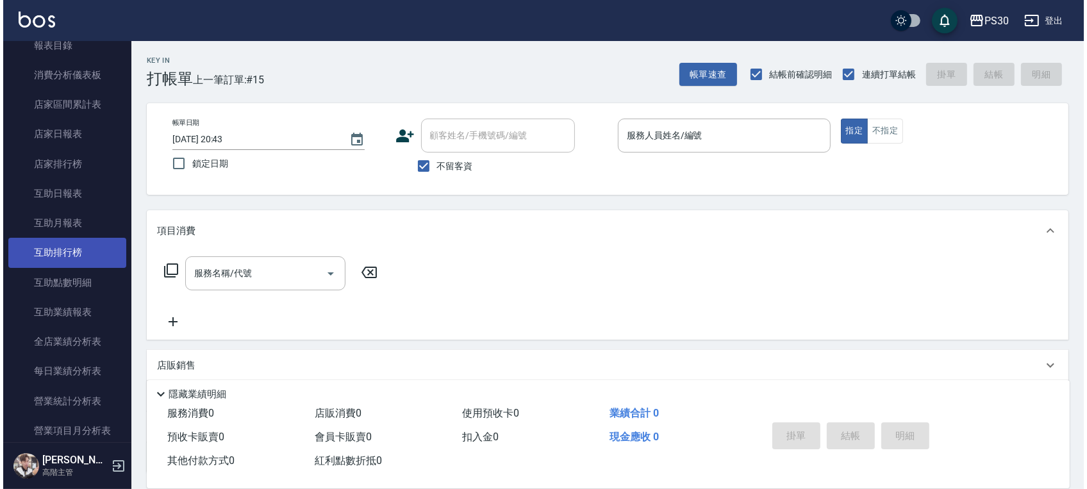
scroll to position [513, 0]
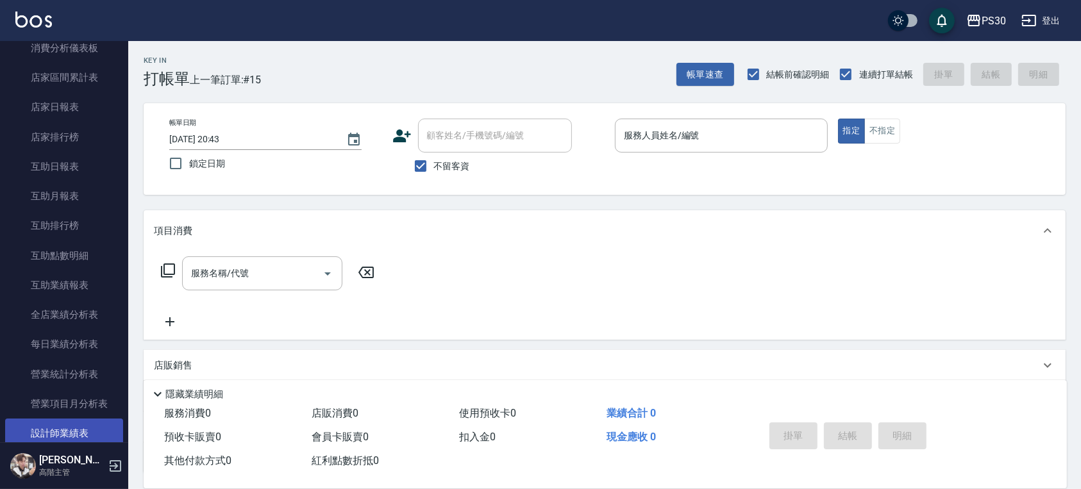
click at [71, 426] on link "設計師業績表" at bounding box center [64, 433] width 118 height 29
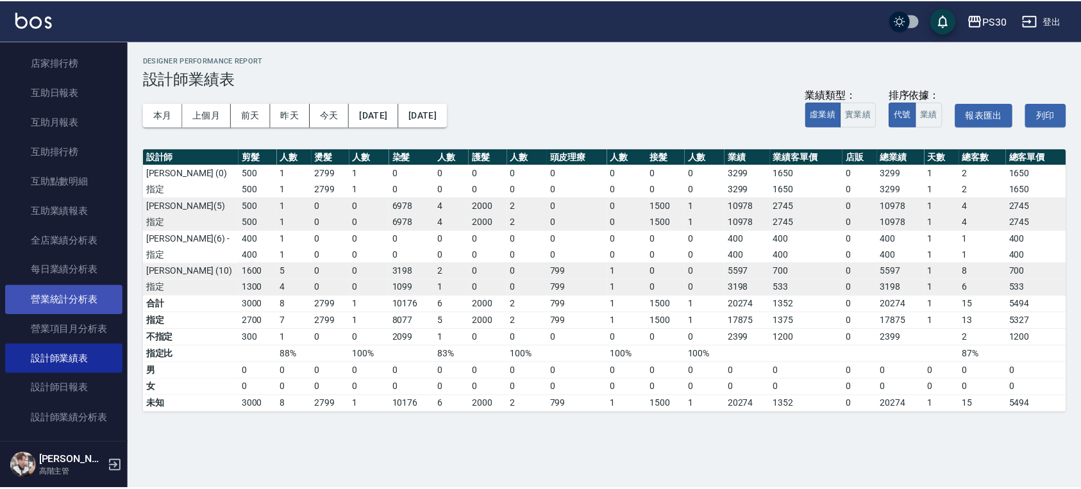
scroll to position [598, 0]
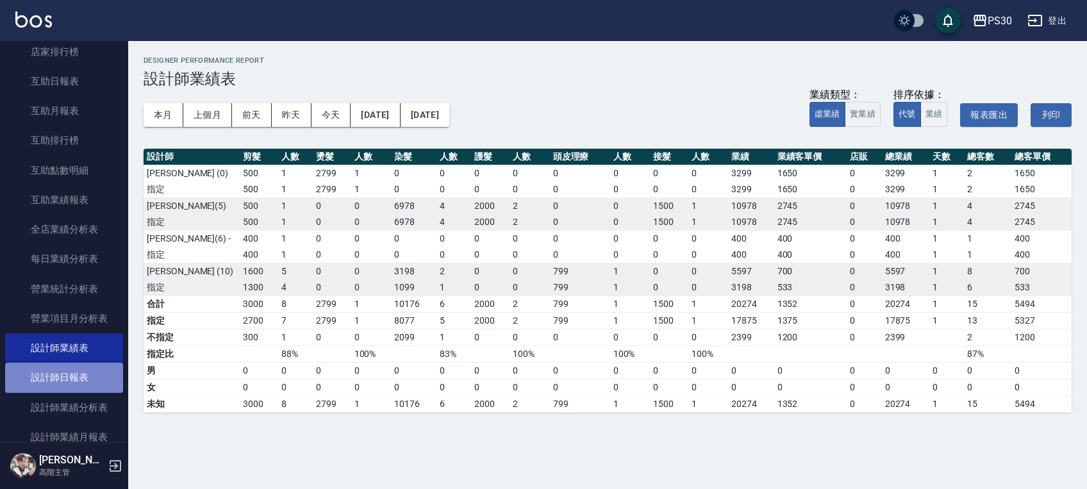
click at [74, 378] on link "設計師日報表" at bounding box center [64, 377] width 118 height 29
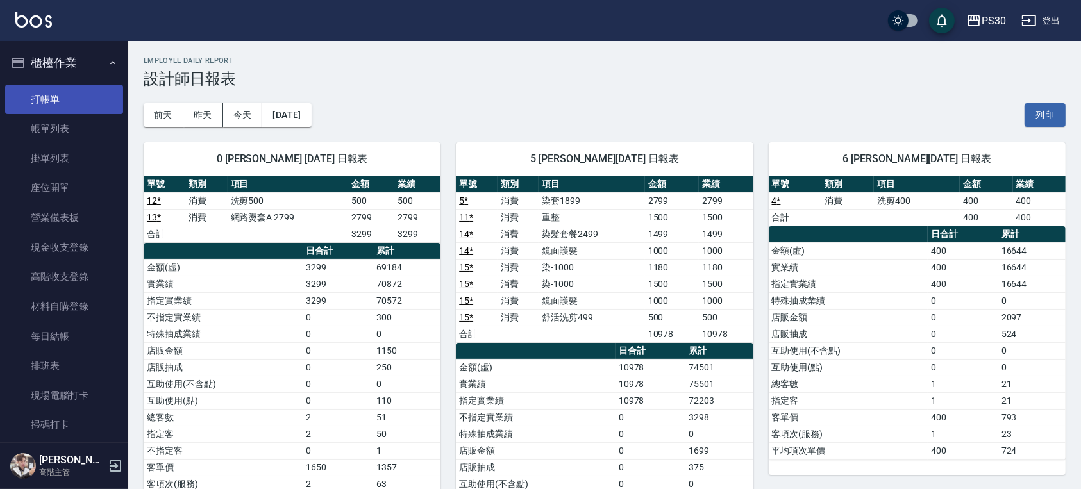
click at [56, 92] on link "打帳單" at bounding box center [64, 99] width 118 height 29
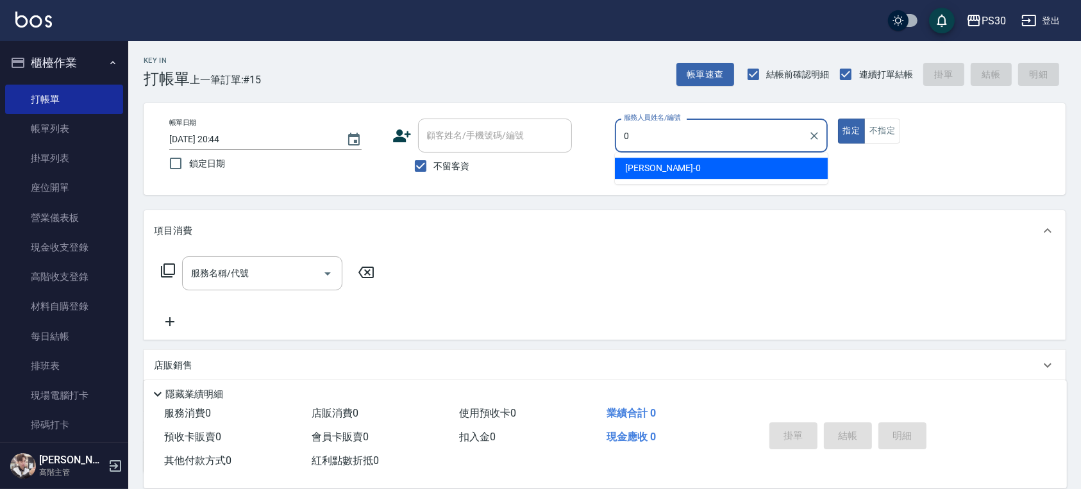
type input "[PERSON_NAME]-0"
type button "true"
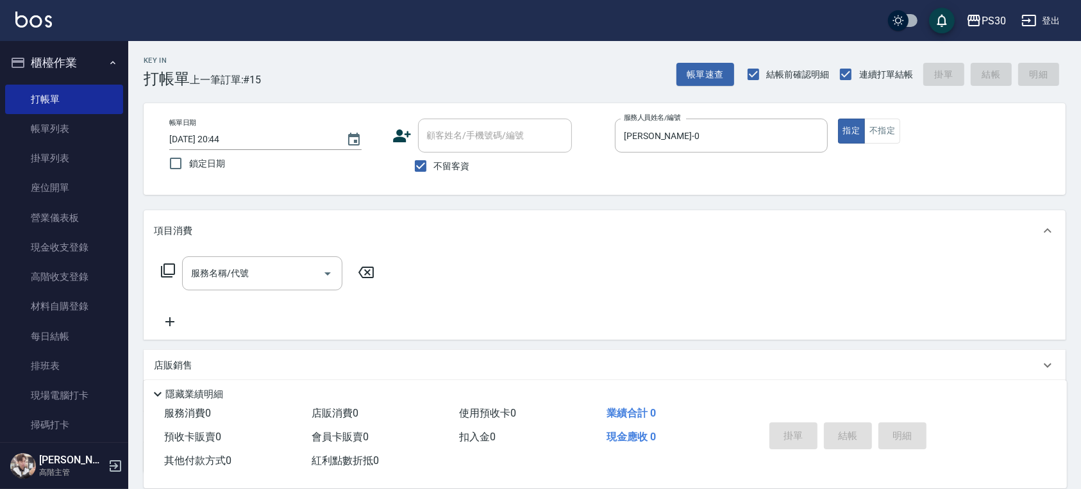
click at [459, 167] on span "不留客資" at bounding box center [452, 166] width 36 height 13
click at [434, 167] on input "不留客資" at bounding box center [420, 166] width 27 height 27
checkbox input "false"
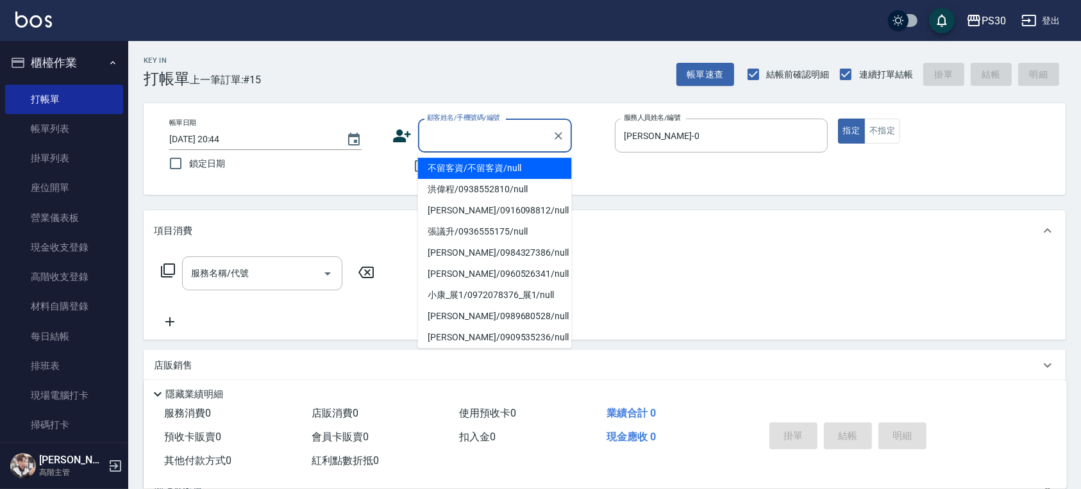
click at [465, 146] on input "顧客姓名/手機號碼/編號" at bounding box center [485, 135] width 123 height 22
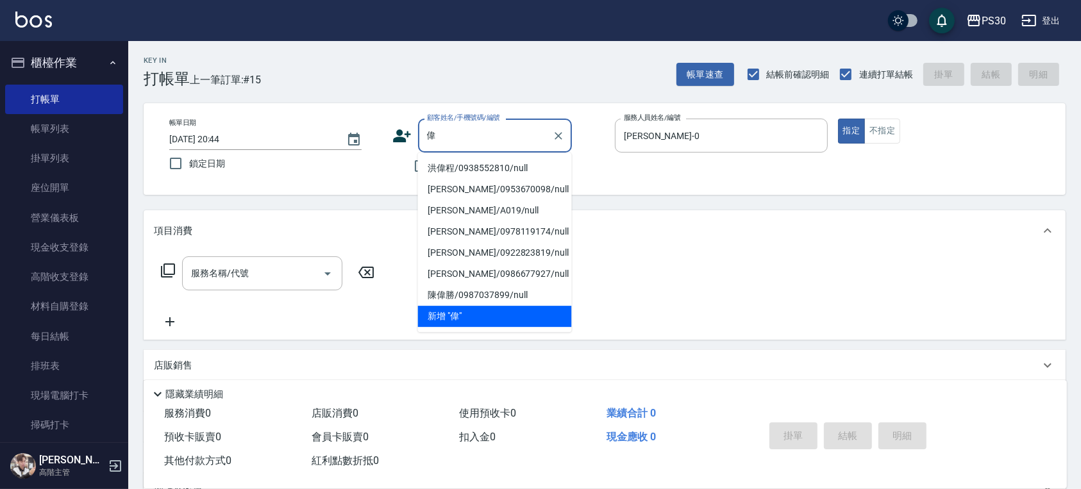
click at [462, 167] on li "洪偉程/0938552810/null" at bounding box center [495, 168] width 154 height 21
type input "洪偉程/0938552810/null"
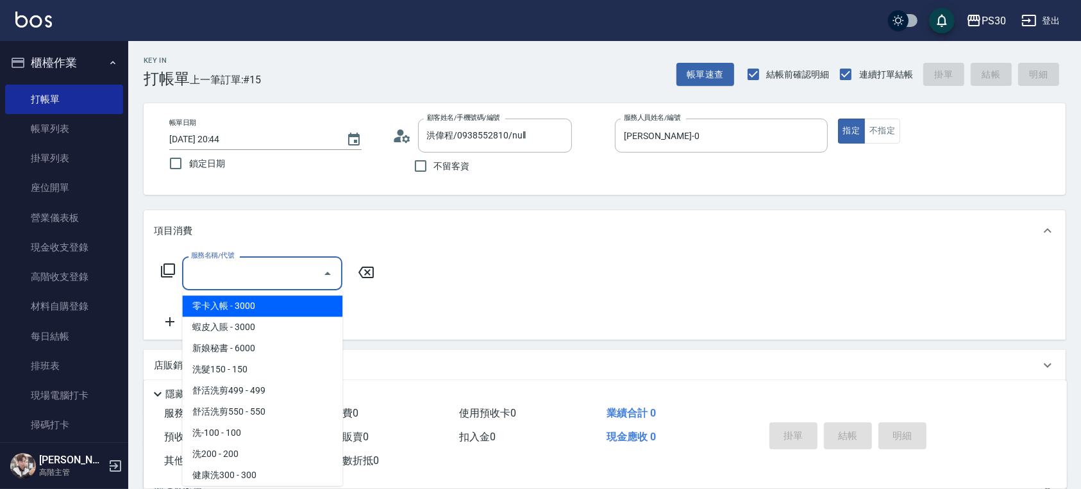
click at [223, 277] on input "服務名稱/代號" at bounding box center [253, 273] width 130 height 22
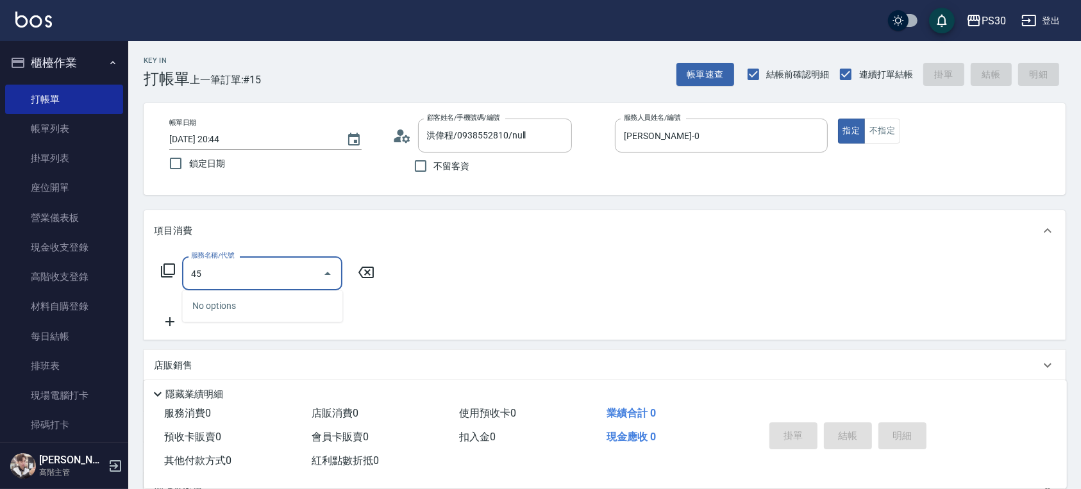
type input "4"
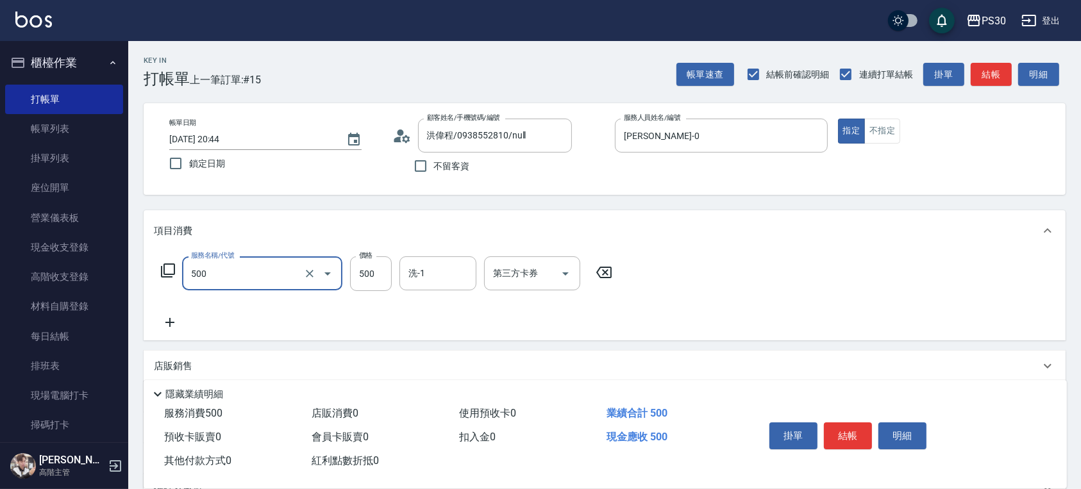
type input "洗剪500(500)"
type input "450"
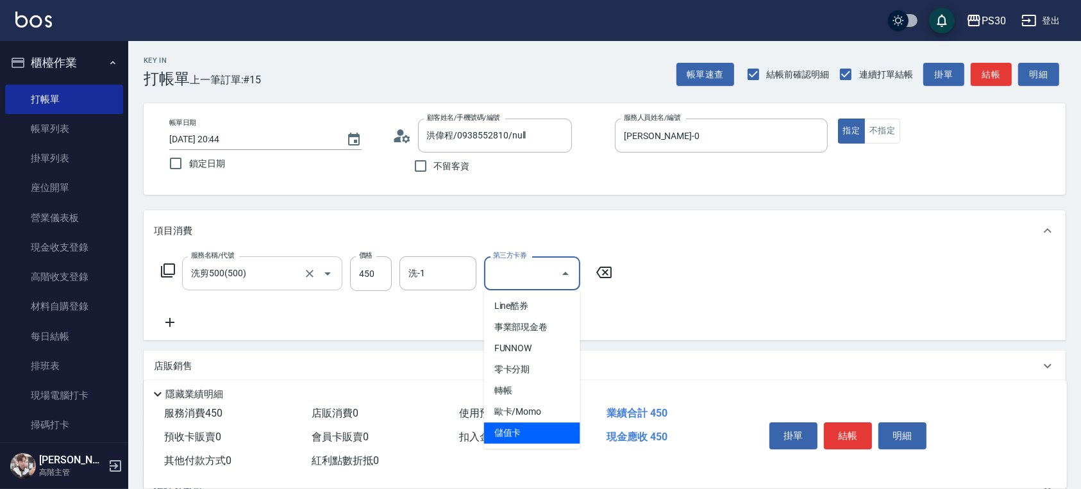
type input "儲值卡"
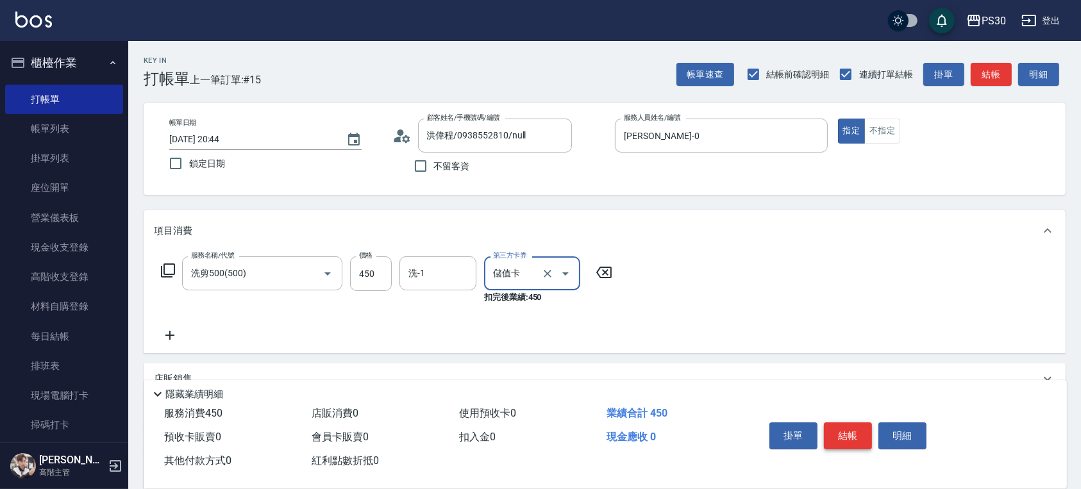
click at [845, 432] on button "結帳" at bounding box center [848, 436] width 48 height 27
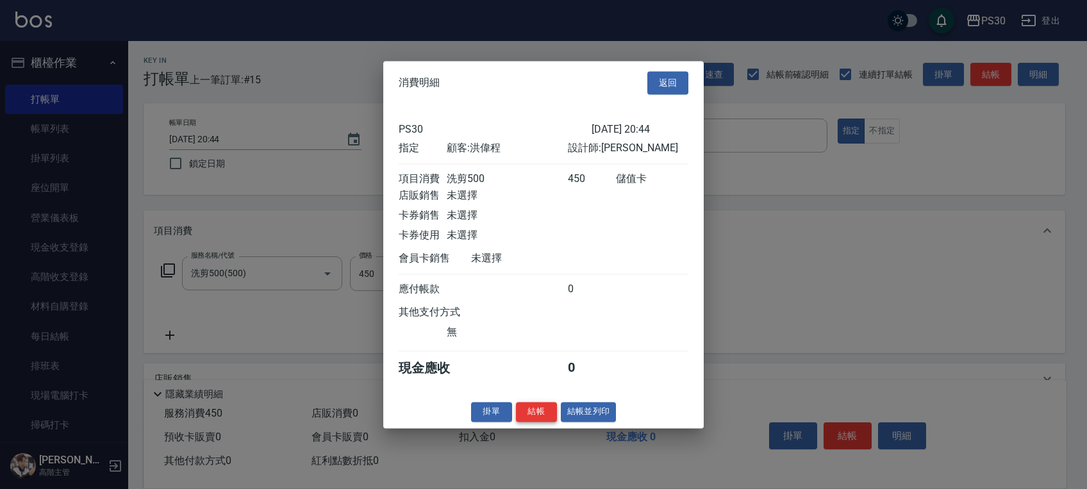
click at [542, 412] on button "結帳" at bounding box center [536, 412] width 41 height 20
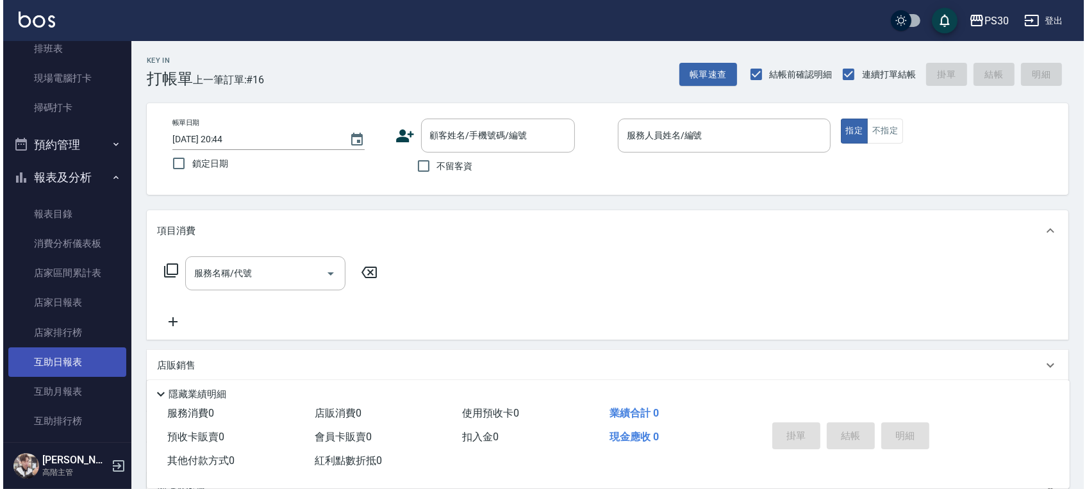
scroll to position [427, 0]
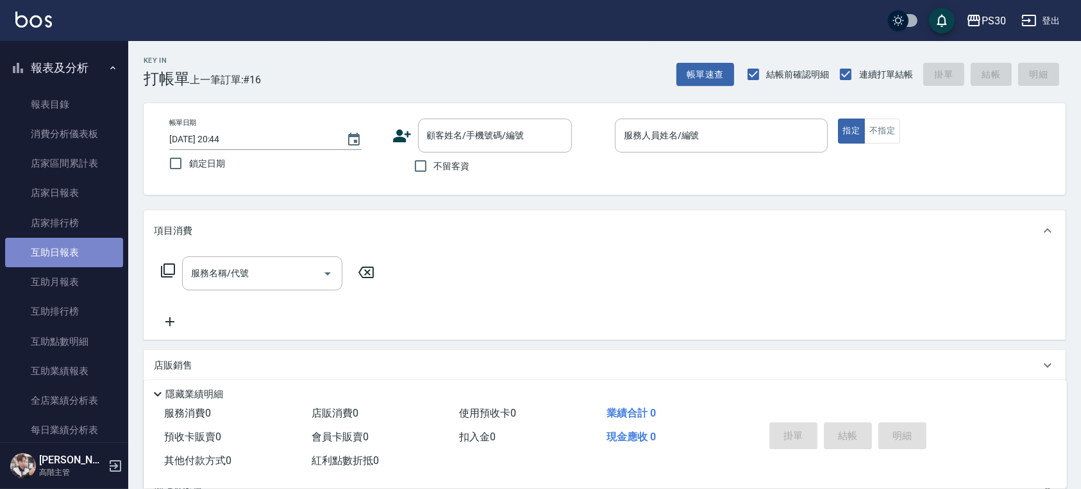
click at [76, 239] on link "互助日報表" at bounding box center [64, 252] width 118 height 29
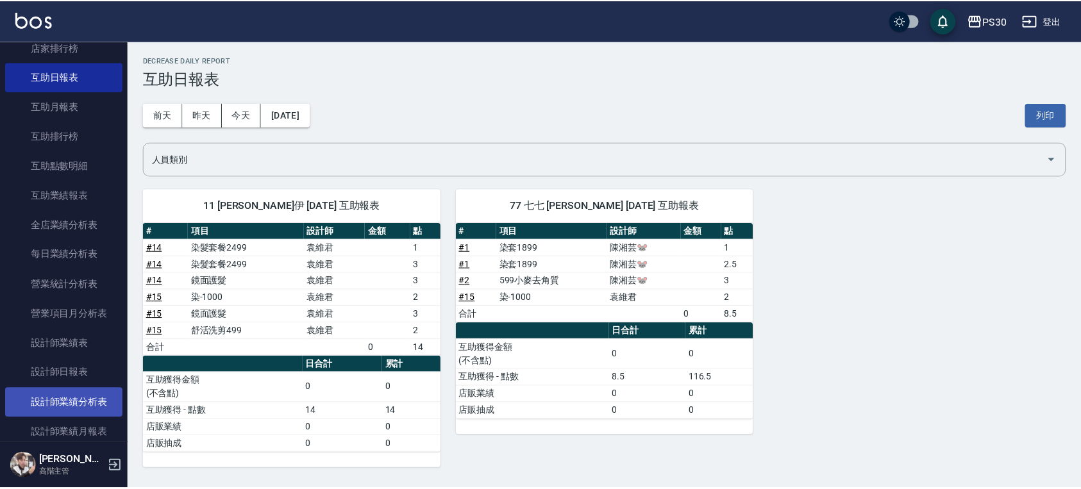
scroll to position [683, 0]
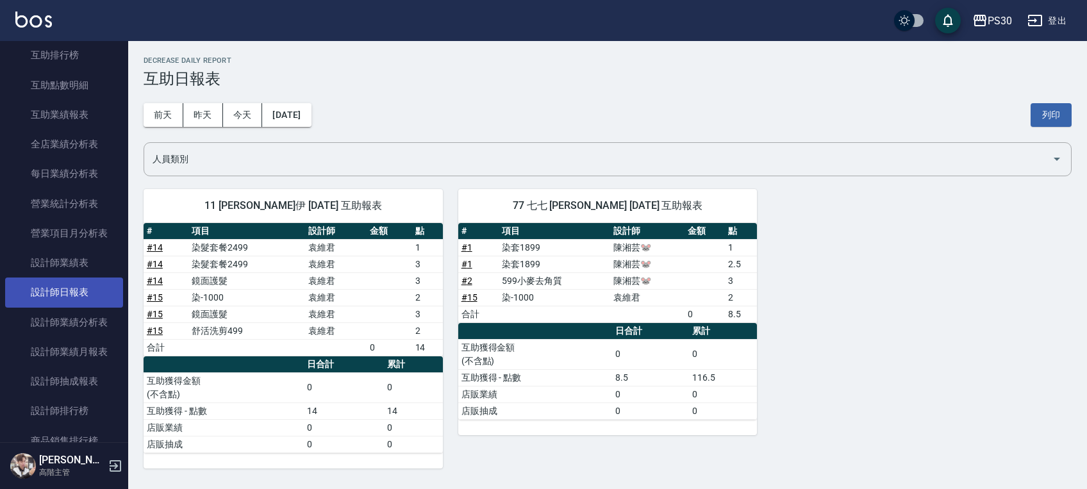
click at [74, 285] on link "設計師日報表" at bounding box center [64, 292] width 118 height 29
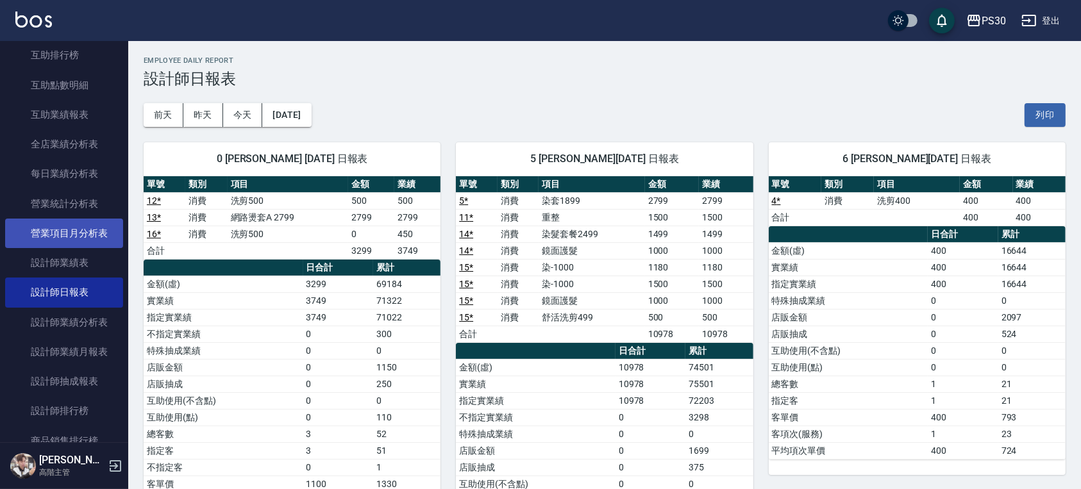
scroll to position [513, 0]
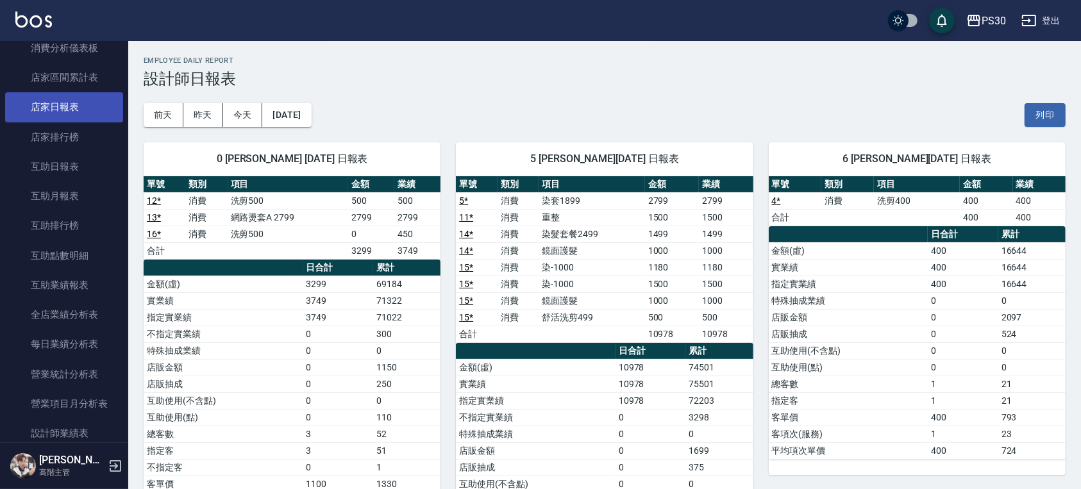
click at [63, 96] on link "店家日報表" at bounding box center [64, 106] width 118 height 29
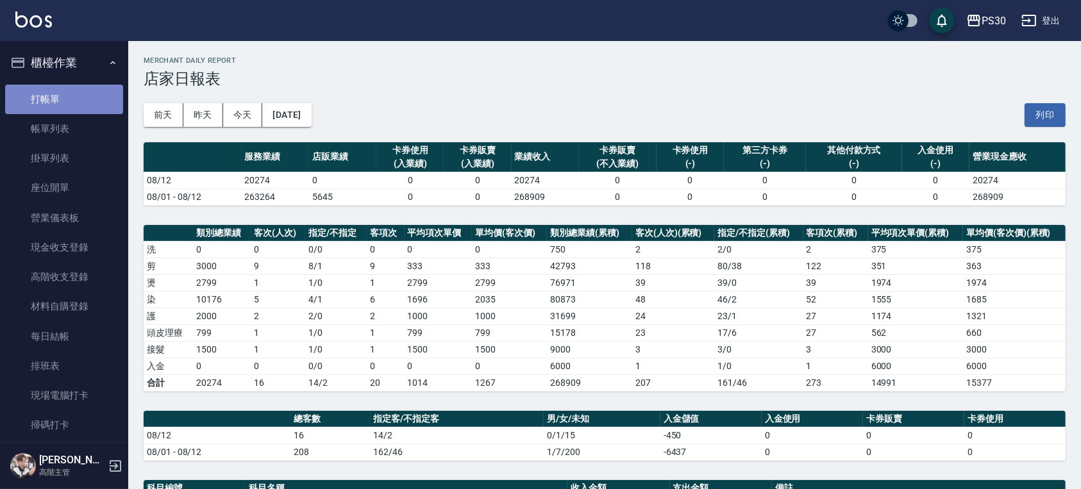
click at [86, 96] on link "打帳單" at bounding box center [64, 99] width 118 height 29
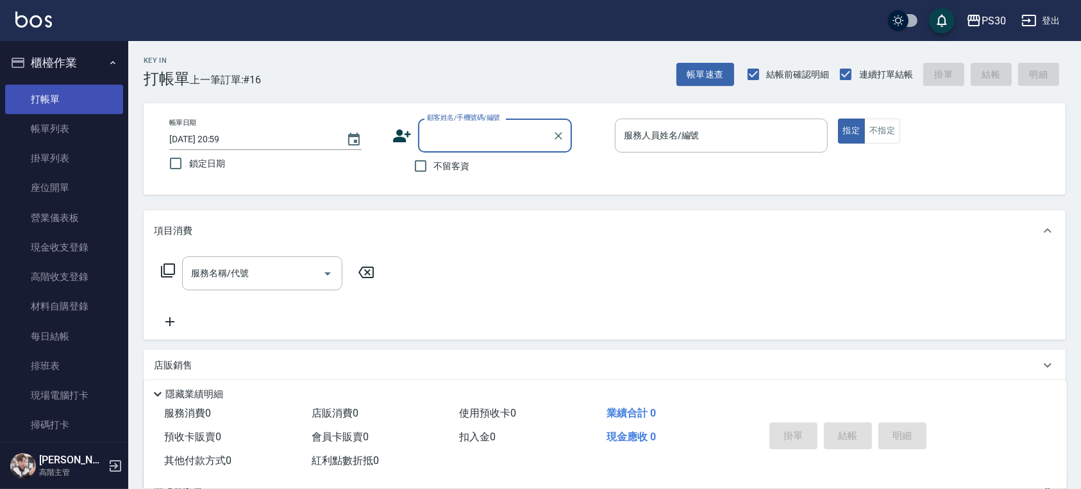
click at [52, 97] on link "打帳單" at bounding box center [64, 99] width 118 height 29
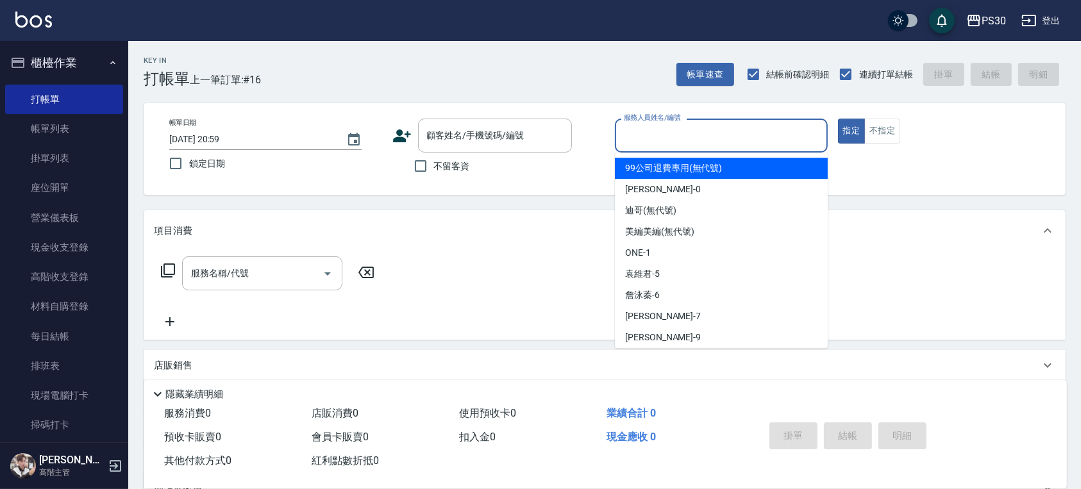
click at [684, 127] on div "服務人員姓名/編號 服務人員姓名/編號" at bounding box center [721, 136] width 213 height 34
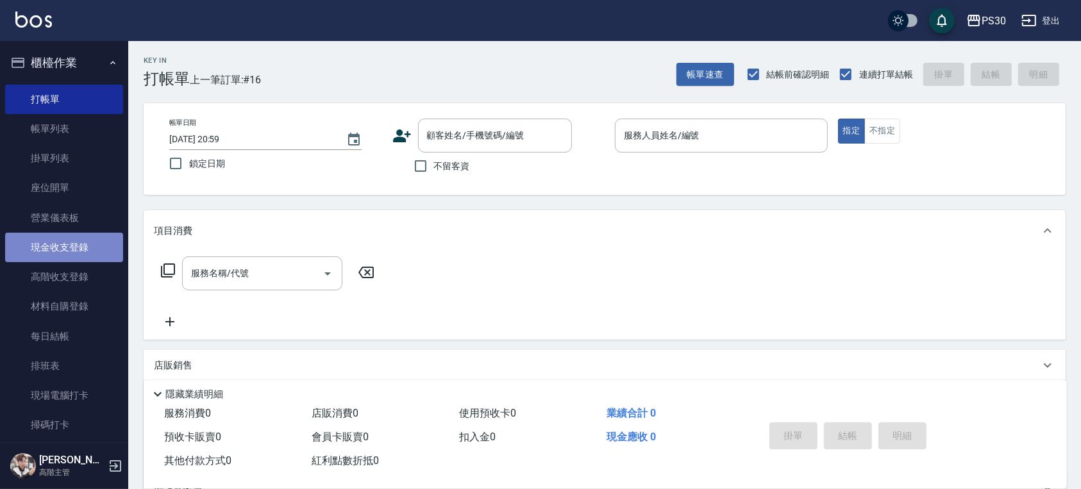
click at [75, 247] on link "現金收支登錄" at bounding box center [64, 247] width 118 height 29
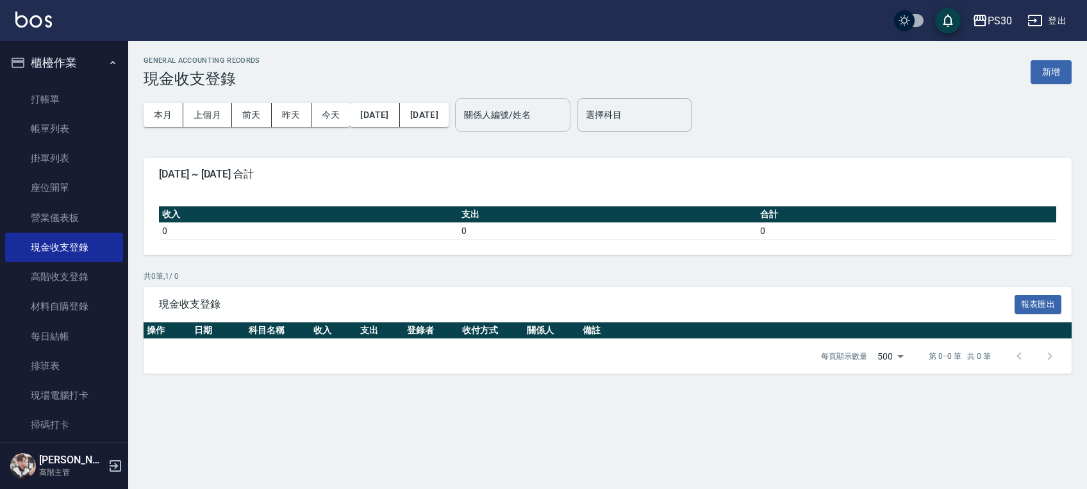
click at [537, 120] on input "關係人編號/姓名" at bounding box center [513, 115] width 104 height 22
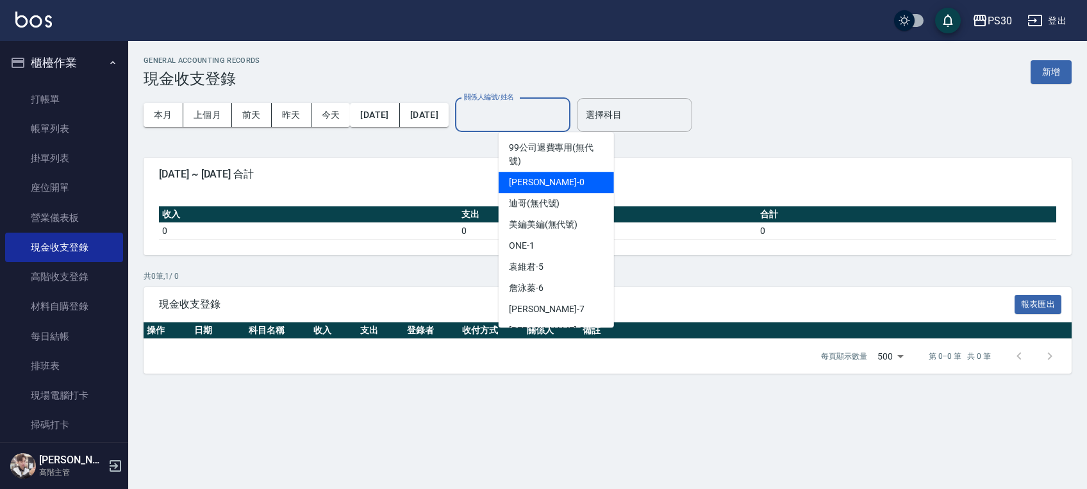
click at [521, 182] on span "[PERSON_NAME] -0" at bounding box center [547, 182] width 76 height 13
type input "[PERSON_NAME]-0"
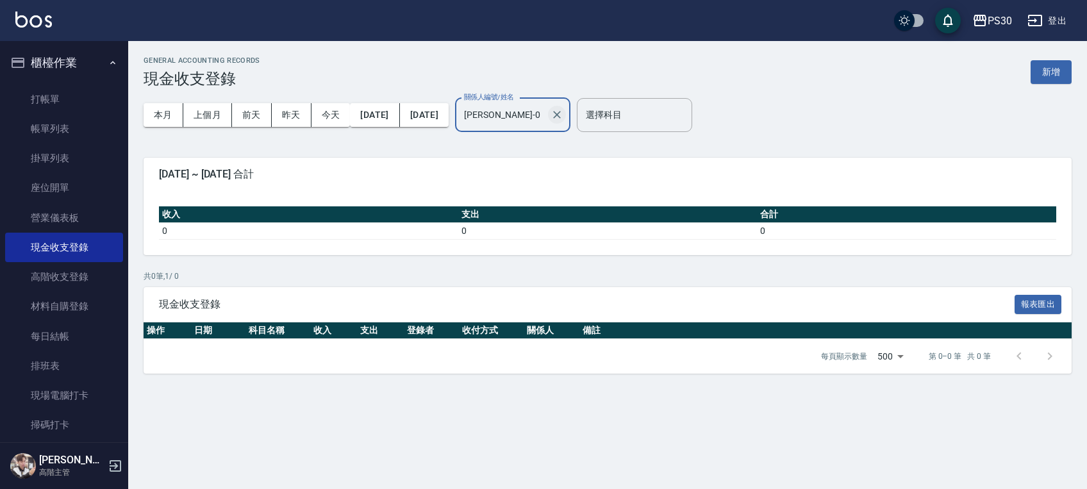
click at [566, 107] on button "Clear" at bounding box center [557, 115] width 18 height 18
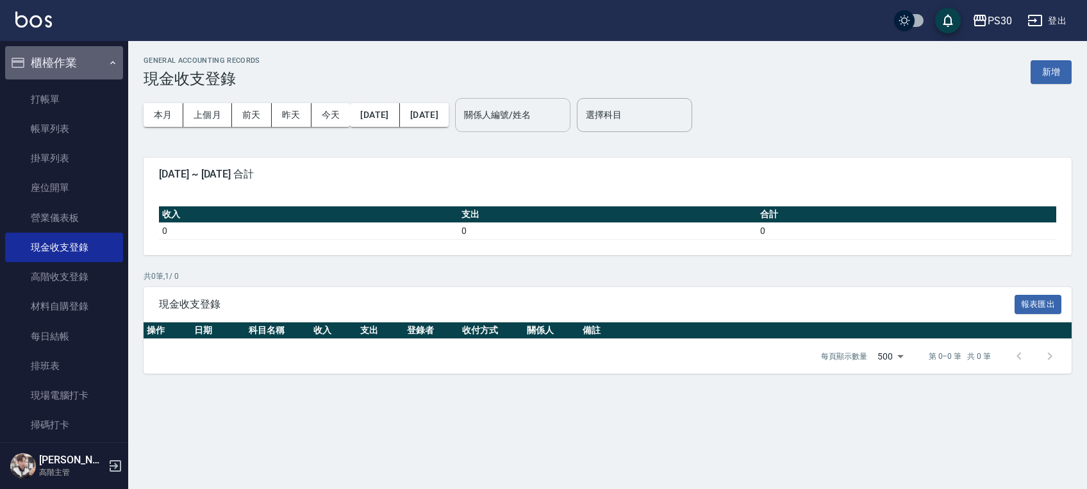
click at [78, 59] on button "櫃檯作業" at bounding box center [64, 62] width 118 height 33
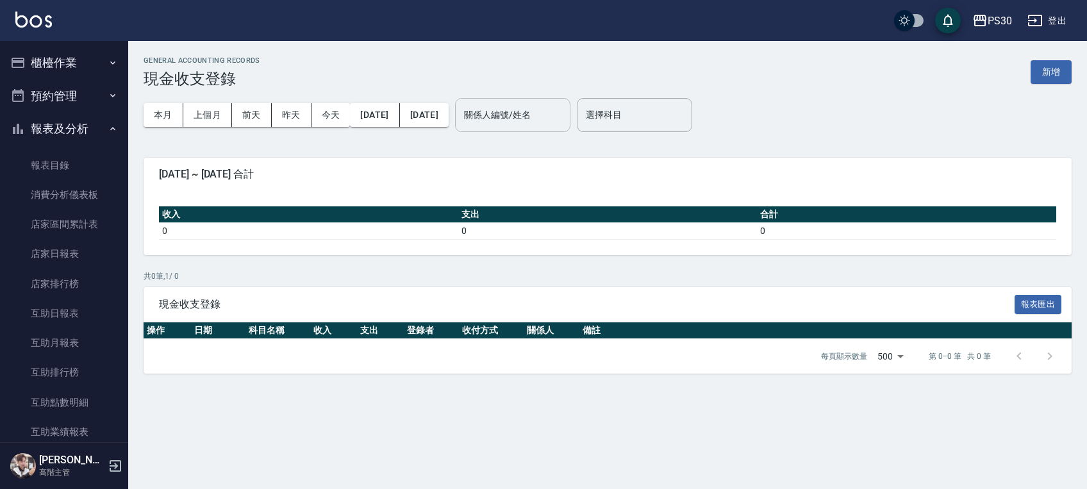
click at [65, 98] on button "預約管理" at bounding box center [64, 96] width 118 height 33
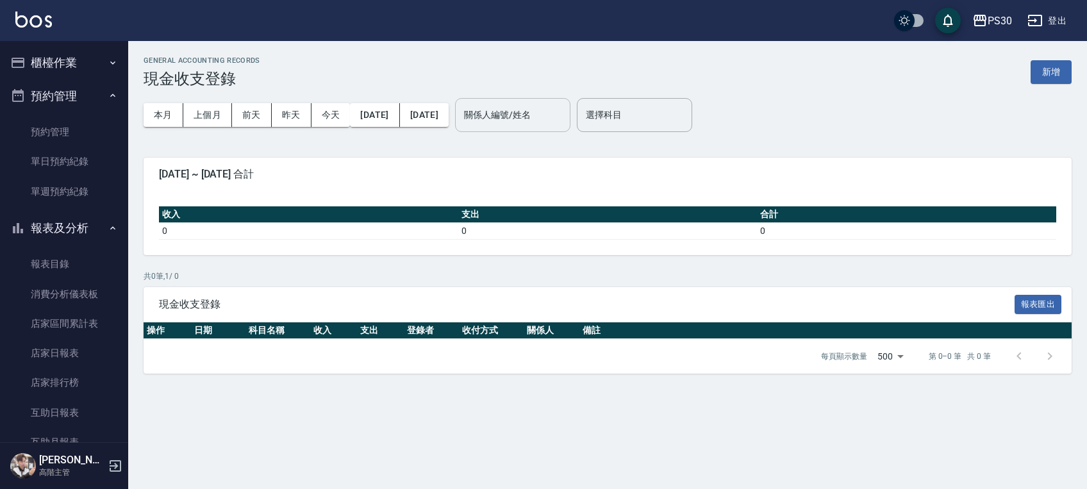
click at [65, 98] on button "預約管理" at bounding box center [64, 96] width 118 height 33
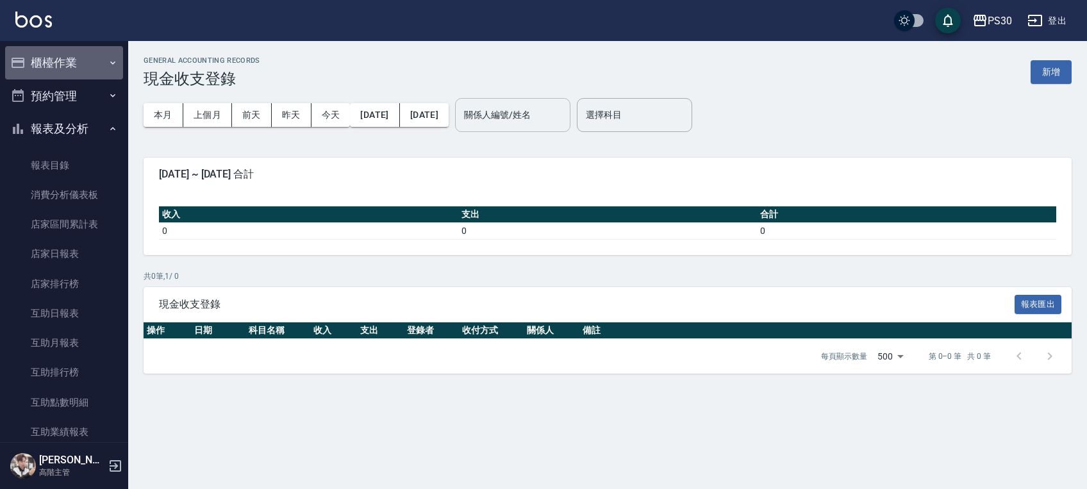
click at [70, 71] on button "櫃檯作業" at bounding box center [64, 62] width 118 height 33
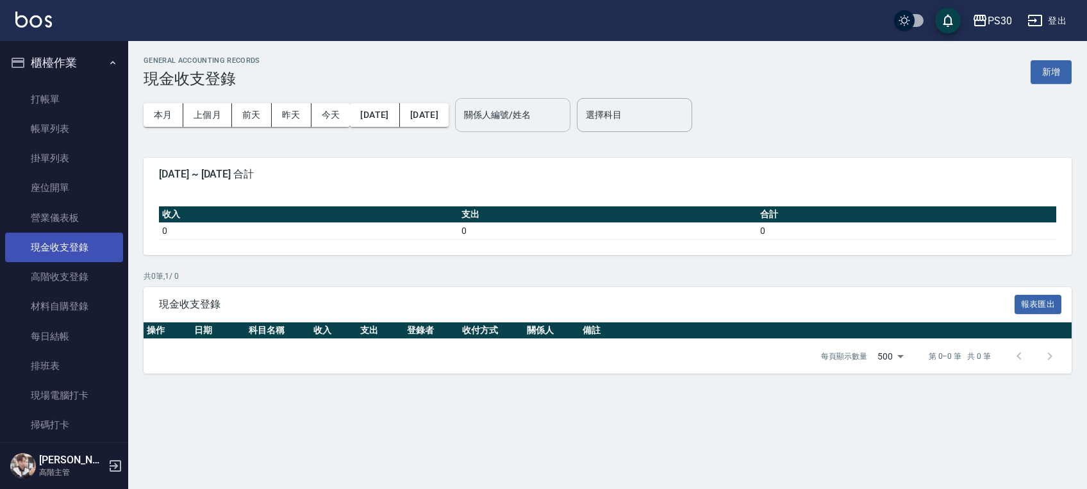
click at [76, 246] on link "現金收支登錄" at bounding box center [64, 247] width 118 height 29
click at [1047, 77] on button "新增" at bounding box center [1051, 72] width 41 height 24
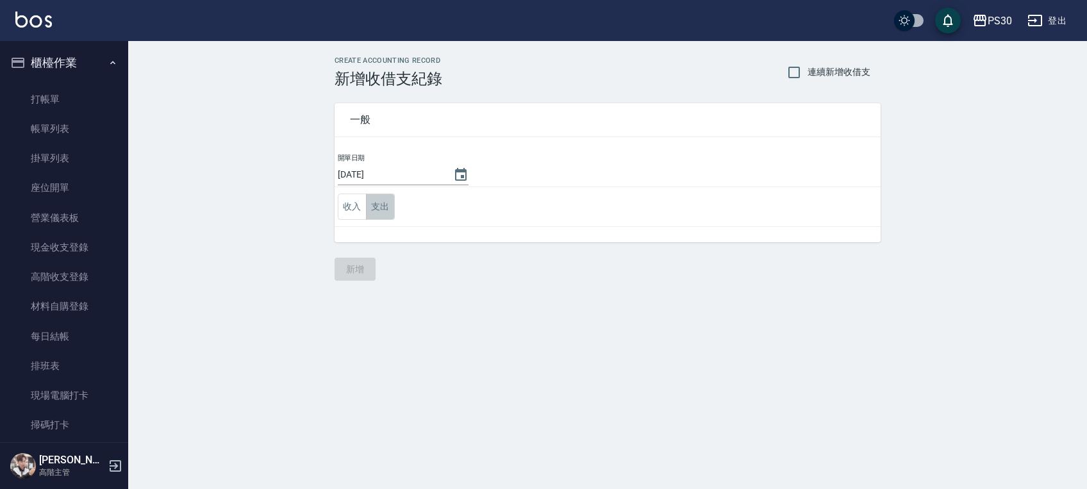
click at [372, 208] on button "支出" at bounding box center [380, 207] width 29 height 26
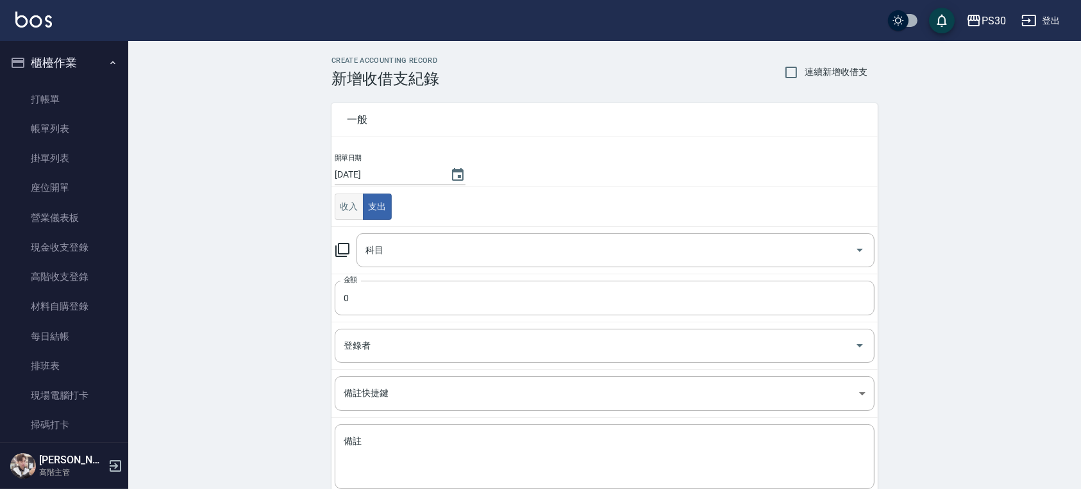
click at [344, 210] on button "收入" at bounding box center [349, 207] width 29 height 26
click at [385, 262] on div "科目" at bounding box center [615, 250] width 518 height 34
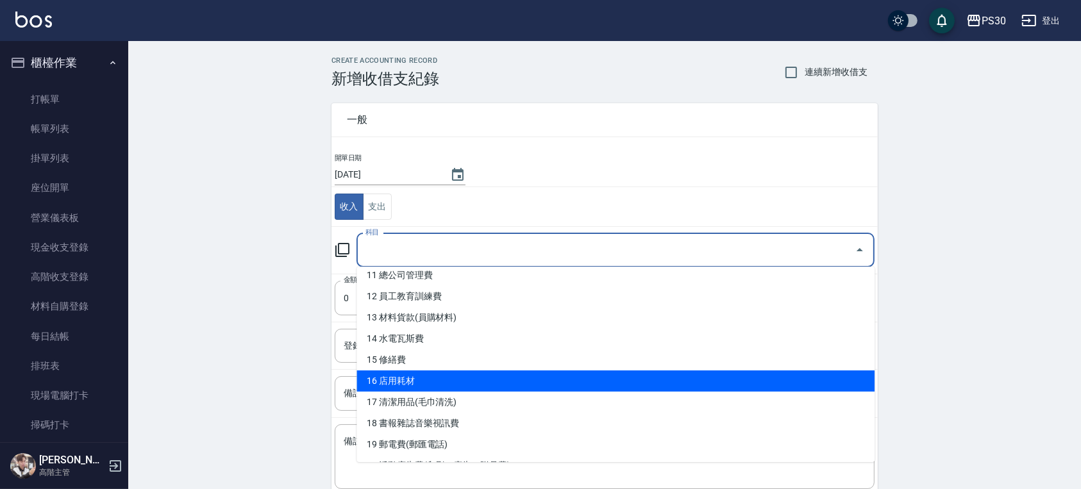
scroll to position [256, 0]
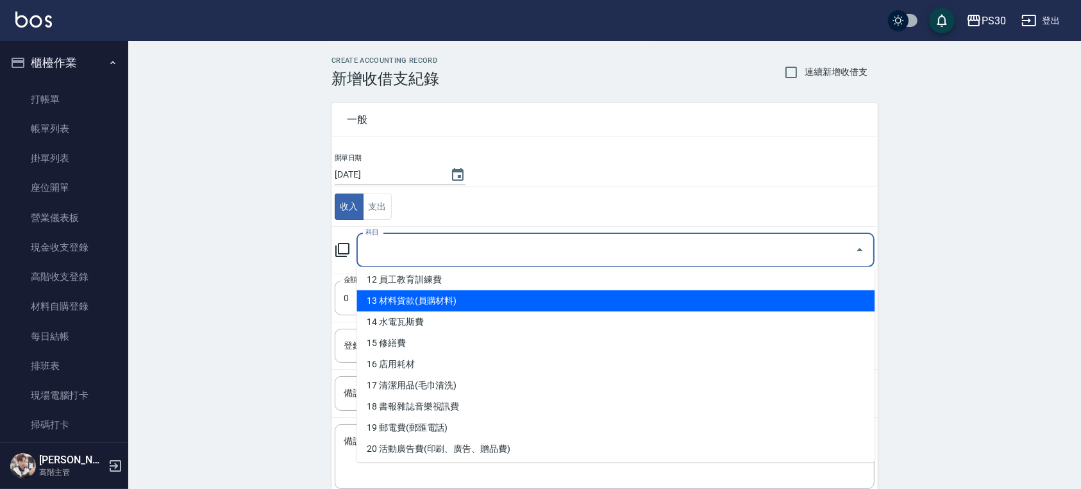
click at [421, 308] on li "13 材料貨款(員購材料)" at bounding box center [615, 300] width 518 height 21
type input "13 材料貨款(員購材料)"
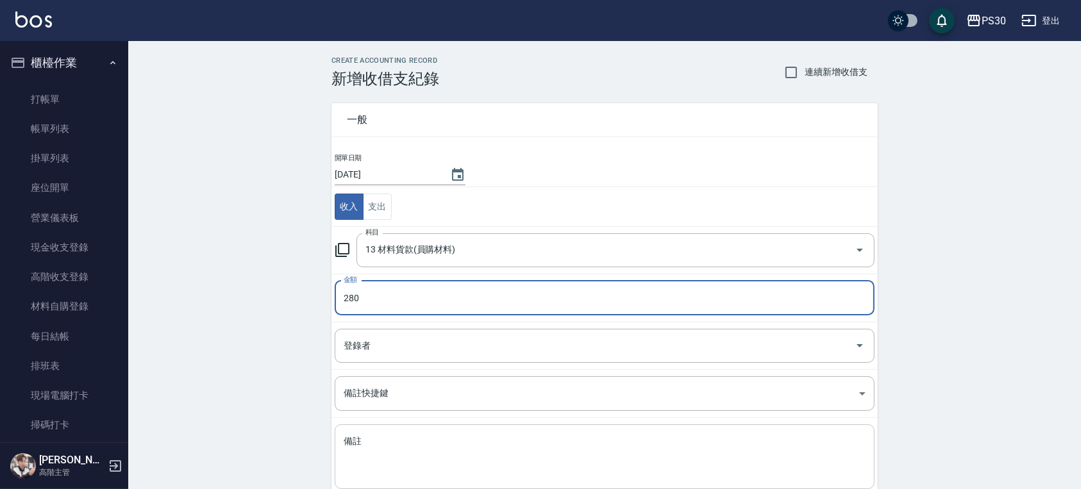
type input "280"
click at [376, 462] on textarea "備註" at bounding box center [605, 457] width 522 height 44
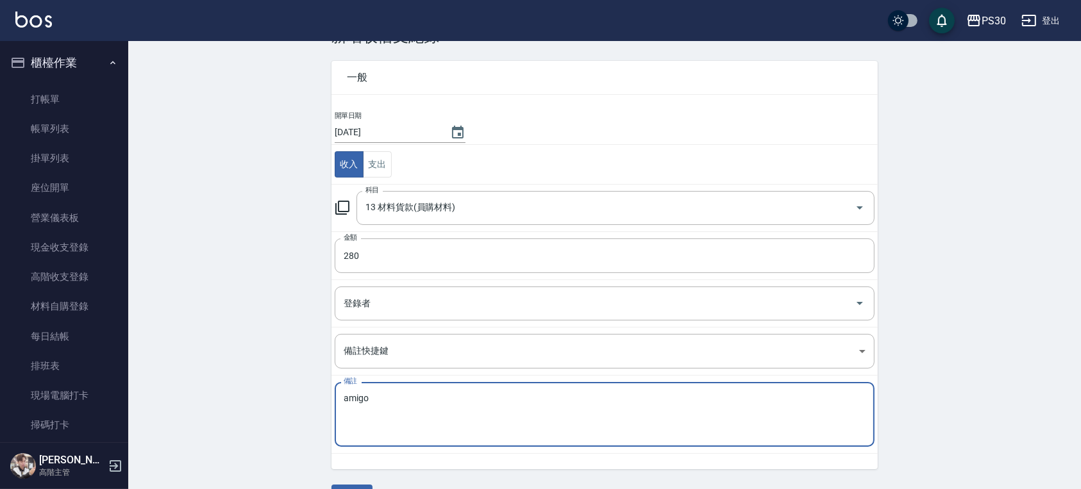
scroll to position [76, 0]
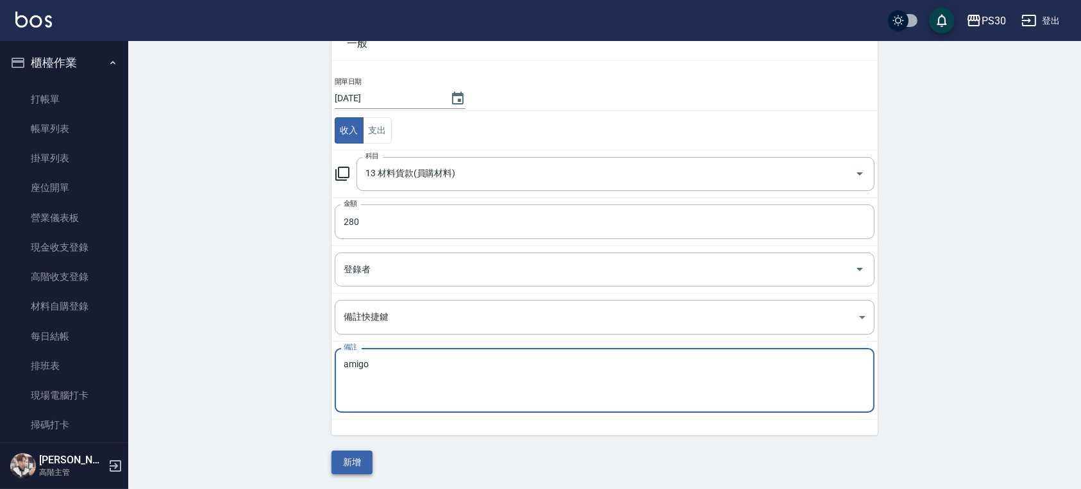
type textarea "amigo"
click at [355, 455] on button "新增" at bounding box center [351, 463] width 41 height 24
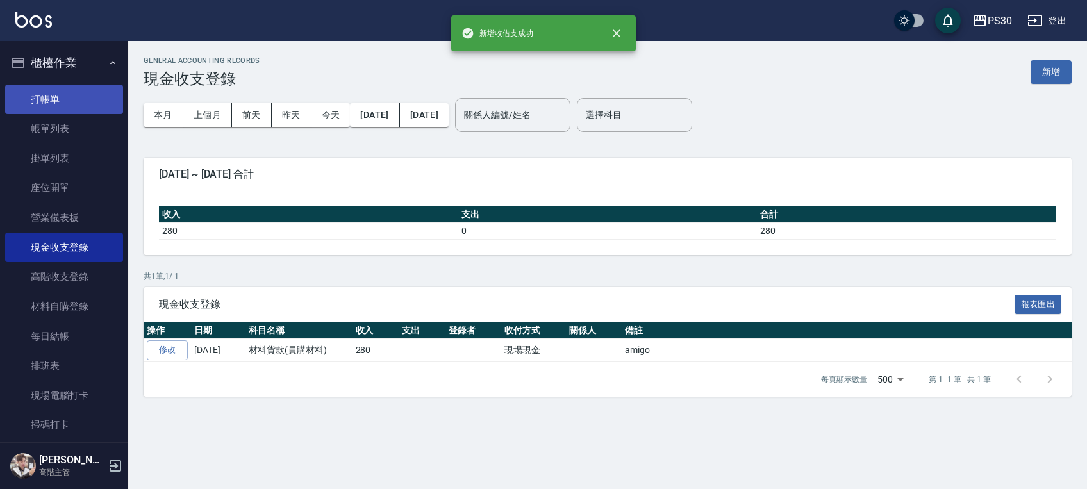
click at [68, 109] on link "打帳單" at bounding box center [64, 99] width 118 height 29
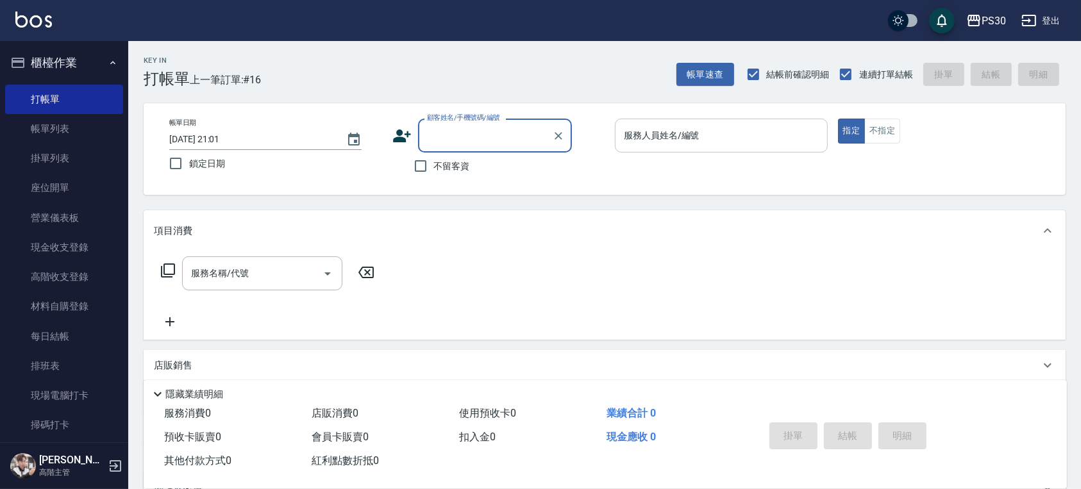
click at [663, 138] on input "服務人員姓名/編號" at bounding box center [721, 135] width 201 height 22
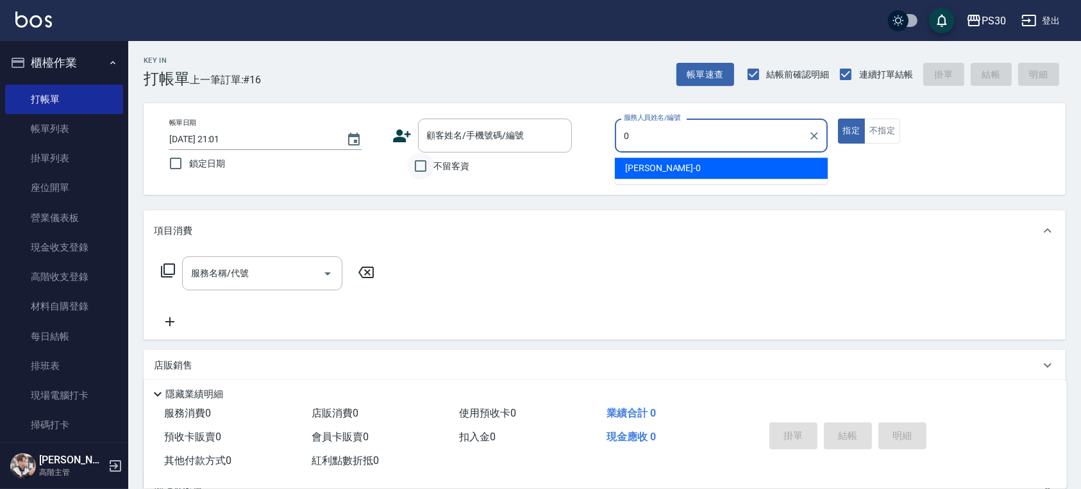
type input "0"
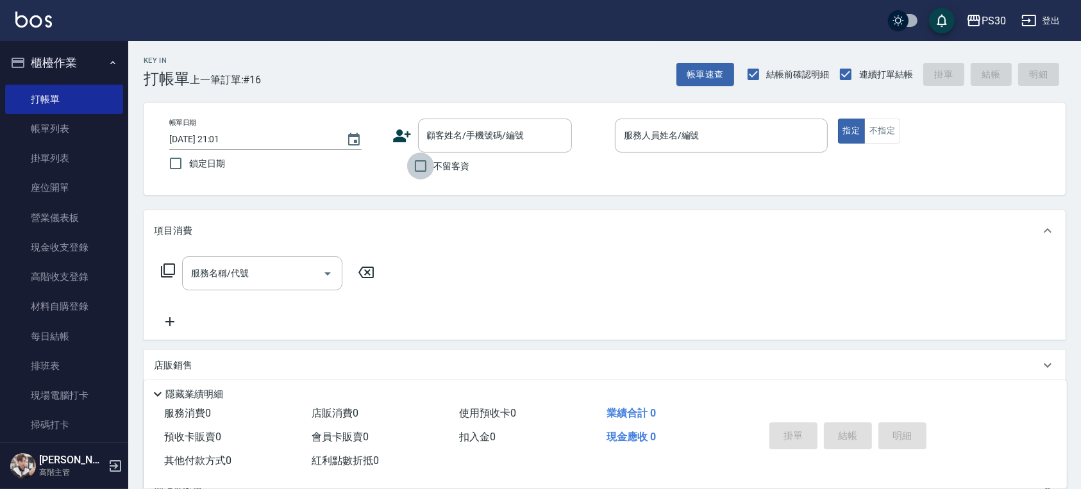
click at [427, 156] on input "不留客資" at bounding box center [420, 166] width 27 height 27
checkbox input "true"
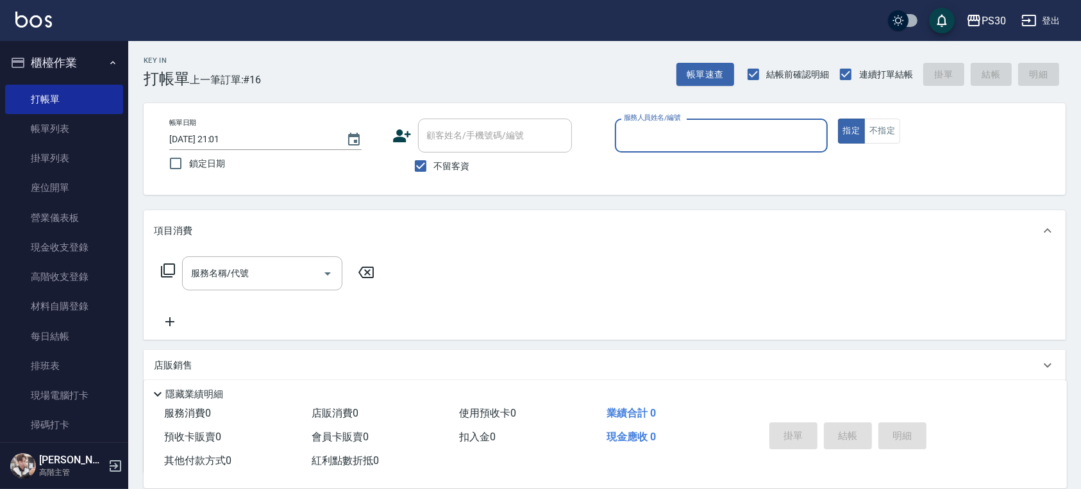
click at [733, 133] on input "服務人員姓名/編號" at bounding box center [721, 135] width 201 height 22
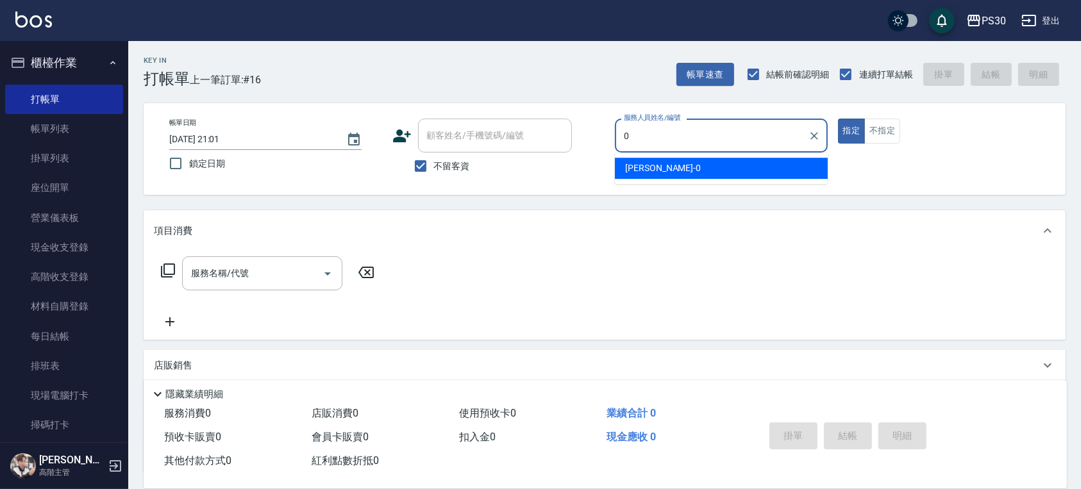
type input "[PERSON_NAME]-0"
type button "true"
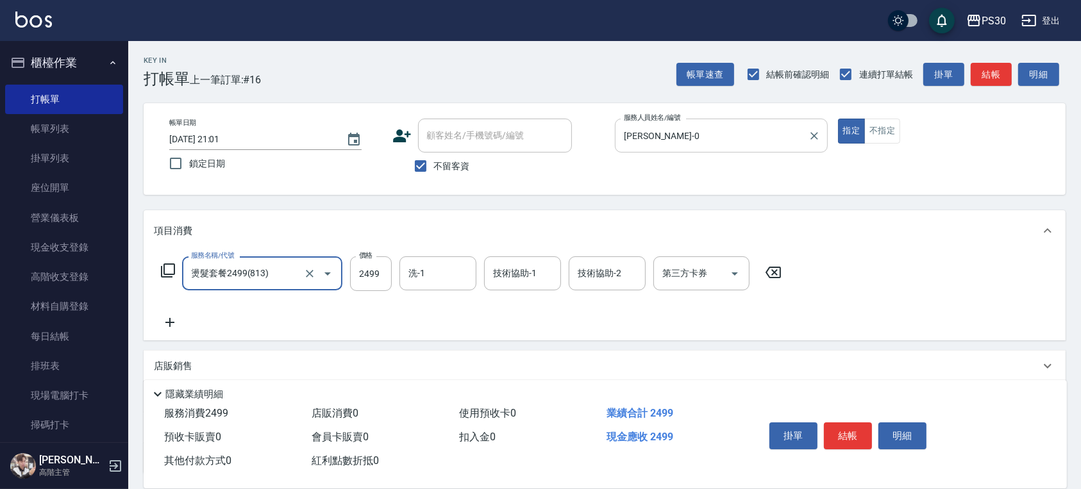
type input "燙髮套餐2499(813)"
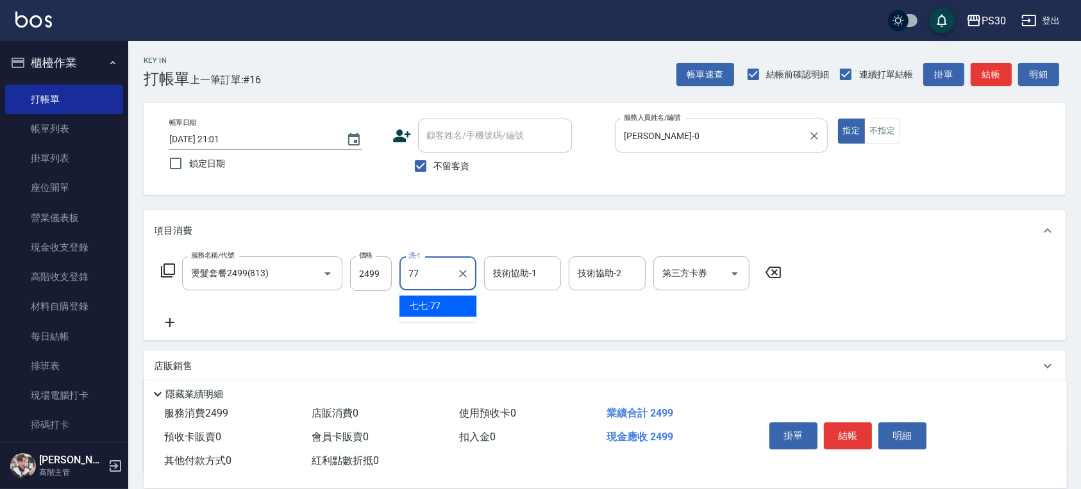
type input "七七-77"
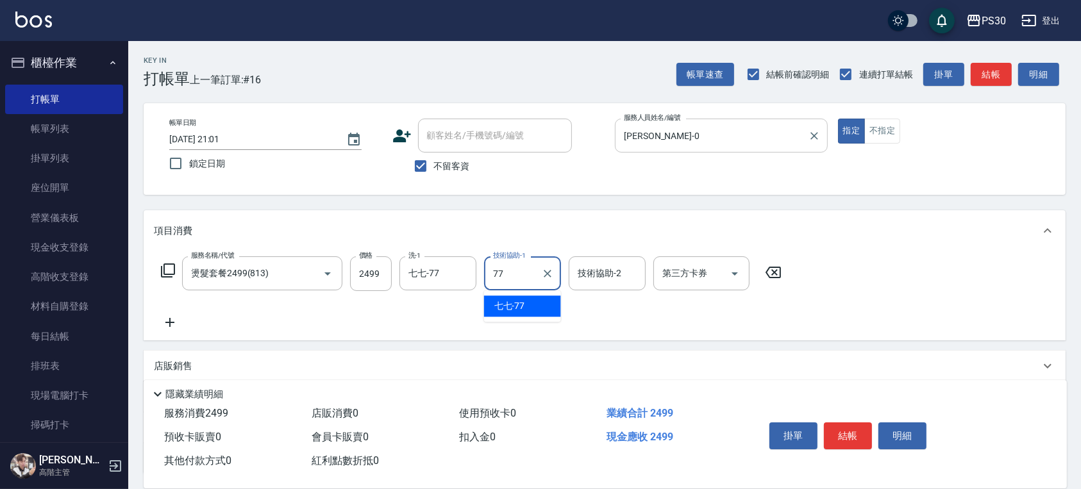
type input "七七-77"
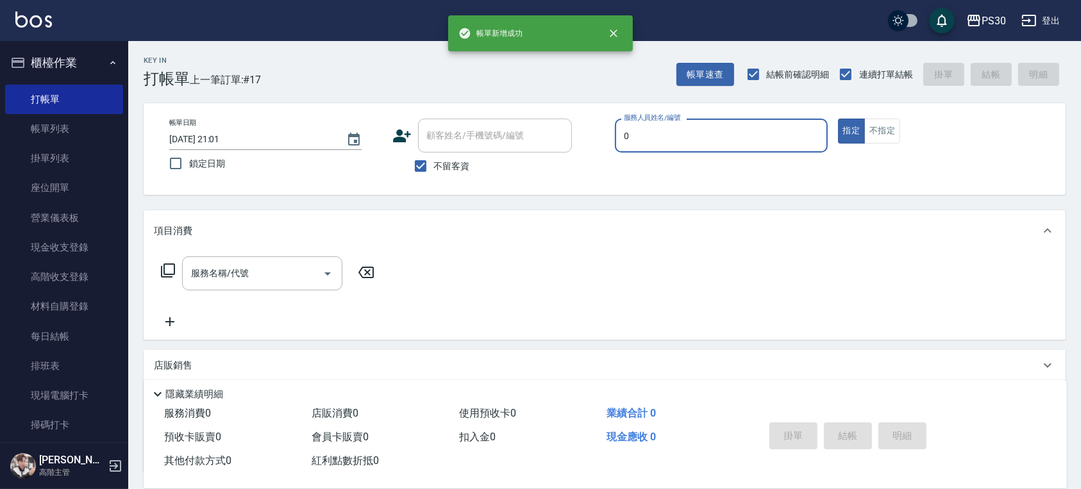
type input "[PERSON_NAME]-0"
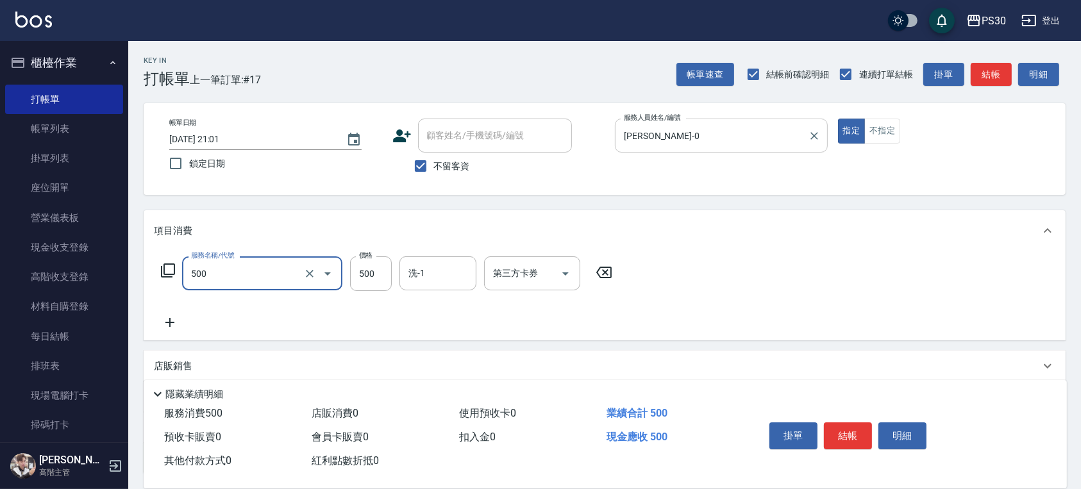
type input "洗剪500(500)"
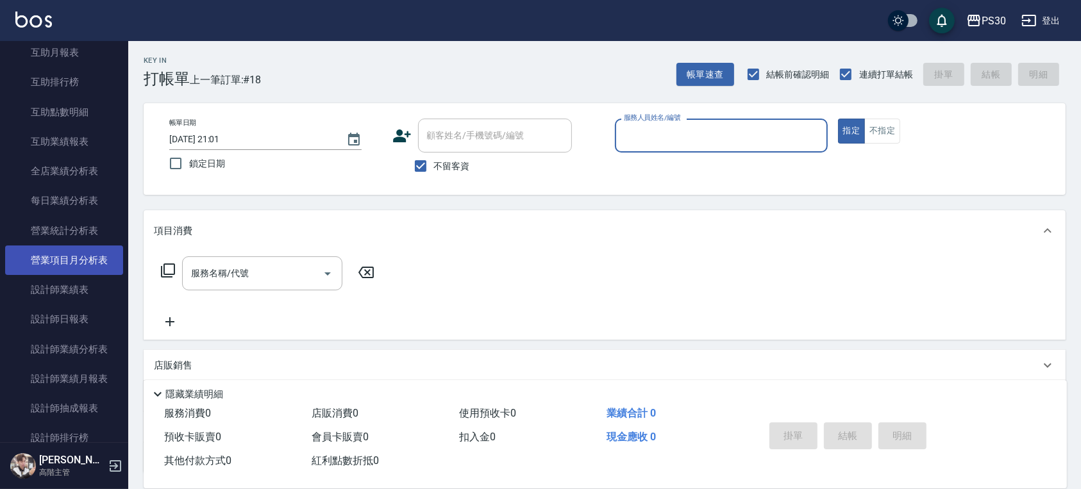
scroll to position [683, 0]
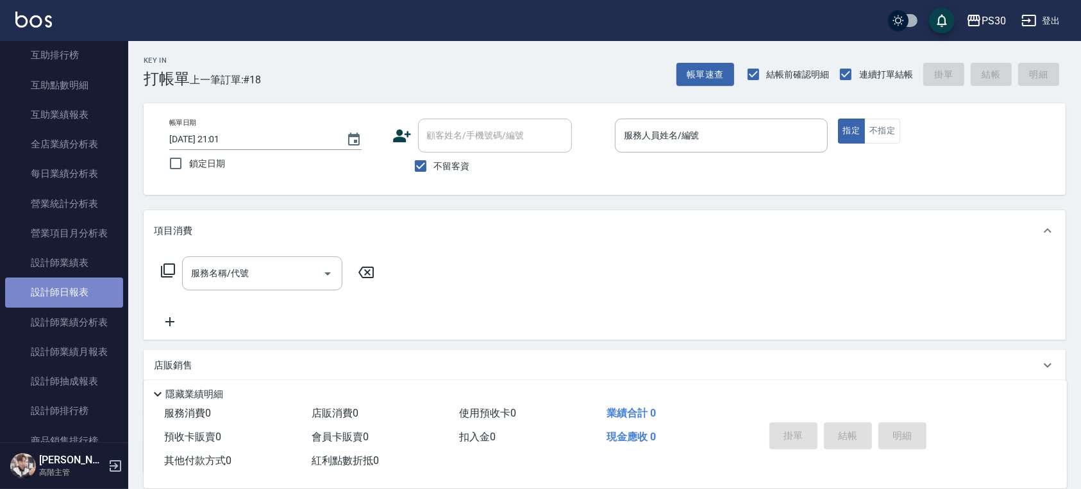
click at [90, 290] on link "設計師日報表" at bounding box center [64, 292] width 118 height 29
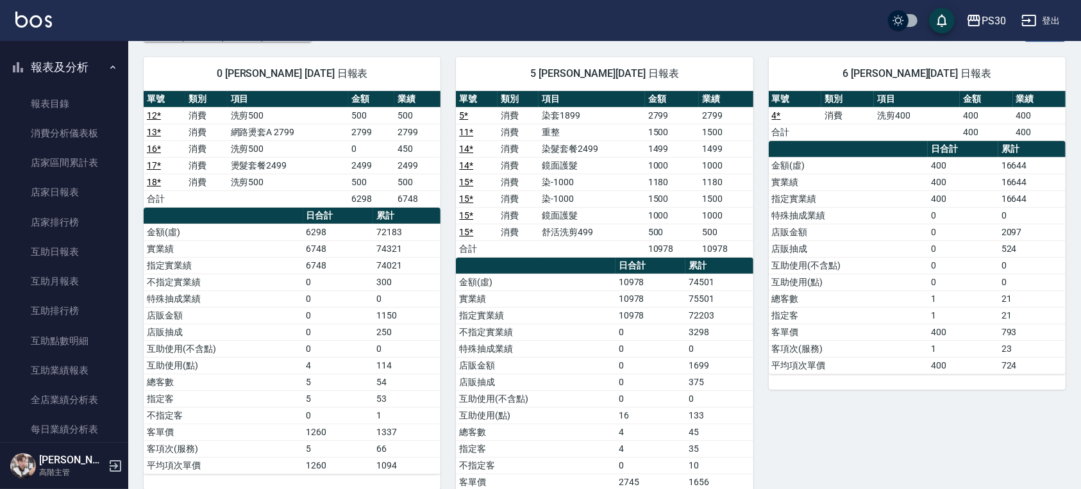
scroll to position [427, 0]
click at [67, 205] on link "店家日報表" at bounding box center [64, 192] width 118 height 29
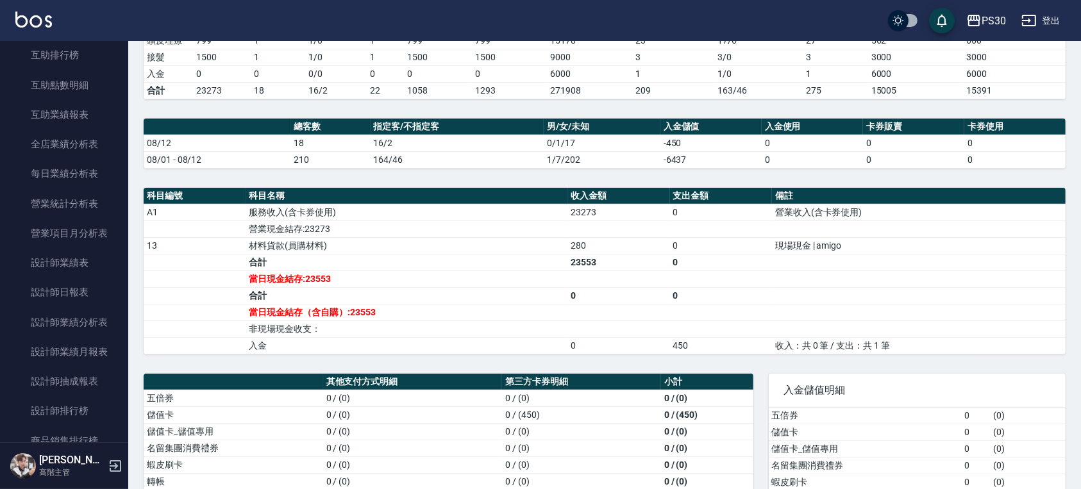
scroll to position [456, 0]
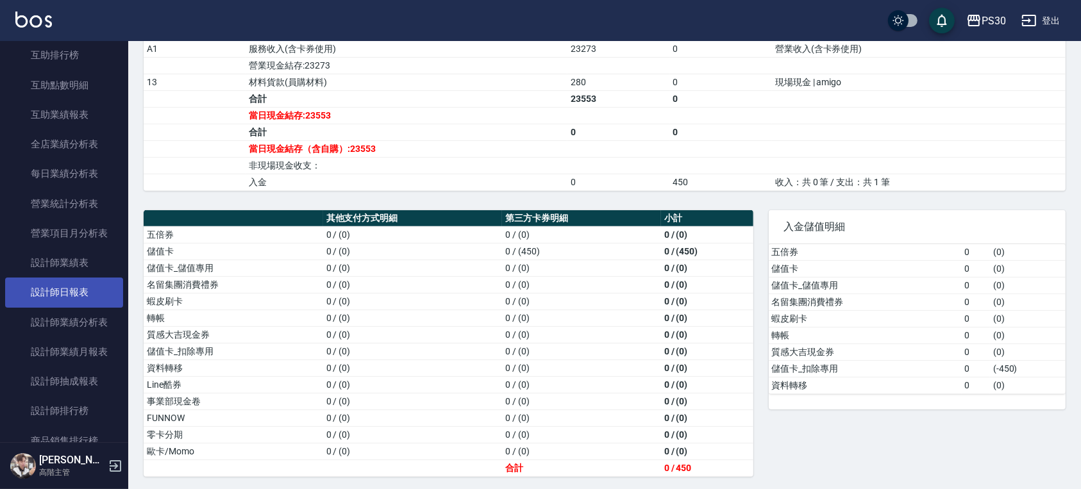
click at [60, 282] on link "設計師日報表" at bounding box center [64, 292] width 118 height 29
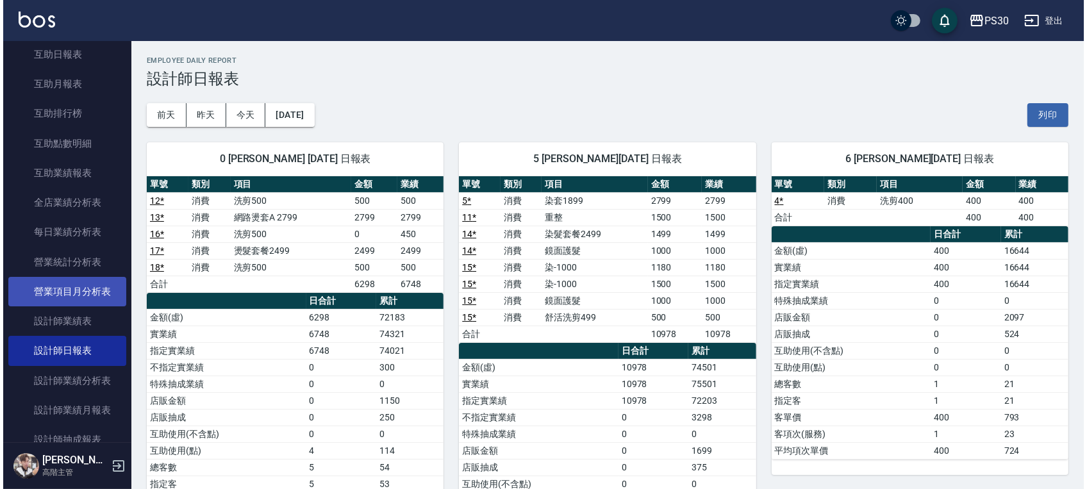
scroll to position [598, 0]
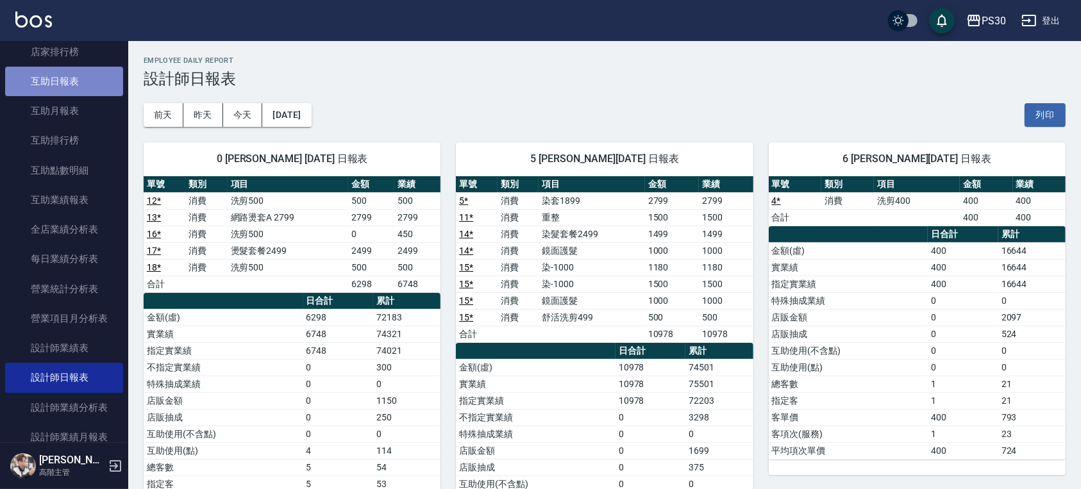
click at [72, 79] on link "互助日報表" at bounding box center [64, 81] width 118 height 29
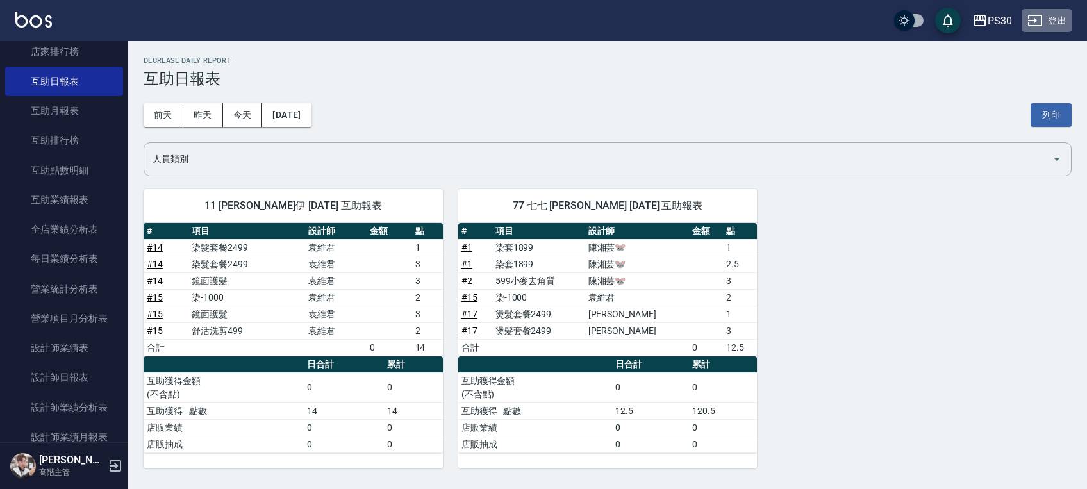
click at [1050, 17] on button "登出" at bounding box center [1047, 21] width 49 height 24
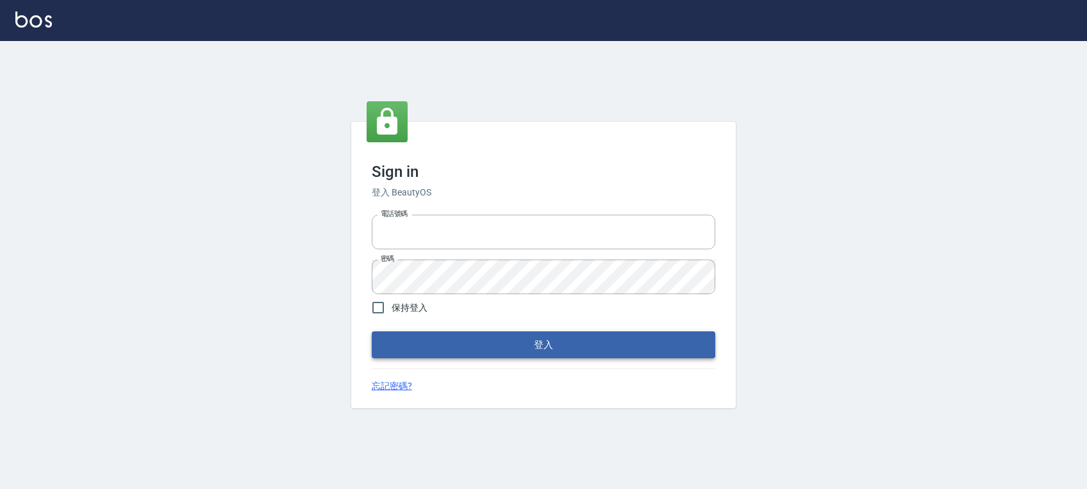
type input "0972392966"
click at [544, 338] on button "登入" at bounding box center [544, 344] width 344 height 27
